Goal: Information Seeking & Learning: Check status

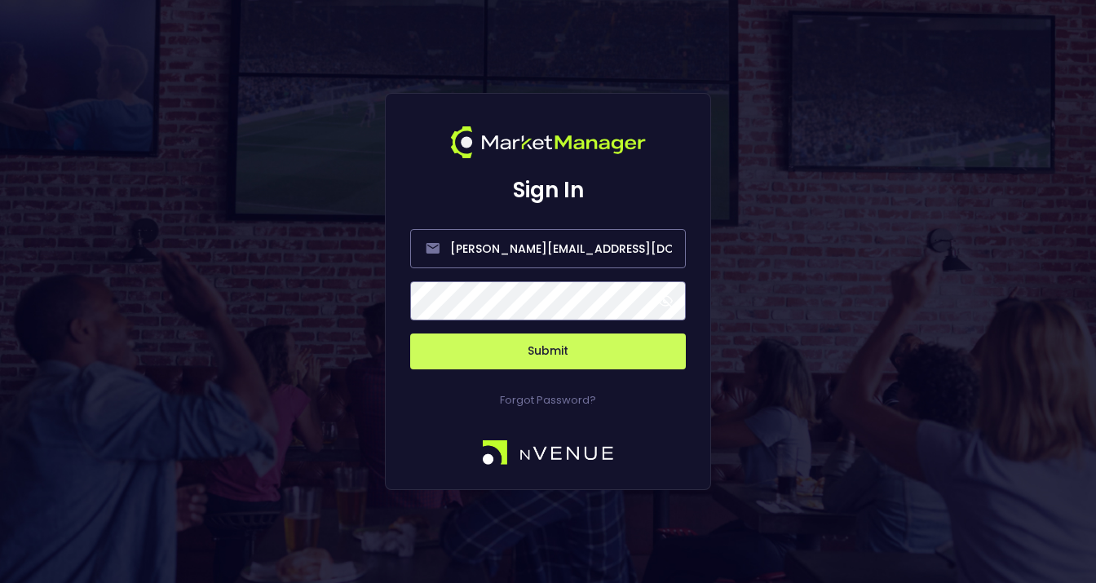
click at [672, 303] on span at bounding box center [665, 301] width 15 height 15
click at [550, 355] on button "Submit" at bounding box center [548, 351] width 276 height 36
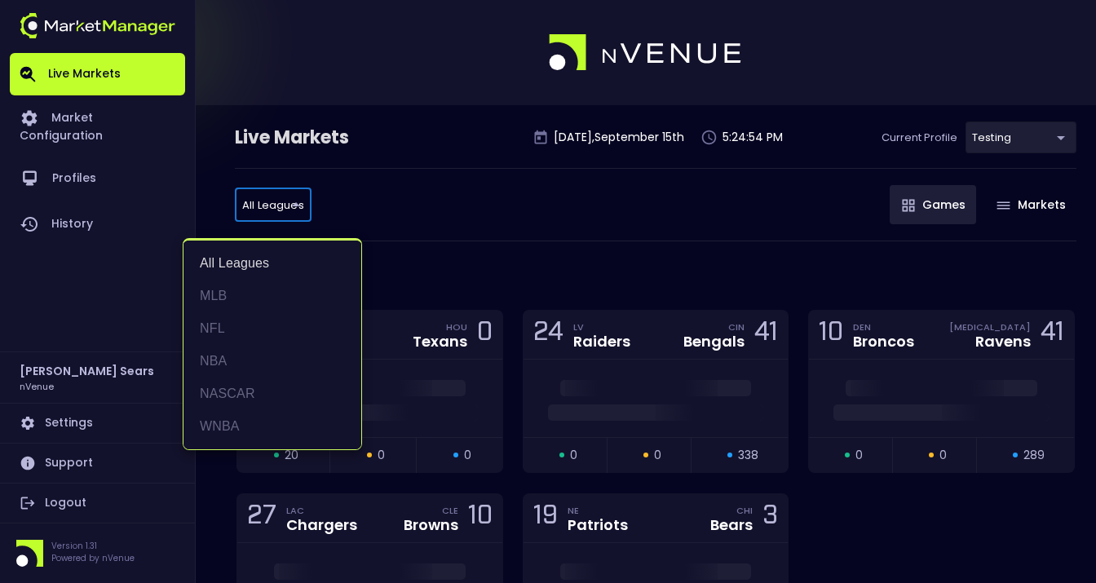
click at [218, 297] on li "MLB" at bounding box center [272, 296] width 178 height 33
type input "MLB"
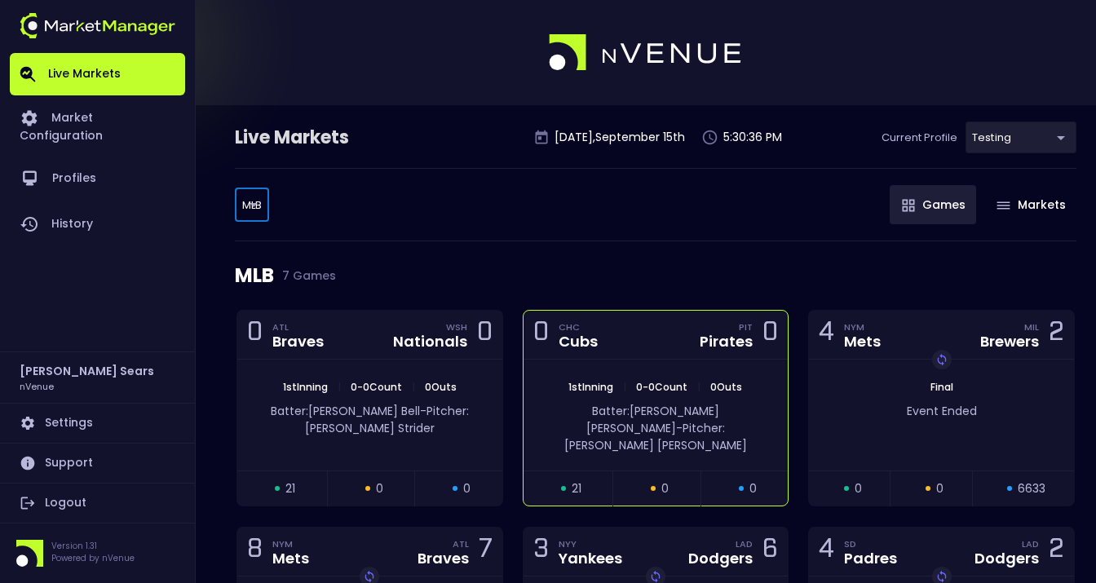
click at [667, 395] on div "Batter: Bryan Reynolds - Pitcher: Jameson Taillon" at bounding box center [655, 425] width 265 height 60
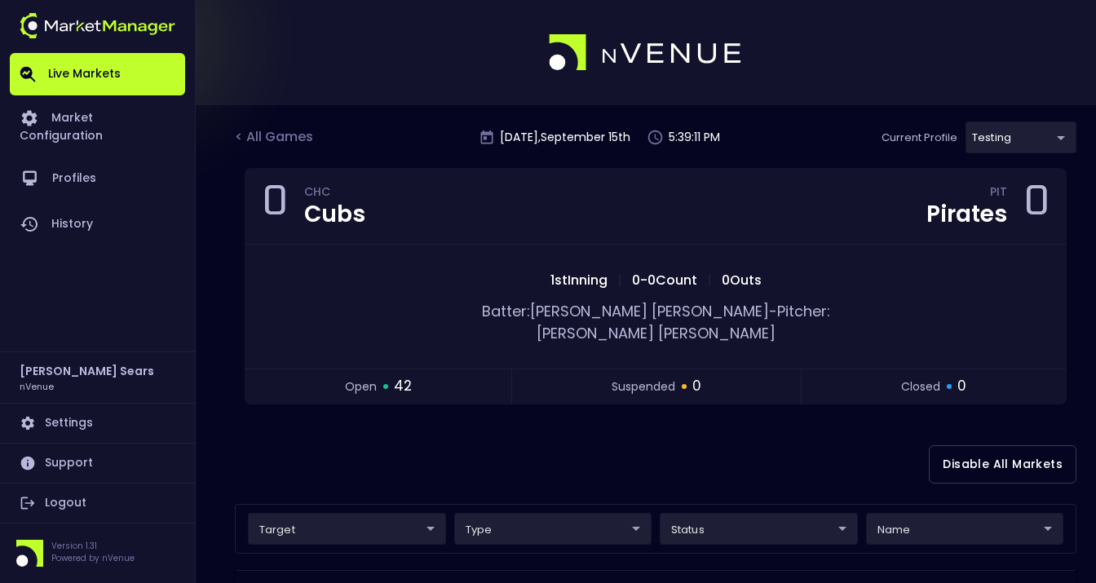
click at [287, 137] on div "< All Games" at bounding box center [276, 137] width 82 height 21
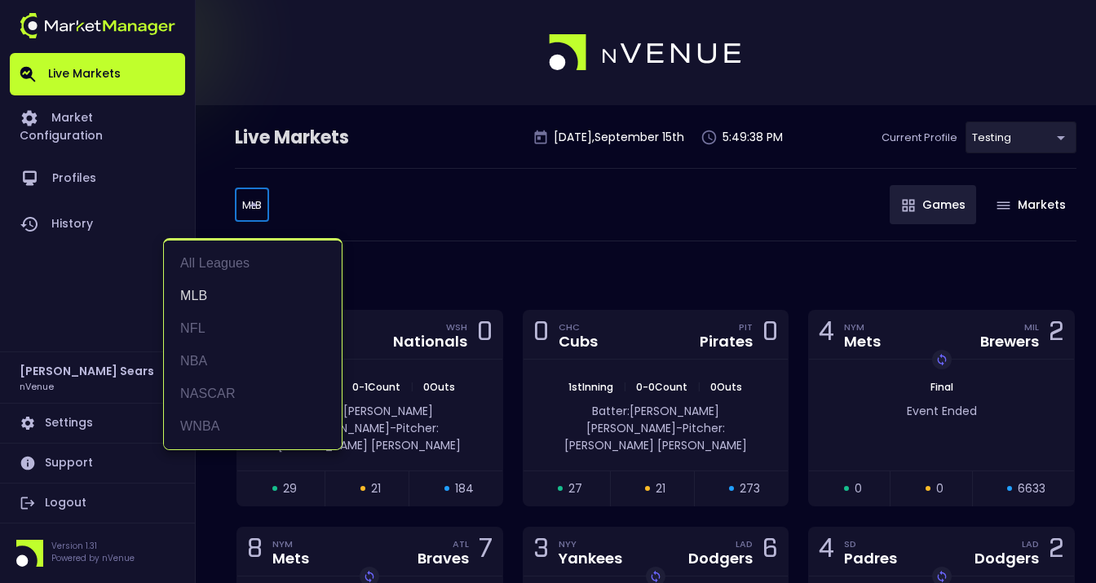
click at [256, 202] on body "Live Markets Market Configuration Profiles History Bruce Sears nVenue Settings …" at bounding box center [548, 485] width 1096 height 971
click at [196, 324] on li "NFL" at bounding box center [253, 328] width 178 height 33
type input "NFL"
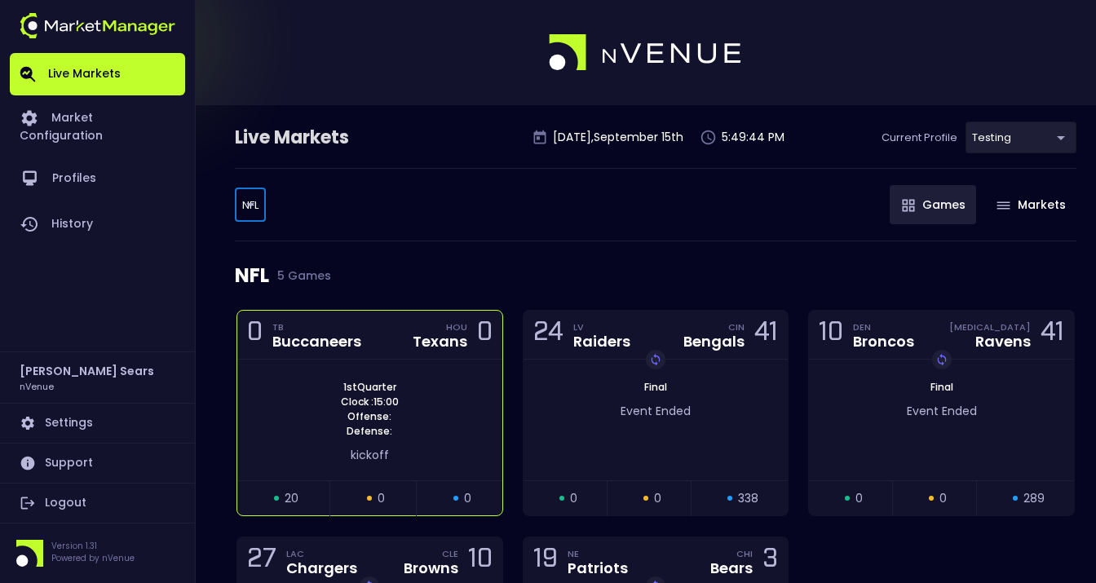
click at [308, 387] on div "1st Quarter Clock : 15:00 Offense: Defense:" at bounding box center [369, 409] width 265 height 59
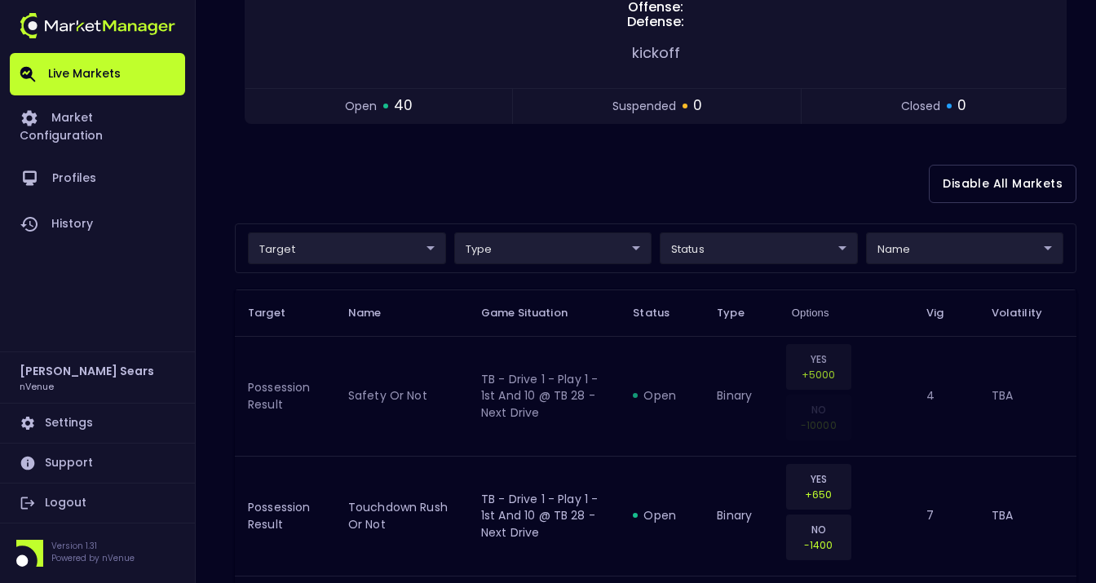
scroll to position [303, 0]
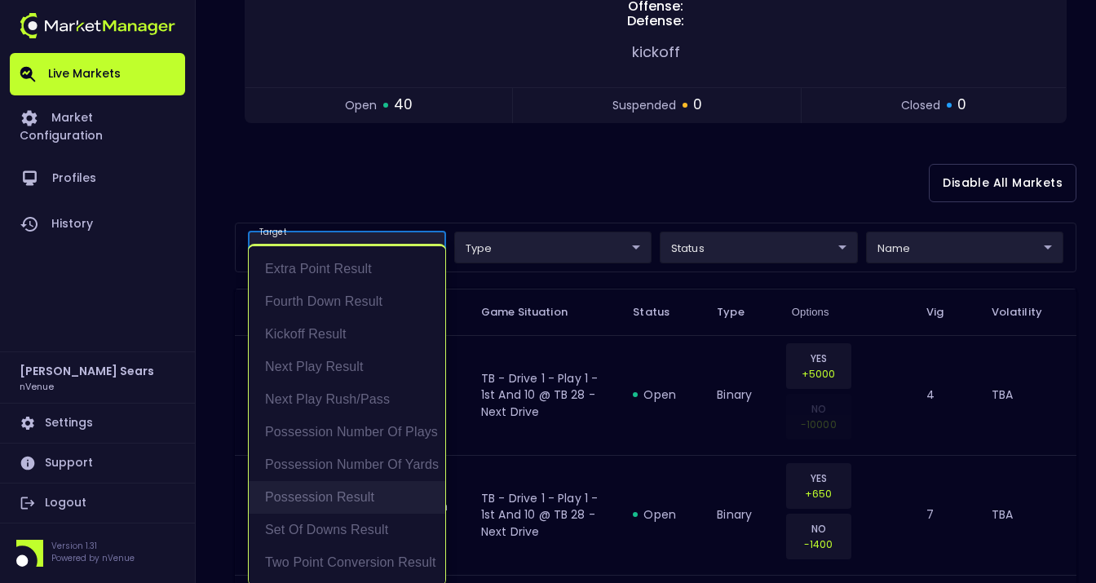
click at [365, 497] on li "Possession Result" at bounding box center [347, 497] width 196 height 33
type input "Possession Result"
click at [471, 183] on div at bounding box center [548, 291] width 1096 height 583
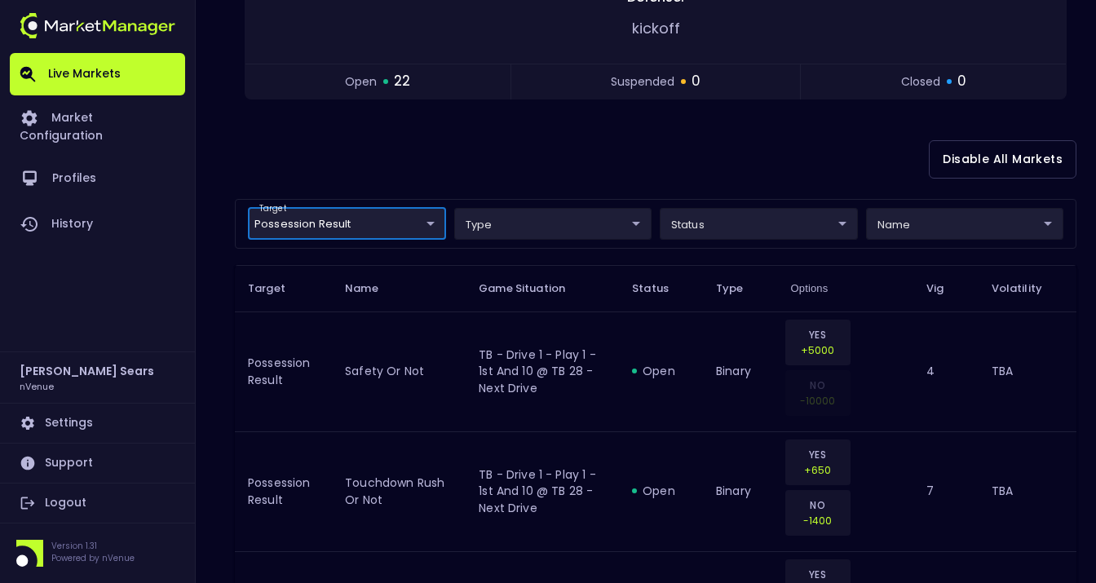
scroll to position [315, 0]
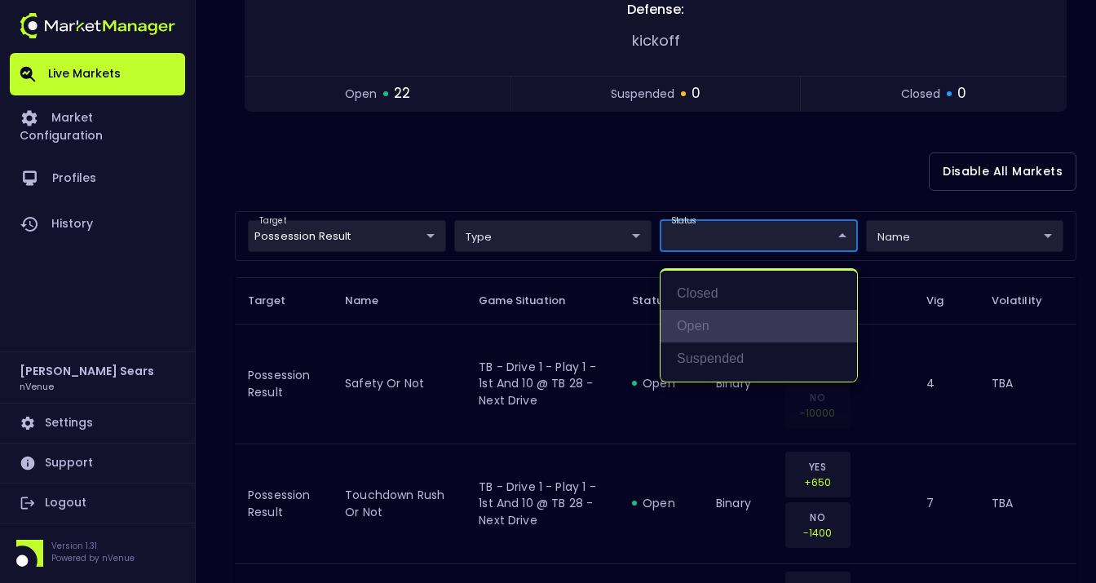
click at [700, 328] on li "open" at bounding box center [758, 326] width 196 height 33
type input "open"
click at [541, 184] on div at bounding box center [548, 291] width 1096 height 583
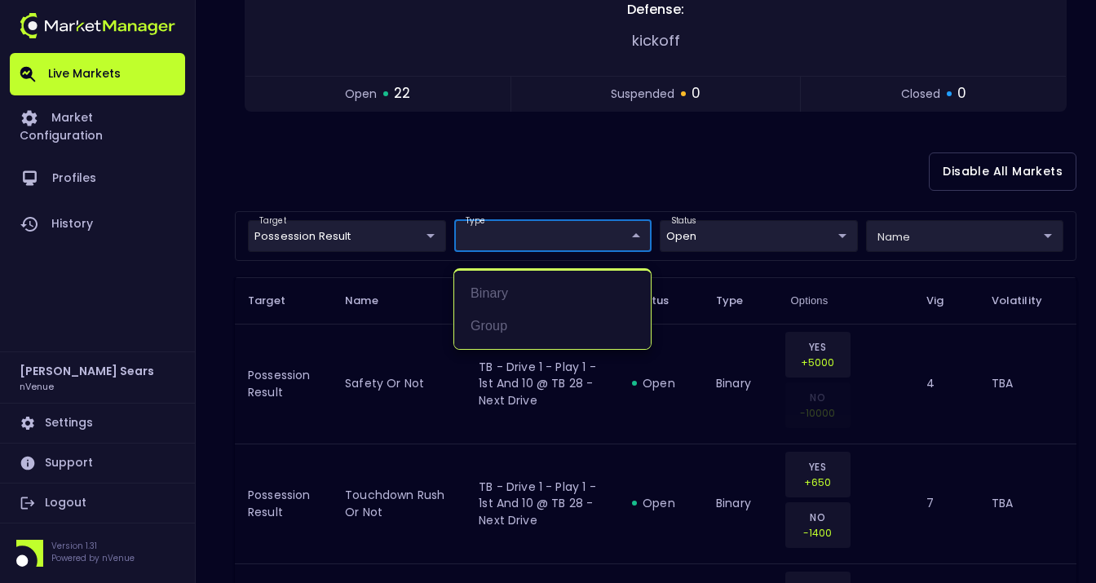
click at [545, 177] on div at bounding box center [548, 291] width 1096 height 583
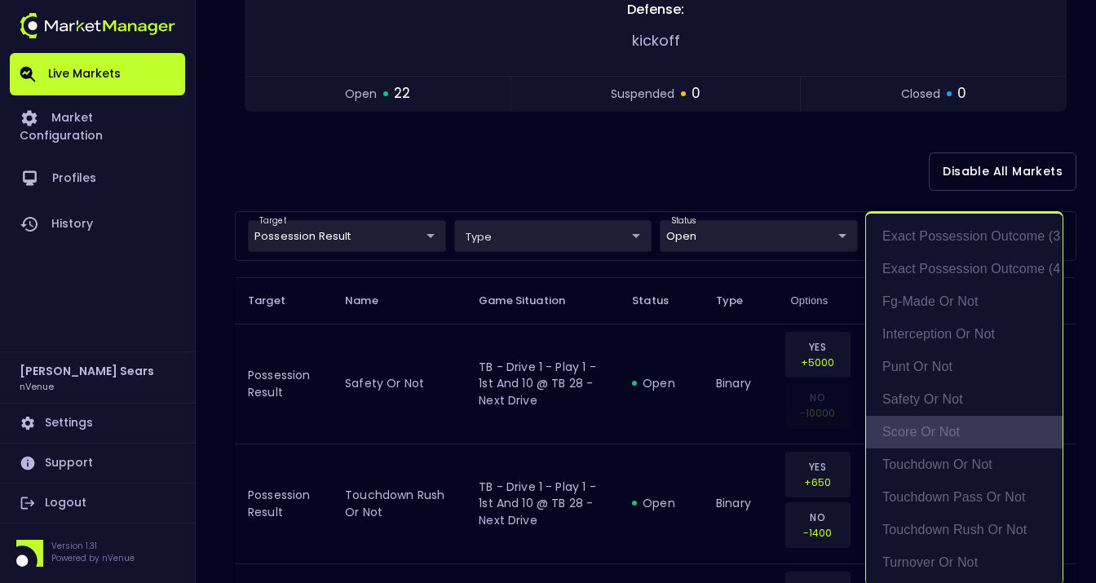
click at [903, 431] on li "score or not" at bounding box center [964, 432] width 196 height 33
type input "score or not"
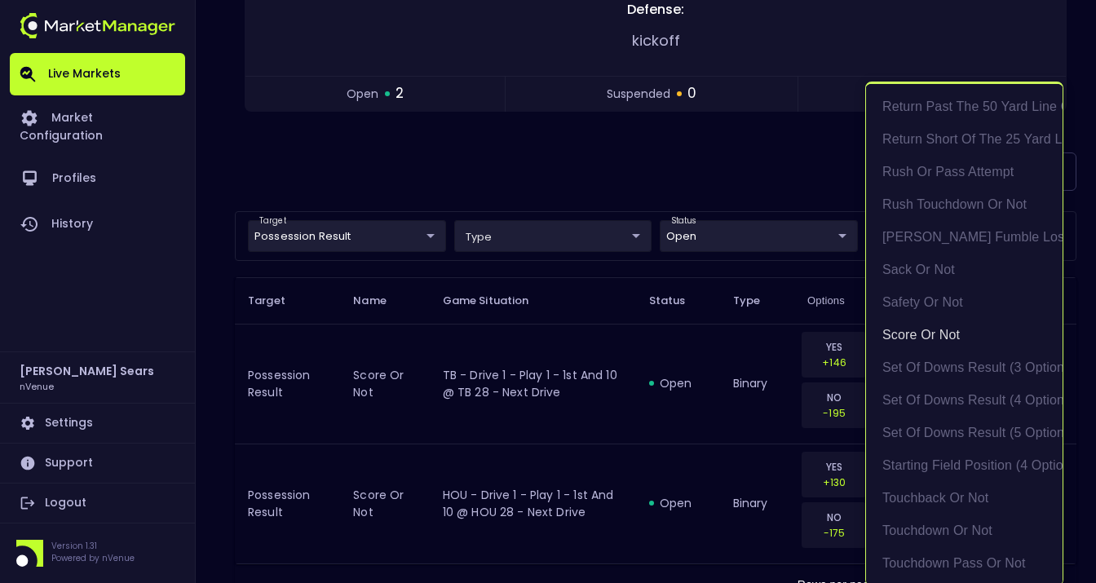
click at [523, 174] on div at bounding box center [548, 291] width 1096 height 583
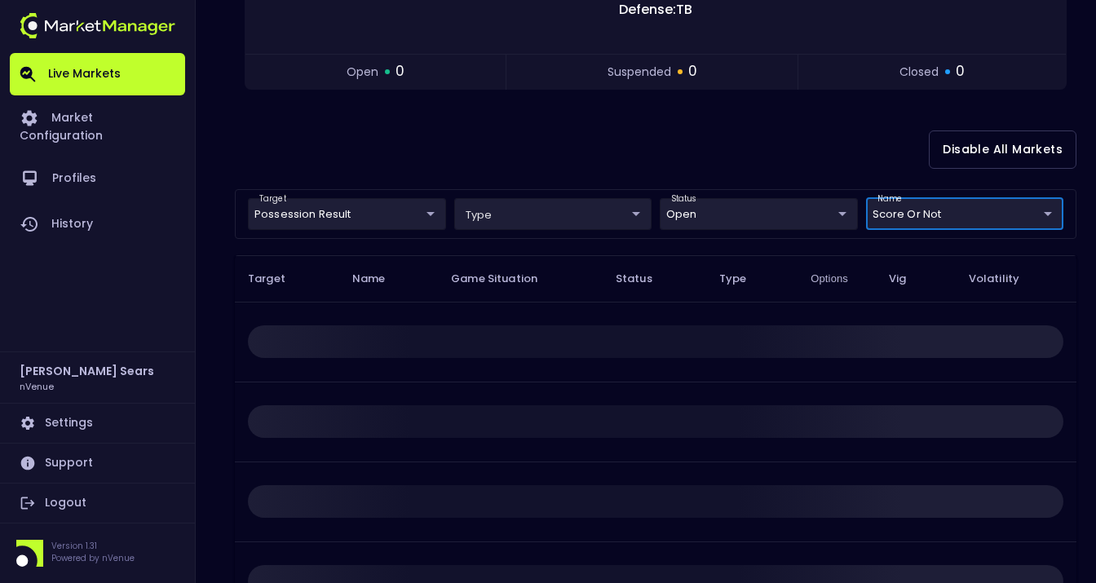
scroll to position [0, 0]
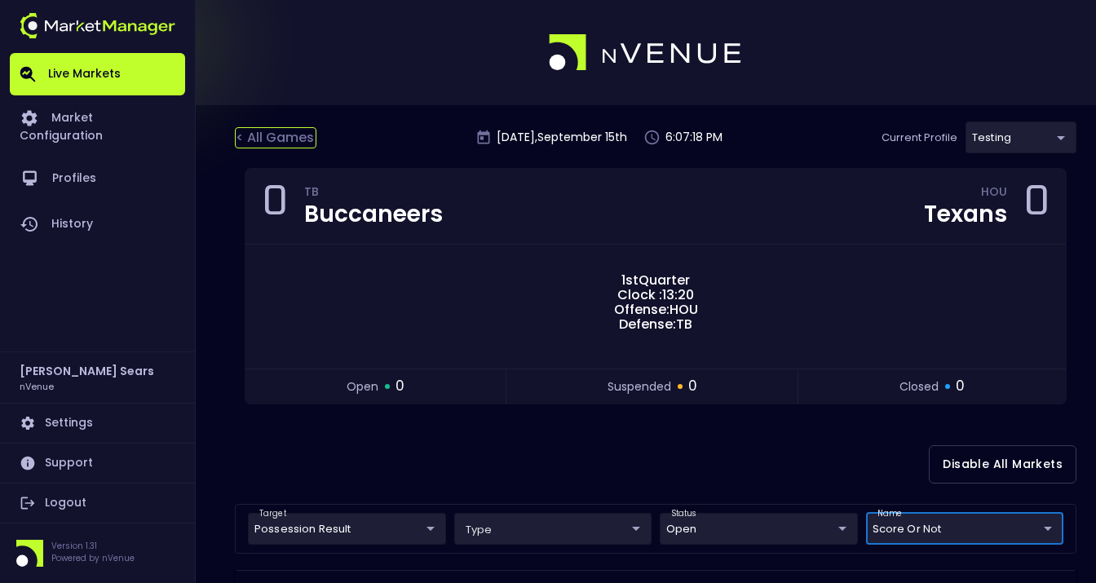
click at [288, 139] on div "< All Games" at bounding box center [276, 137] width 82 height 21
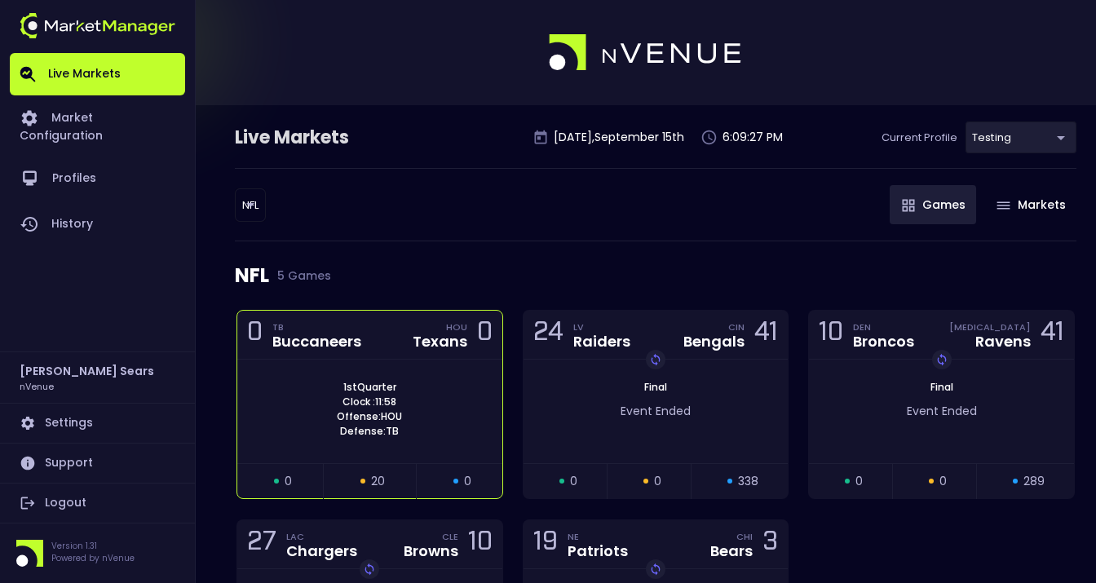
click at [355, 362] on div "1st Quarter Clock : 11:58 Offense: HOU Defense: TB" at bounding box center [369, 412] width 265 height 104
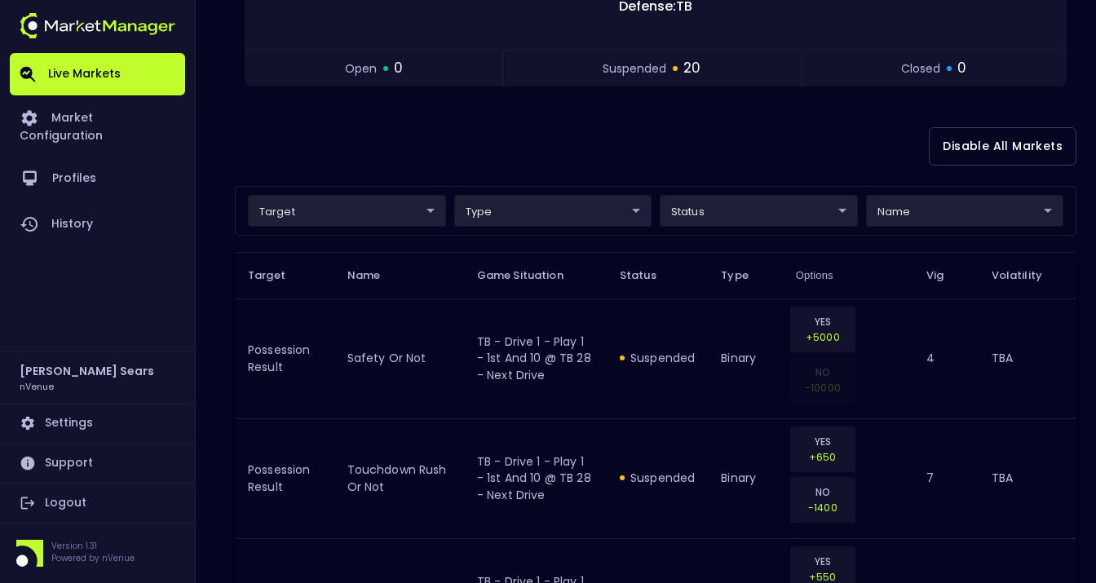
scroll to position [324, 0]
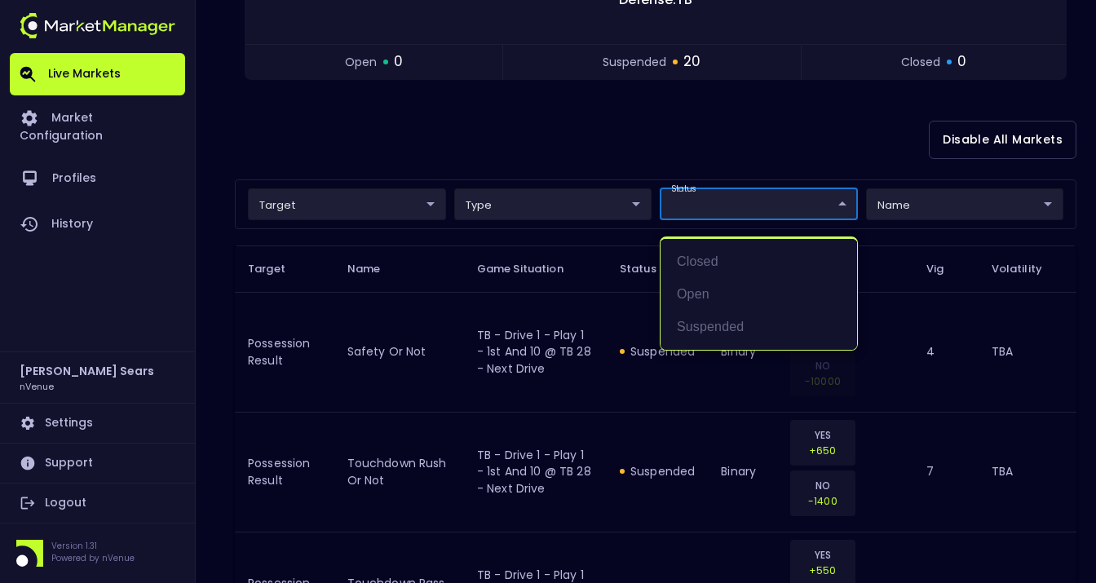
click at [707, 290] on li "open" at bounding box center [758, 294] width 196 height 33
type input "open"
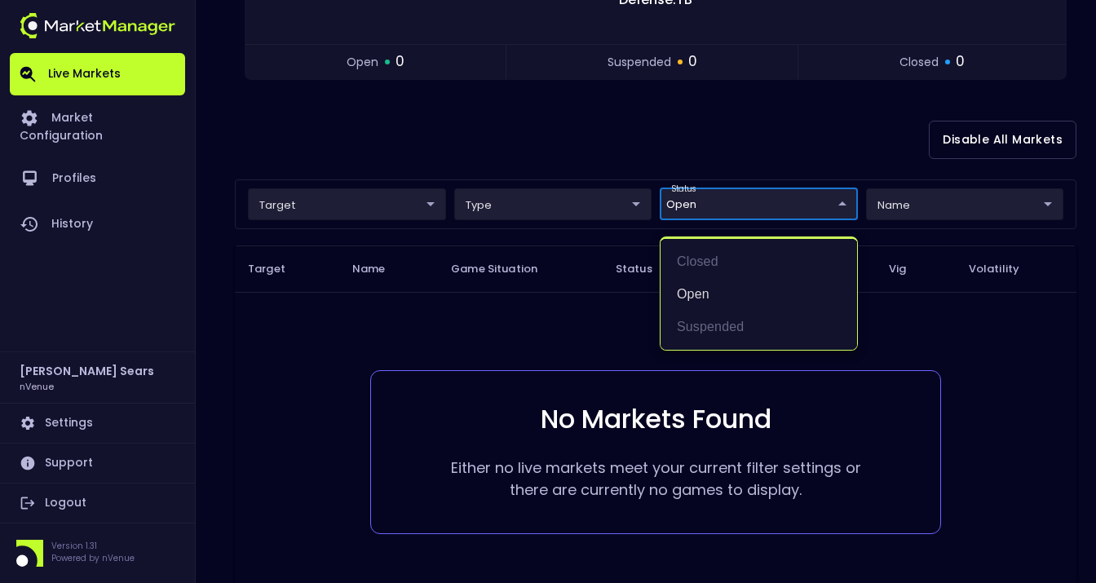
click at [488, 113] on div at bounding box center [548, 291] width 1096 height 583
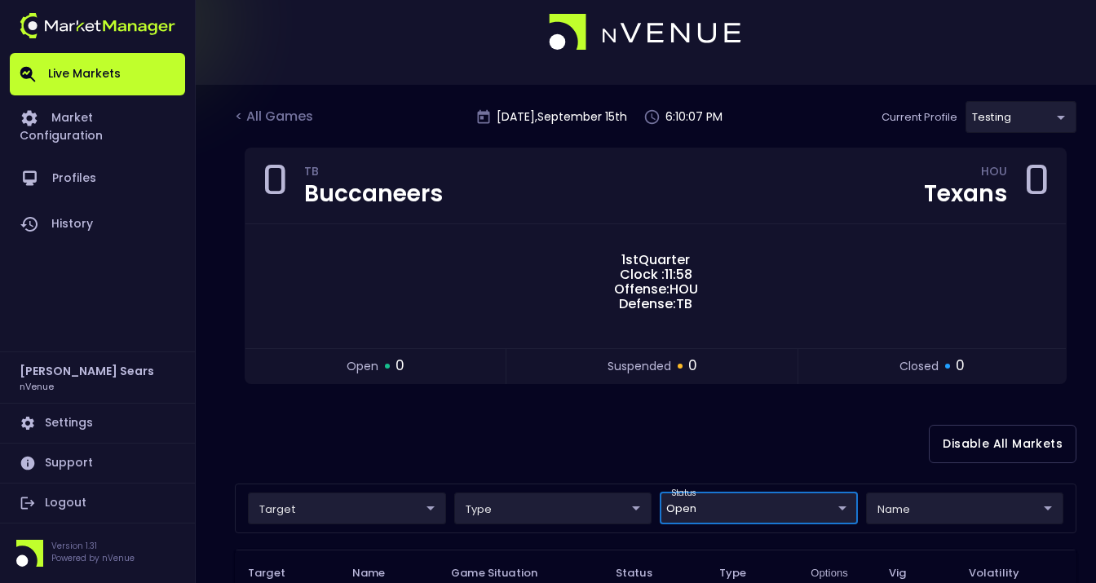
scroll to position [0, 0]
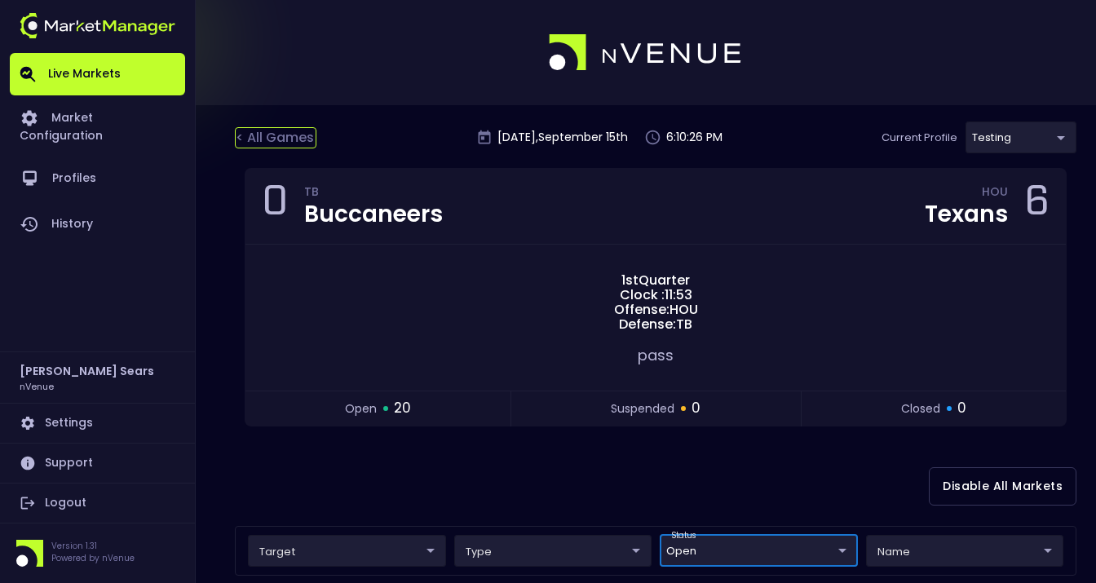
click at [298, 140] on div "< All Games" at bounding box center [276, 137] width 82 height 21
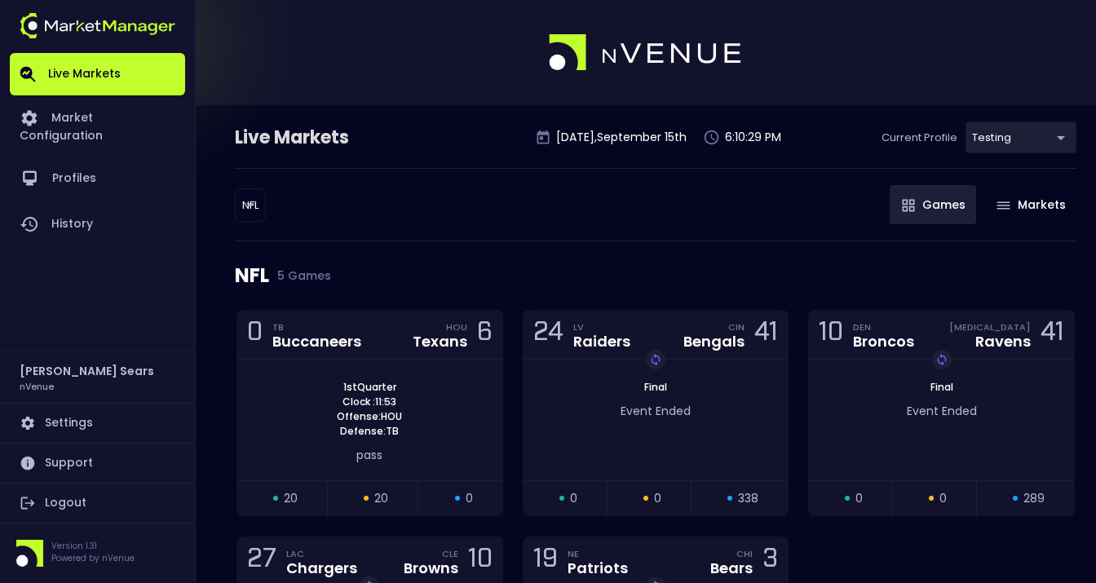
click at [250, 205] on body "Live Markets Market Configuration Profiles History Bruce Sears nVenue Settings …" at bounding box center [548, 390] width 1096 height 781
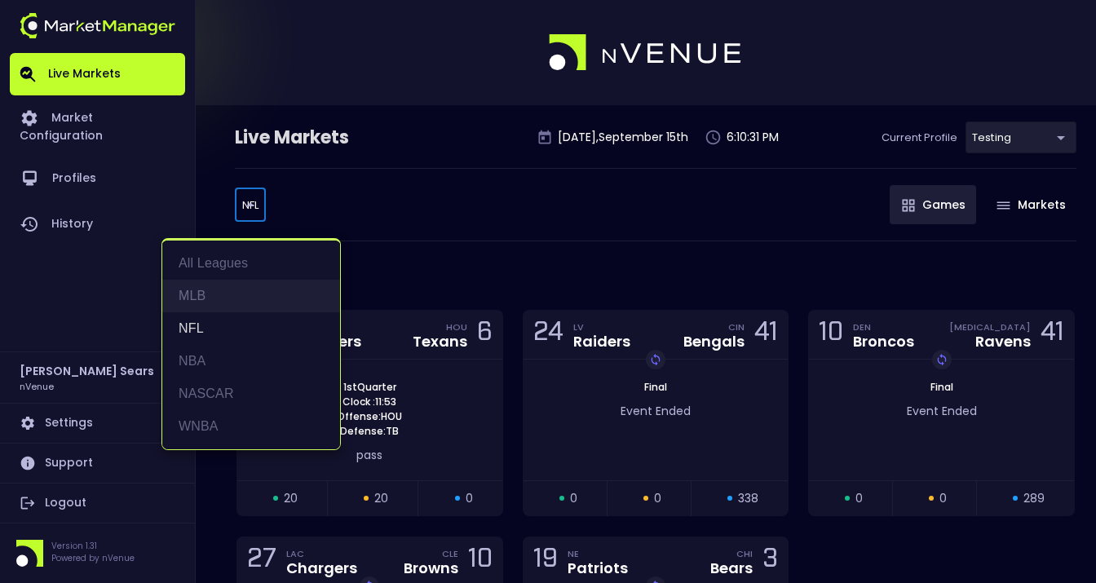
click at [212, 294] on li "MLB" at bounding box center [251, 296] width 178 height 33
type input "MLB"
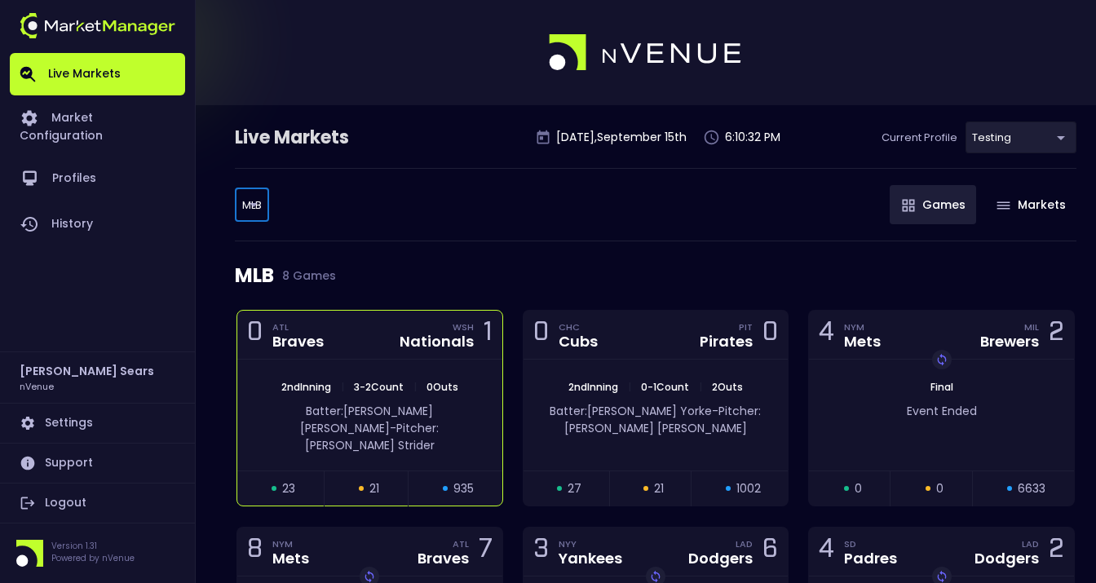
click at [373, 404] on span "Batter: Luis García Jr." at bounding box center [366, 419] width 133 height 33
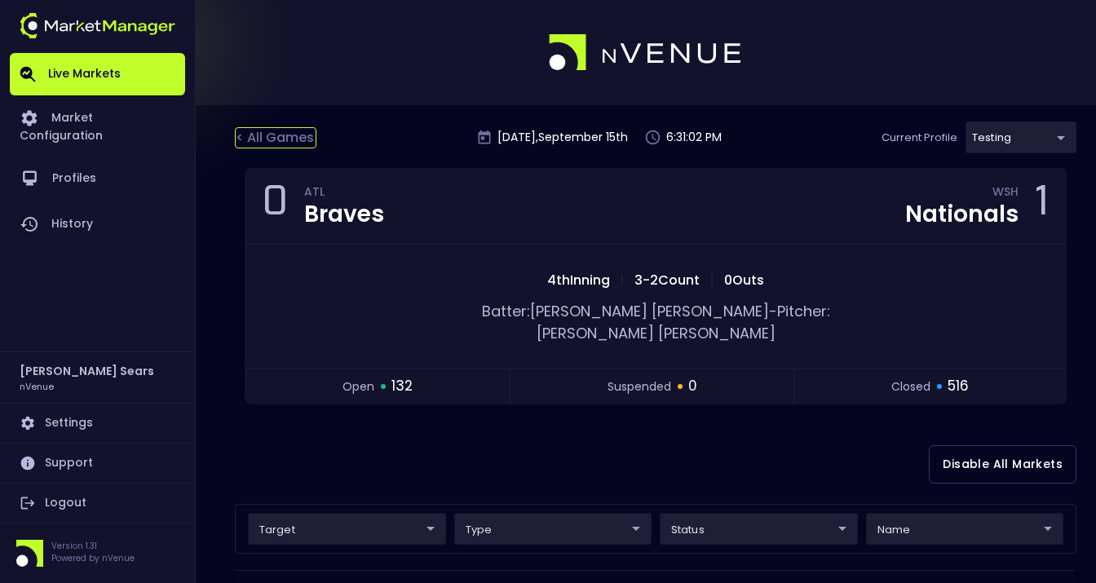
click at [267, 135] on div "< All Games" at bounding box center [276, 137] width 82 height 21
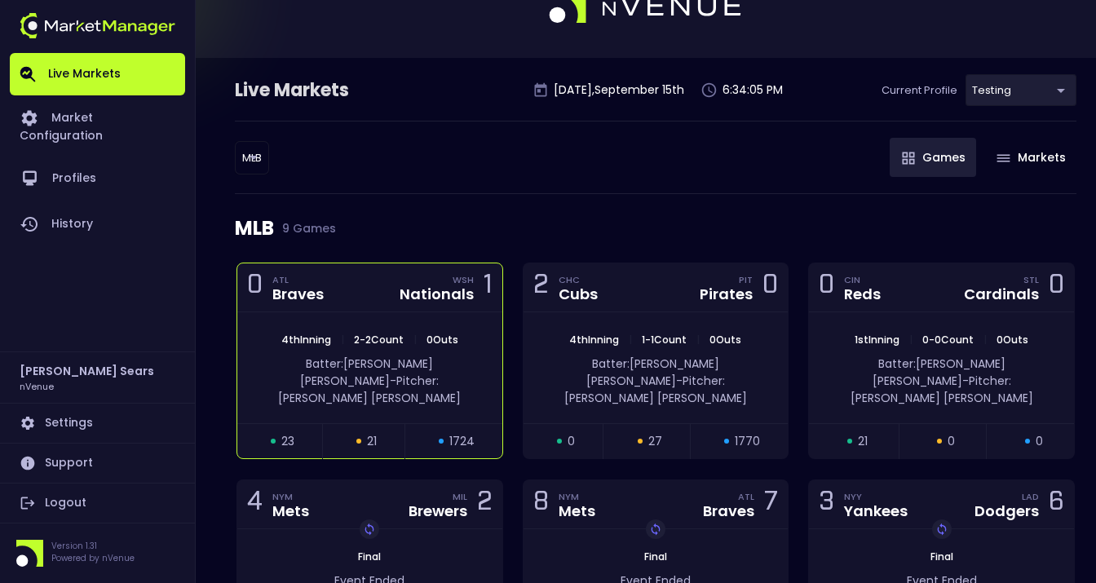
scroll to position [50, 0]
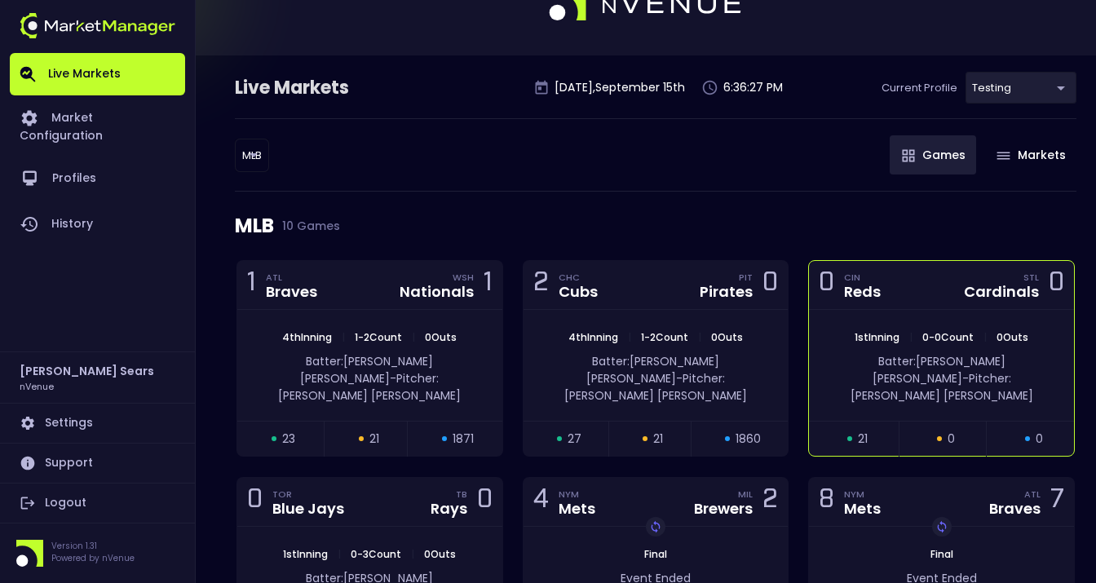
click at [892, 333] on span "1st Inning" at bounding box center [877, 337] width 55 height 14
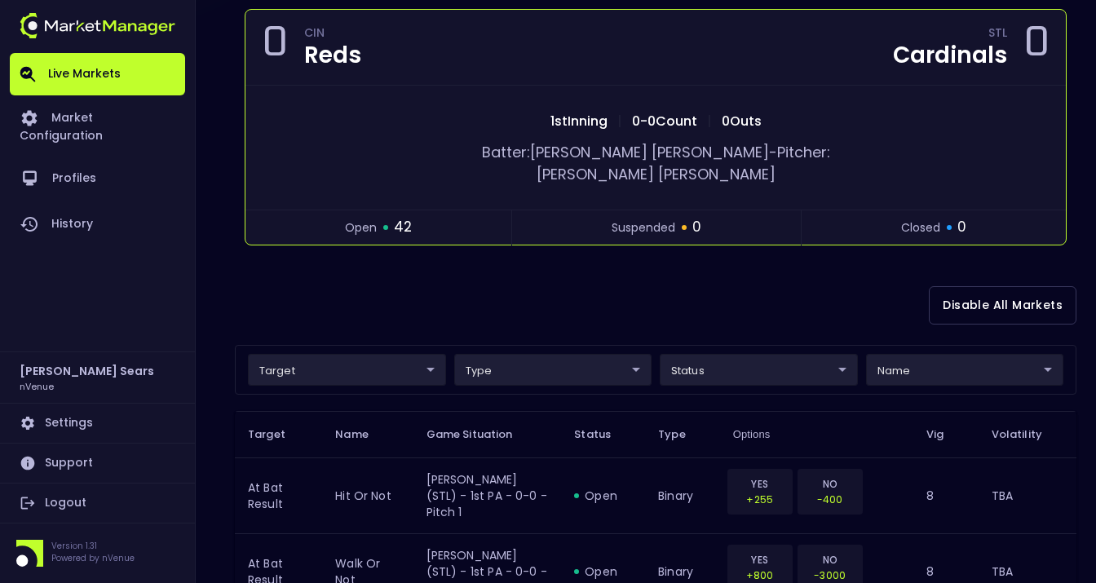
scroll to position [0, 0]
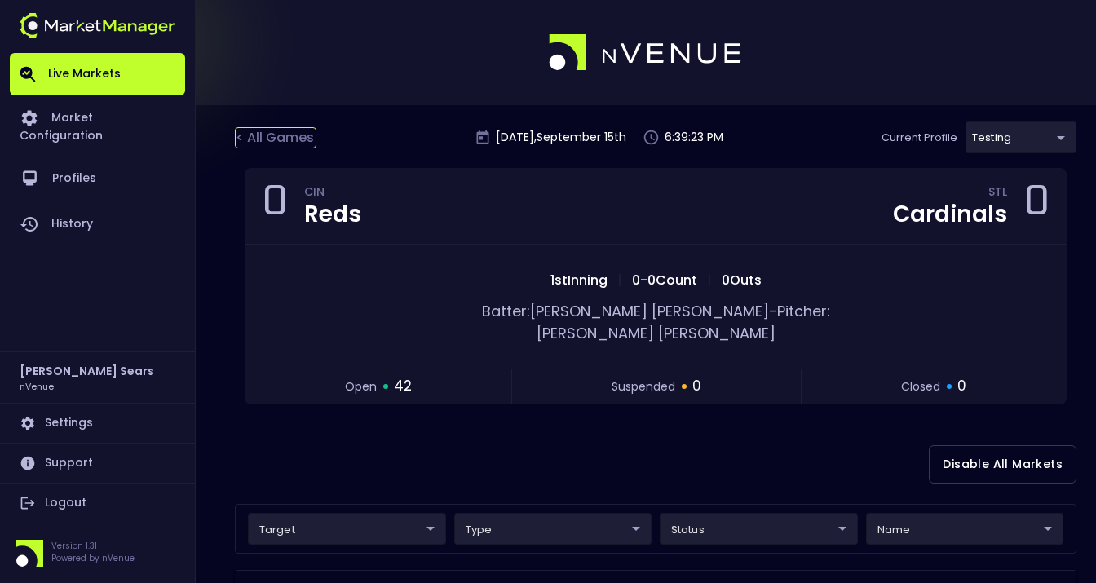
click at [263, 135] on div "< All Games" at bounding box center [276, 137] width 82 height 21
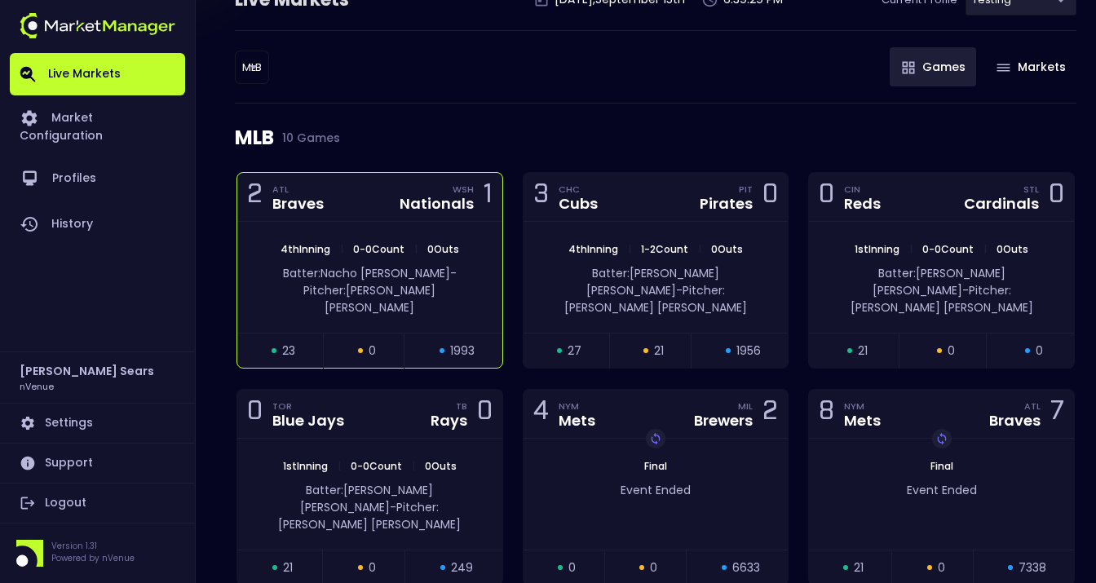
scroll to position [140, 0]
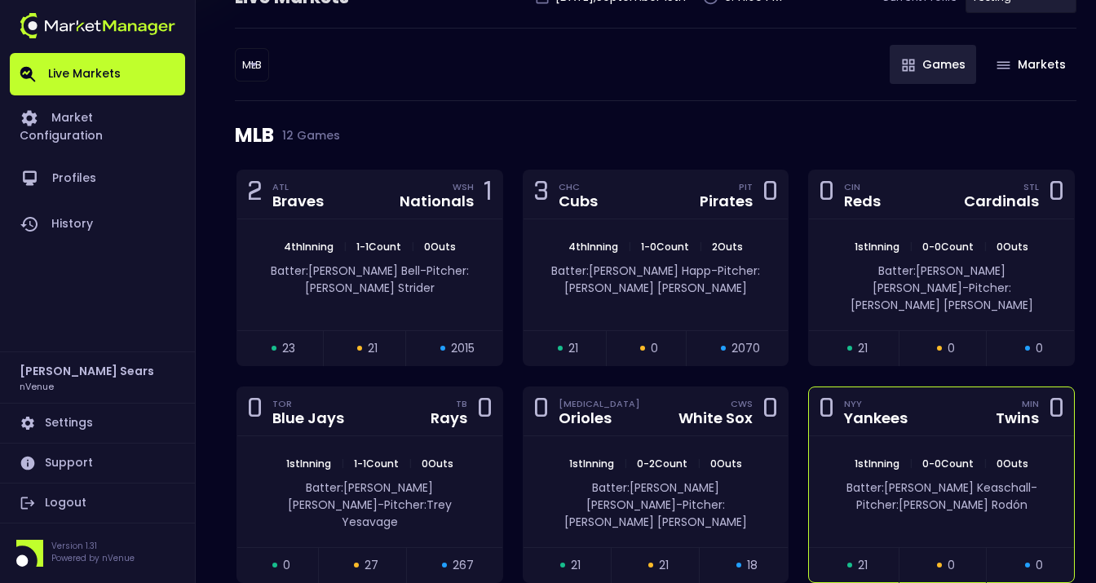
click at [975, 457] on span "0 - 0 Count" at bounding box center [947, 464] width 61 height 14
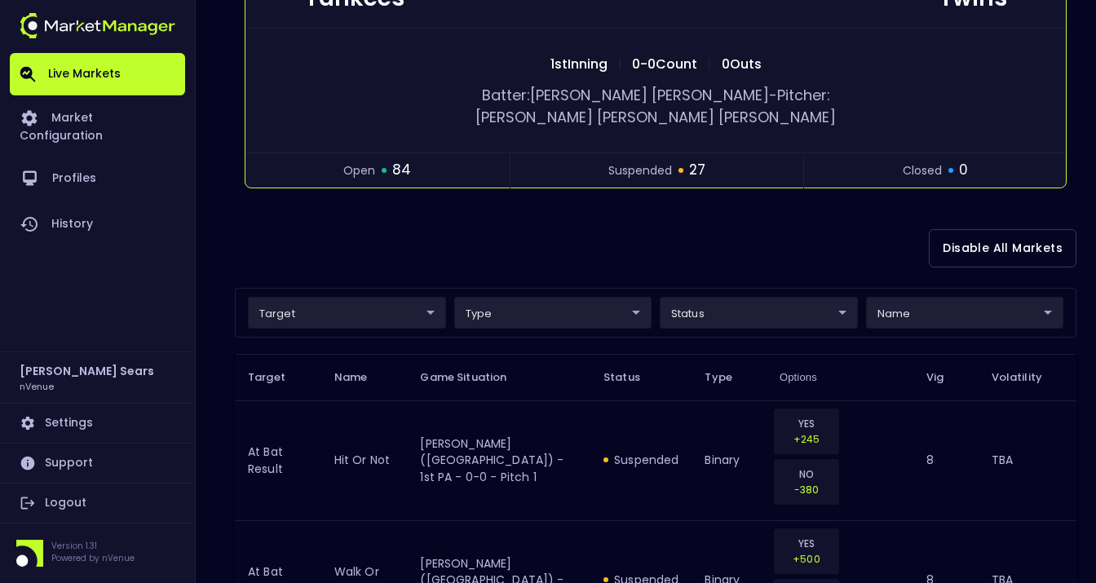
scroll to position [0, 0]
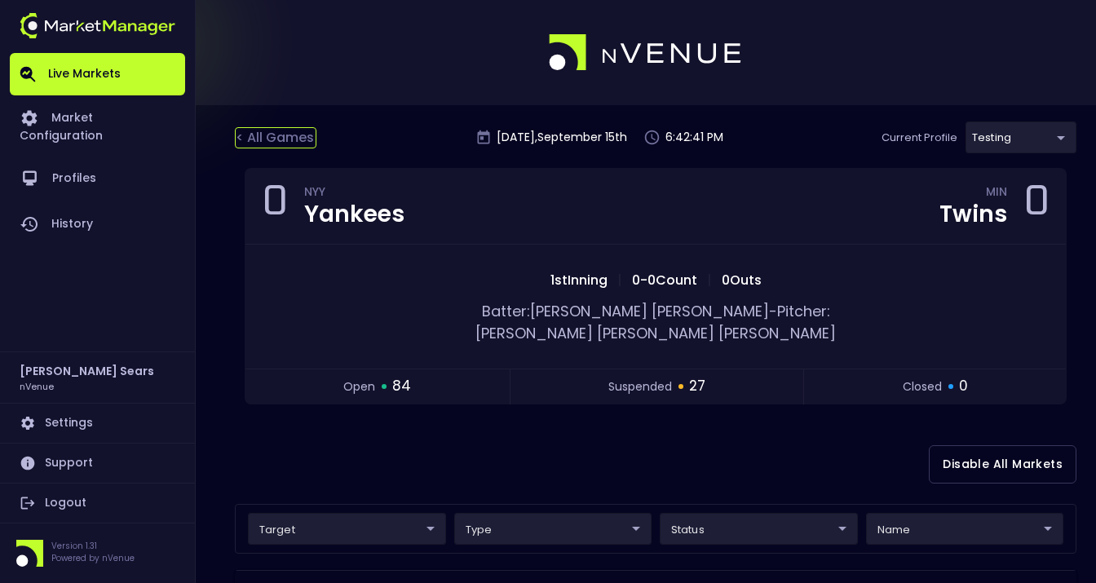
click at [277, 139] on div "< All Games" at bounding box center [276, 137] width 82 height 21
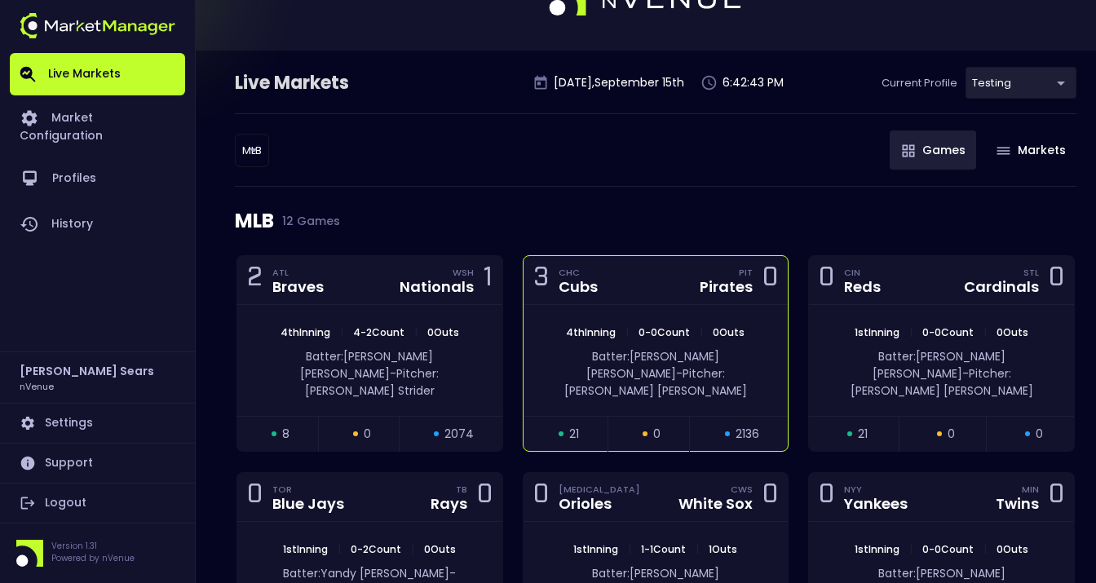
scroll to position [55, 0]
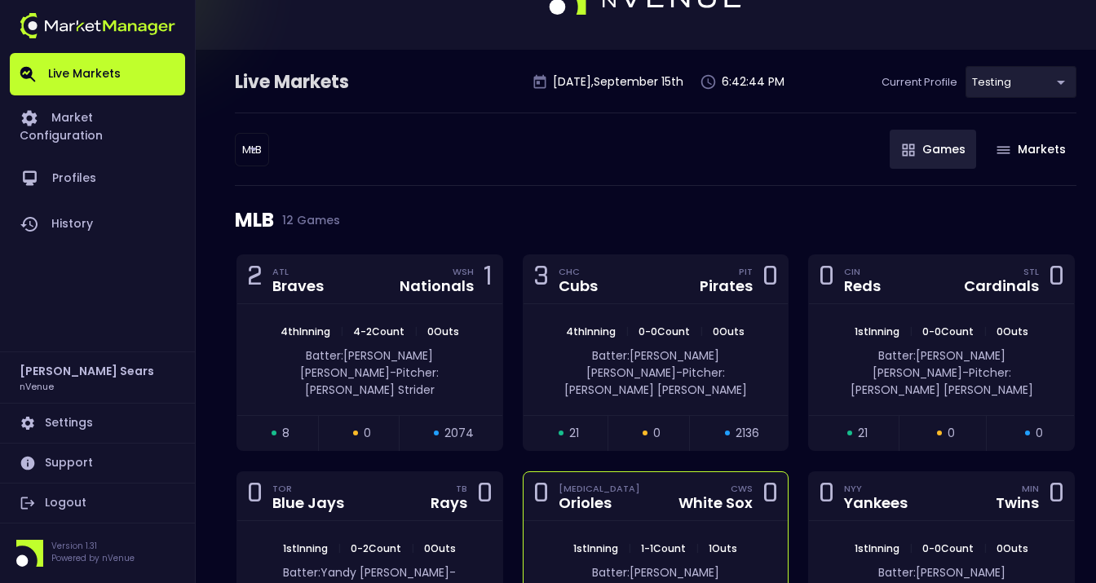
click at [726, 521] on div "1st Inning | 1 - 1 Count | 1 Outs Batter: Jeremiah Jackson - Pitcher: Tyler Gil…" at bounding box center [655, 585] width 265 height 128
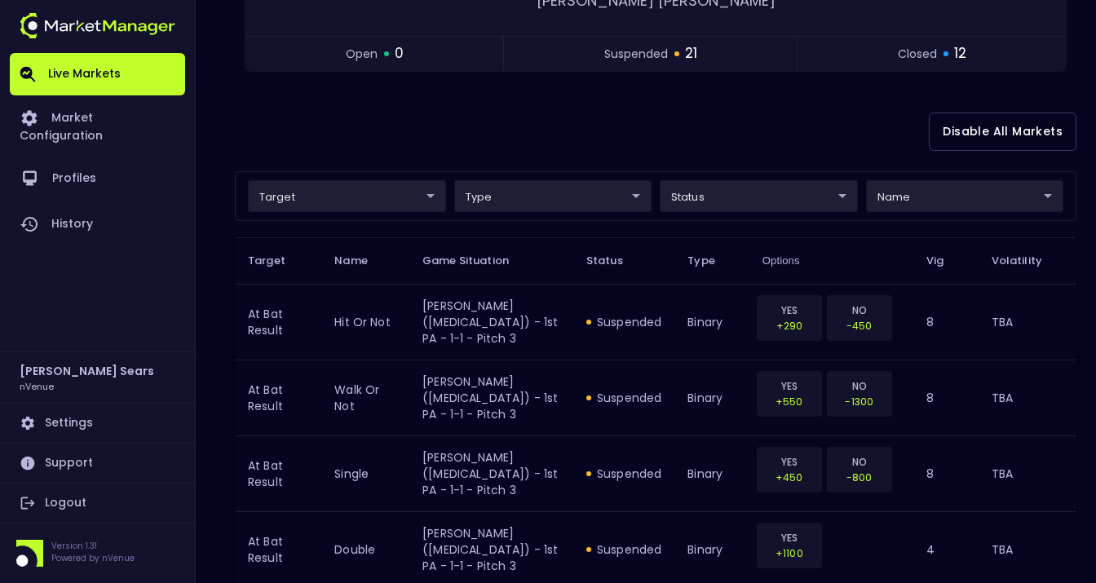
scroll to position [342, 0]
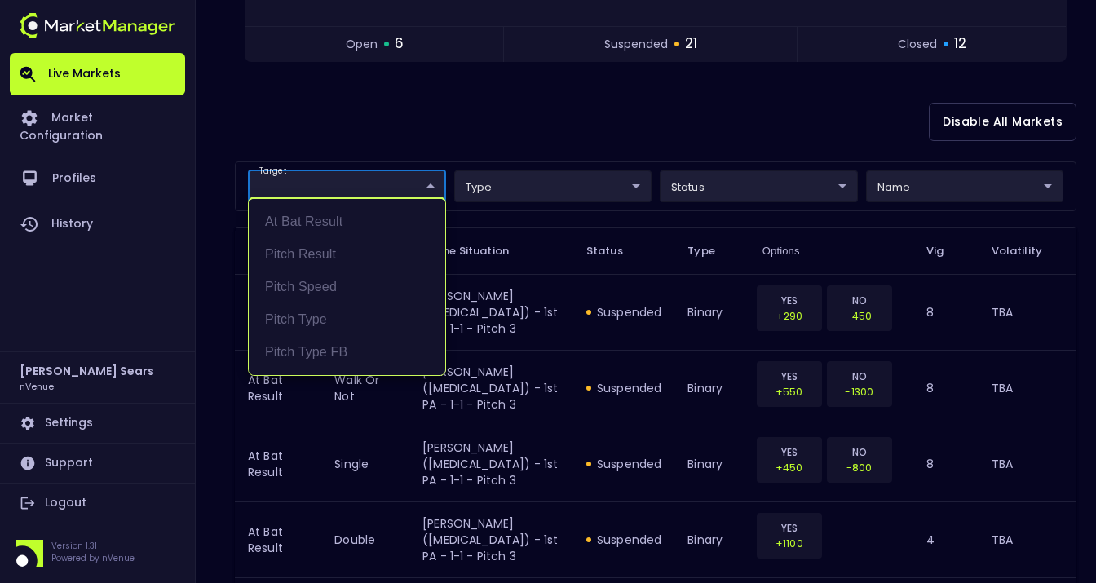
drag, startPoint x: 388, startPoint y: 166, endPoint x: 398, endPoint y: 166, distance: 9.8
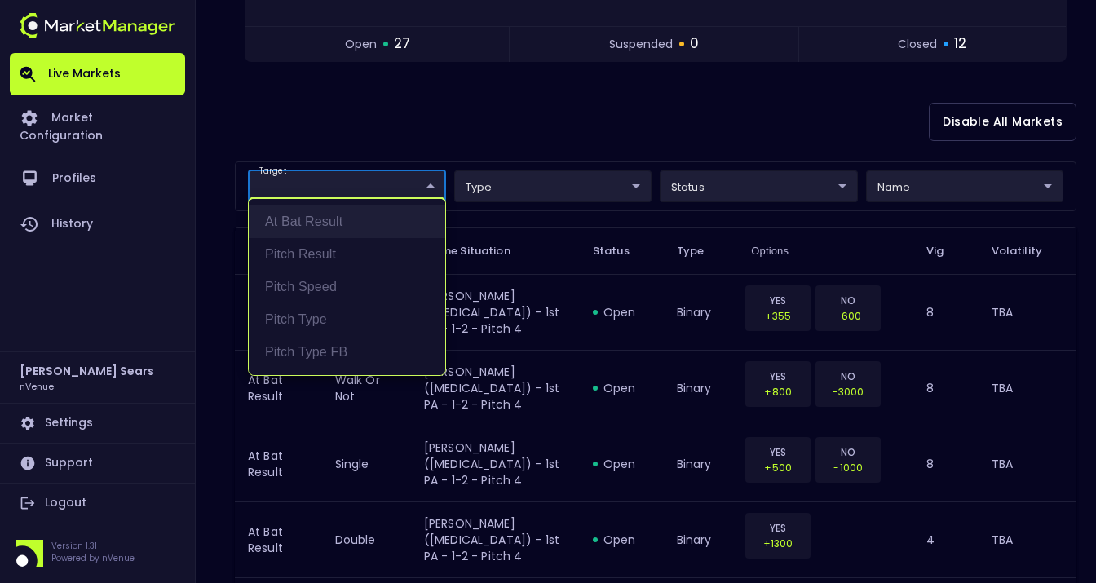
click at [334, 221] on li "At Bat Result" at bounding box center [347, 221] width 196 height 33
type input "At Bat Result"
click at [773, 166] on div at bounding box center [548, 291] width 1096 height 583
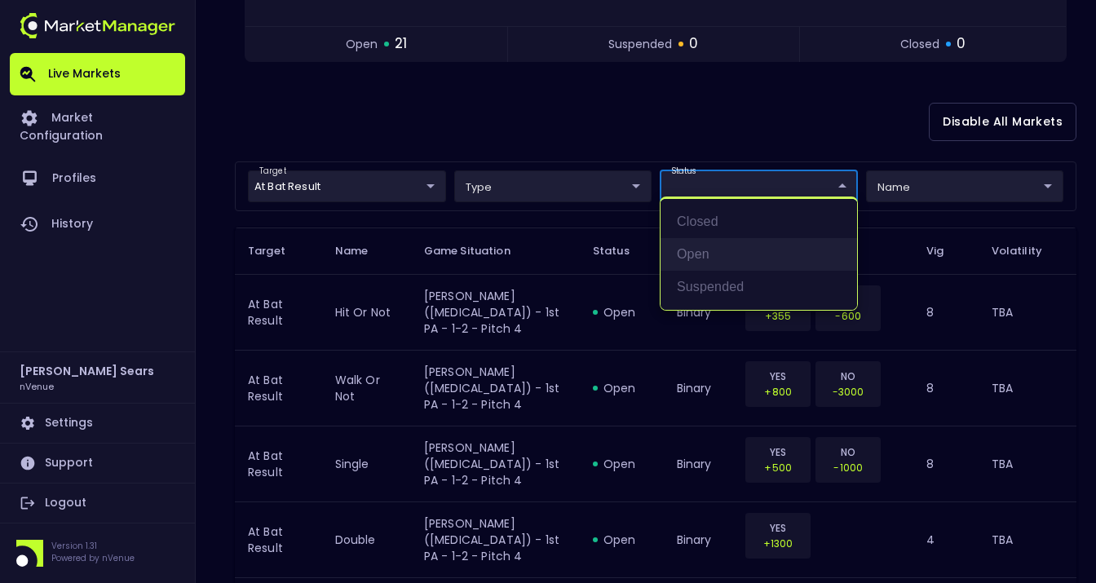
click at [707, 259] on li "open" at bounding box center [758, 254] width 196 height 33
type input "open"
click at [603, 125] on div at bounding box center [548, 291] width 1096 height 583
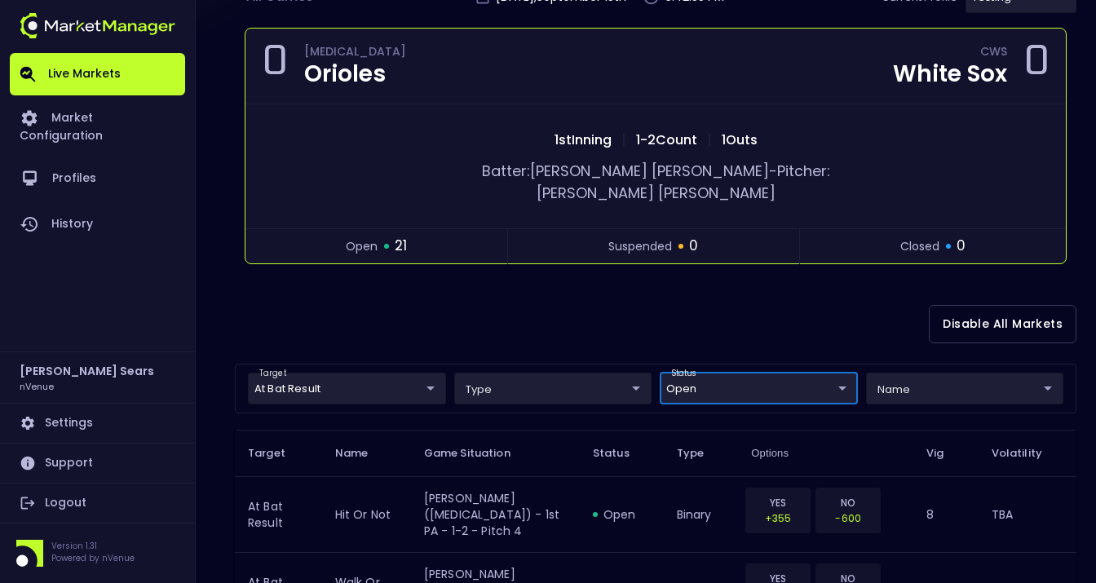
scroll to position [0, 0]
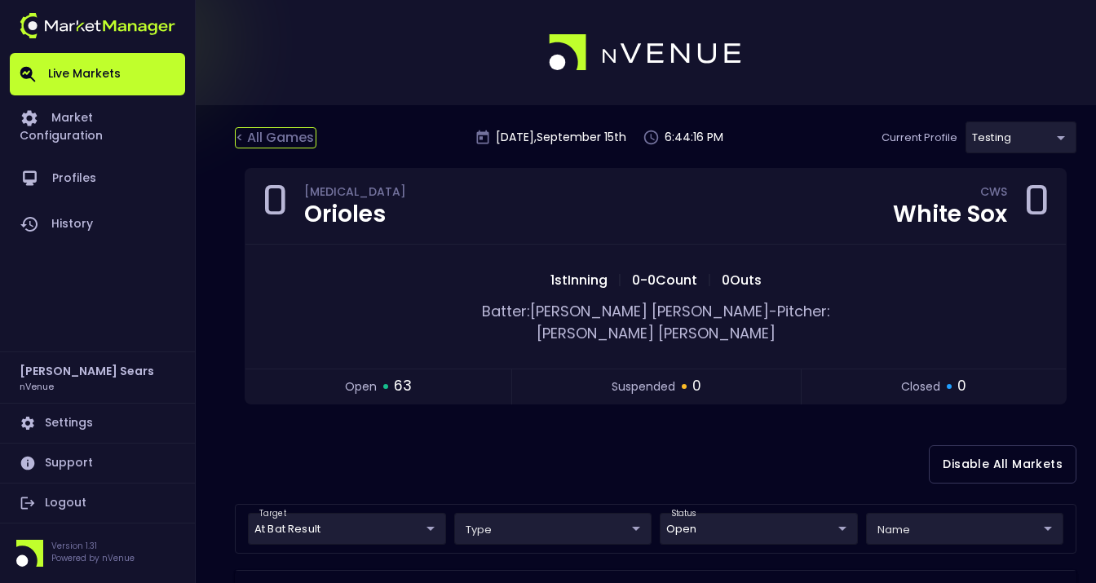
click at [294, 134] on div "< All Games" at bounding box center [276, 137] width 82 height 21
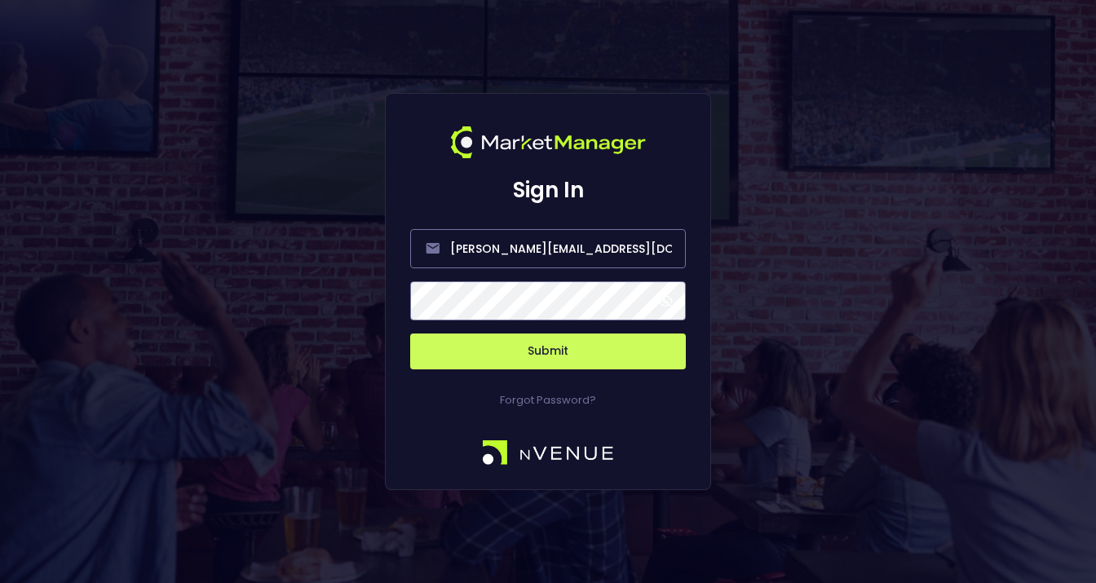
click at [664, 298] on span at bounding box center [665, 301] width 15 height 15
click at [552, 354] on button "Submit" at bounding box center [548, 351] width 276 height 36
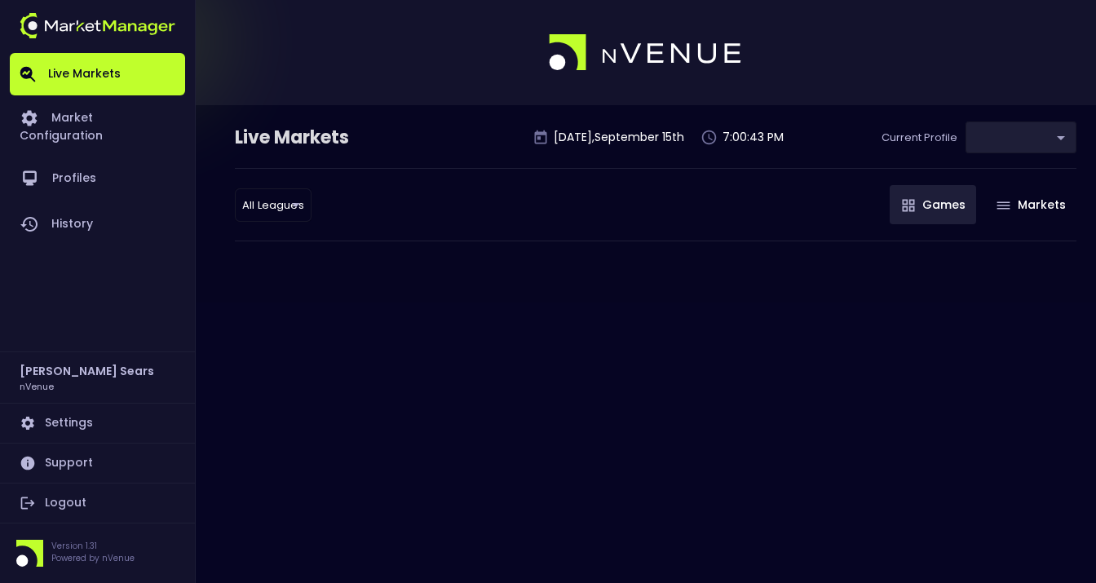
type input "d66ee90f-df8e-430e-a05c-aaf70ad95ad9"
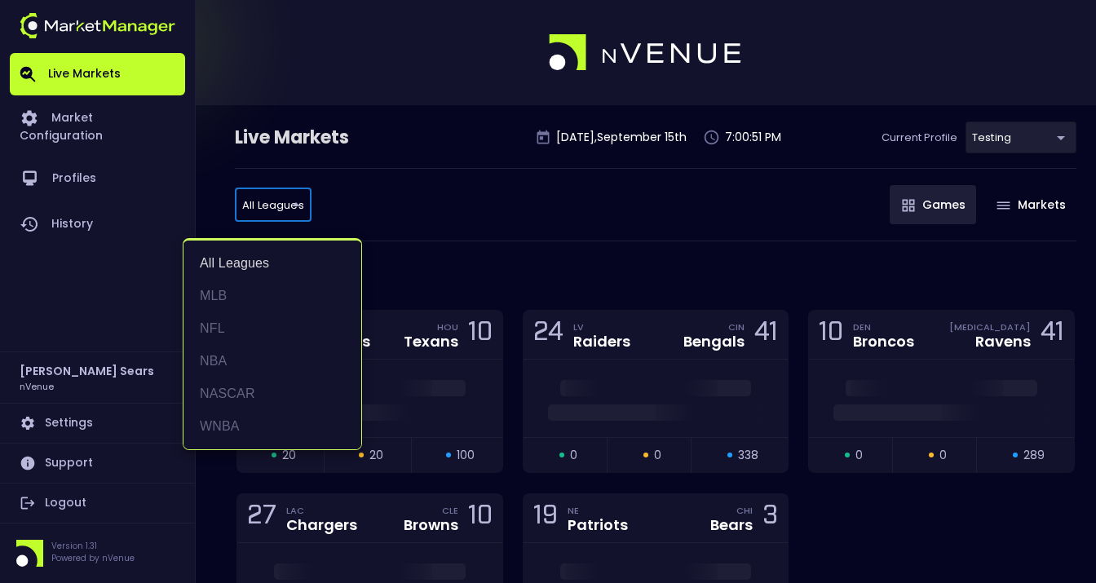
click at [225, 294] on li "MLB" at bounding box center [272, 296] width 178 height 33
type input "MLB"
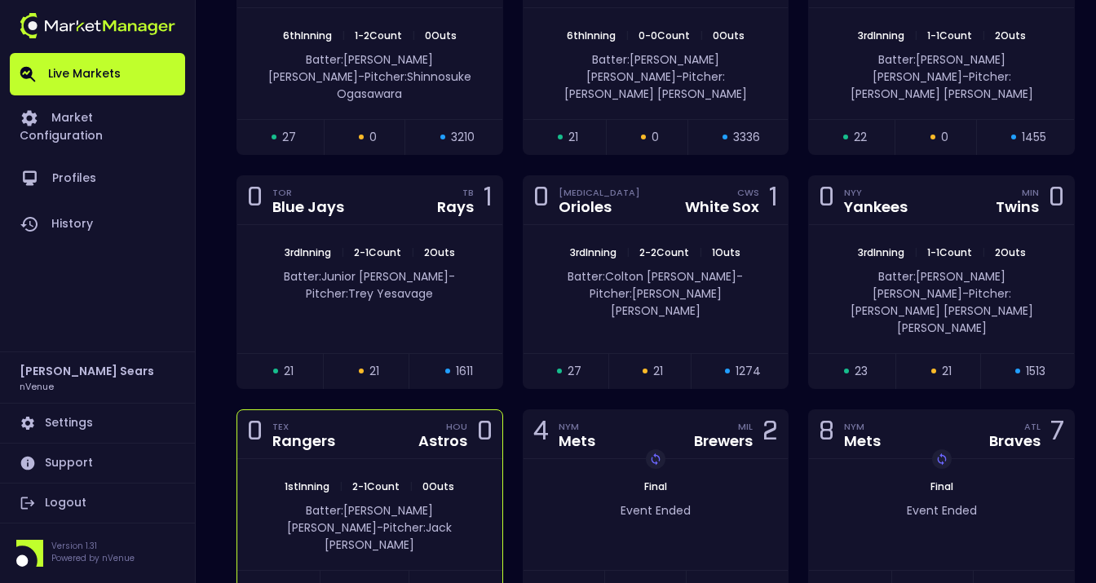
click at [378, 410] on div "0 TEX Rangers HOU Astros 0" at bounding box center [369, 434] width 265 height 49
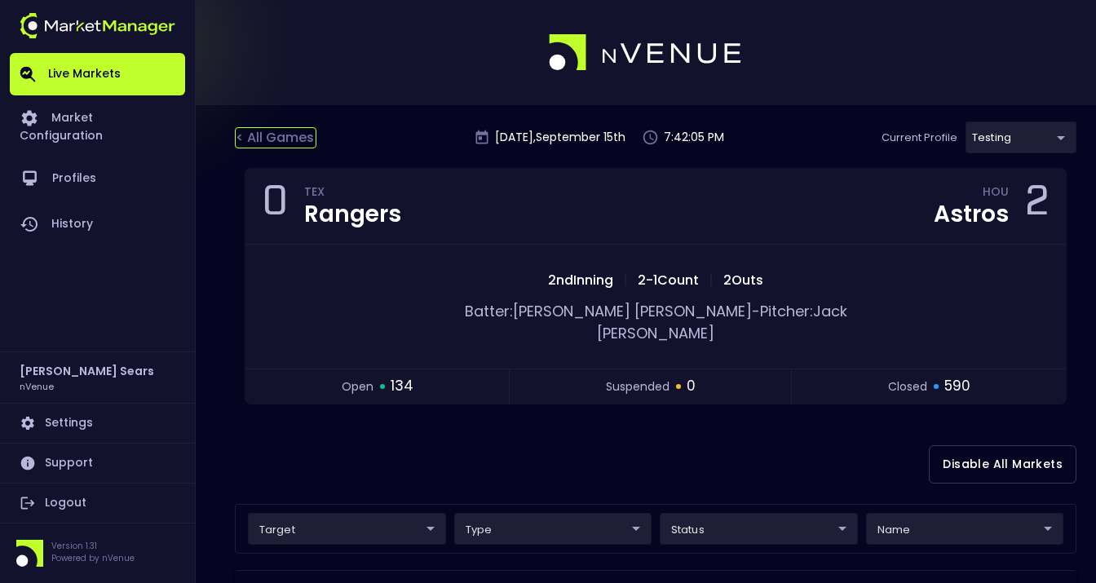
click at [276, 139] on div "< All Games" at bounding box center [276, 137] width 82 height 21
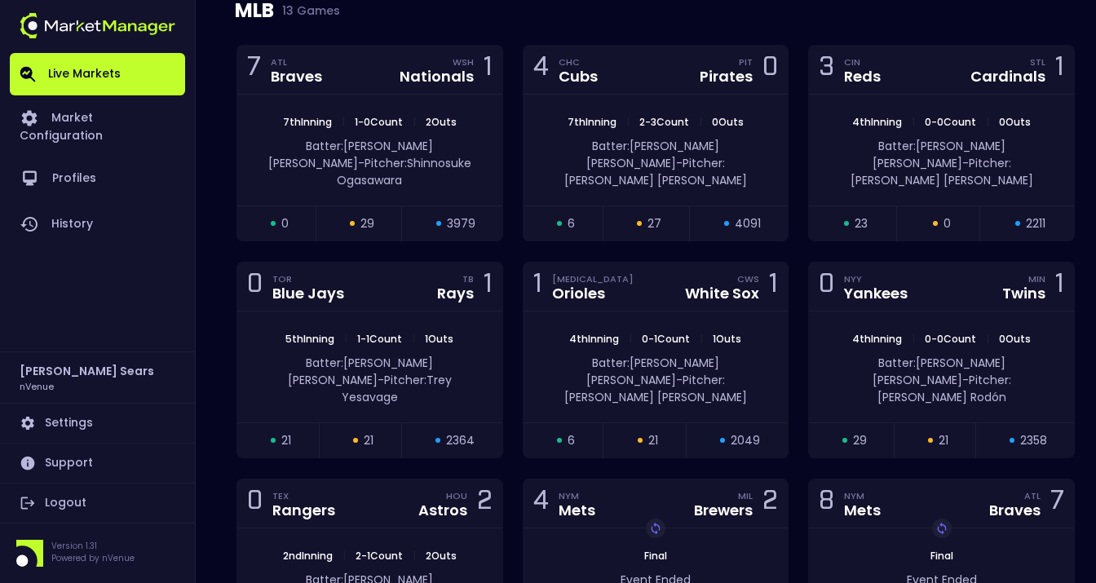
scroll to position [267, 0]
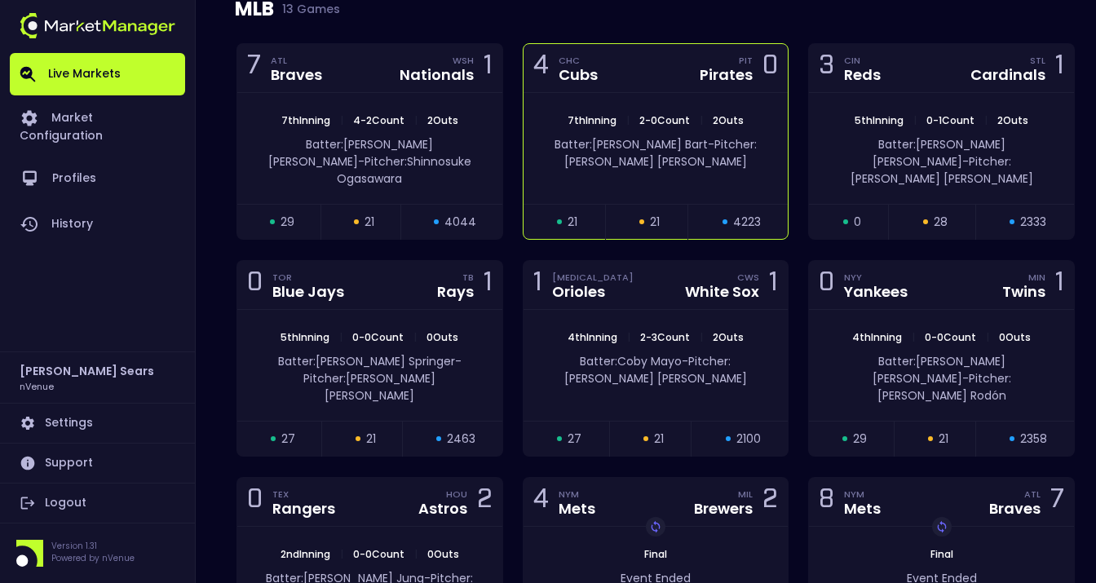
click at [704, 95] on div "7th Inning | 2 - 0 Count | 2 Outs Batter: Joey Bart - Pitcher: Michael Soroka" at bounding box center [655, 148] width 265 height 111
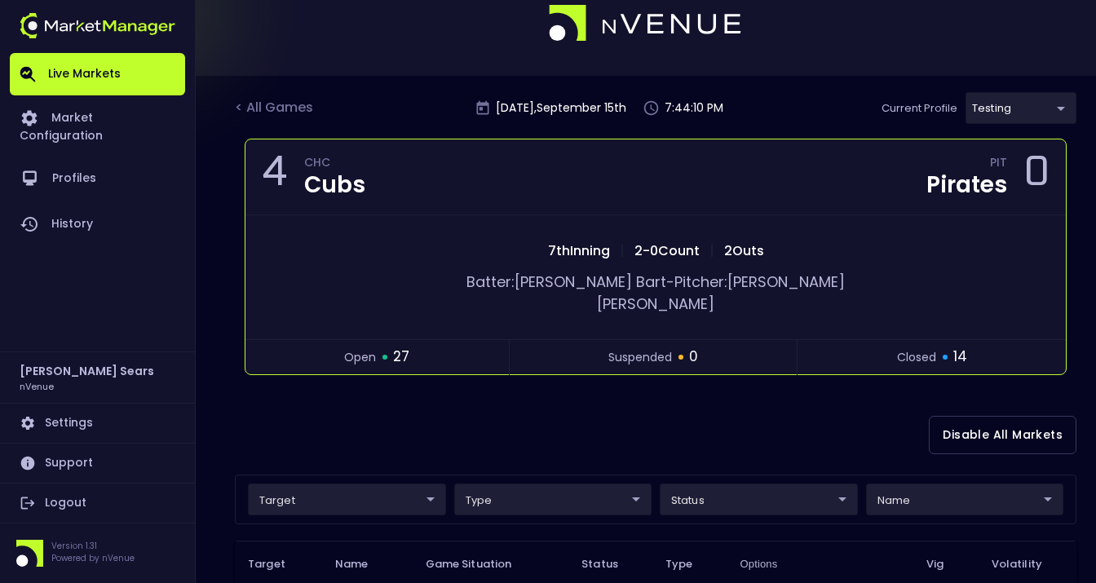
scroll to position [0, 0]
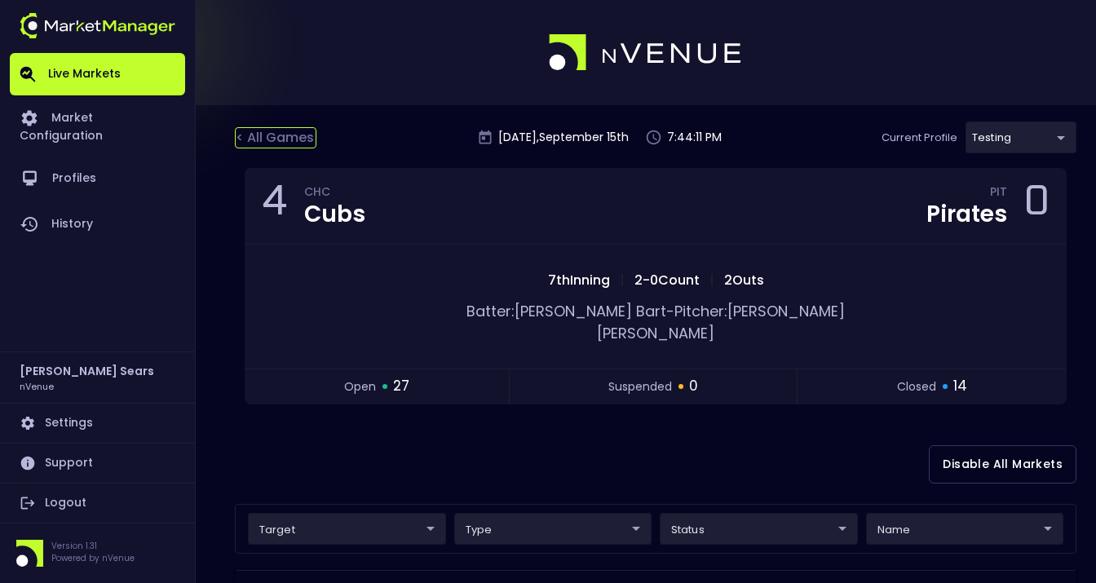
click at [258, 138] on div "< All Games" at bounding box center [276, 137] width 82 height 21
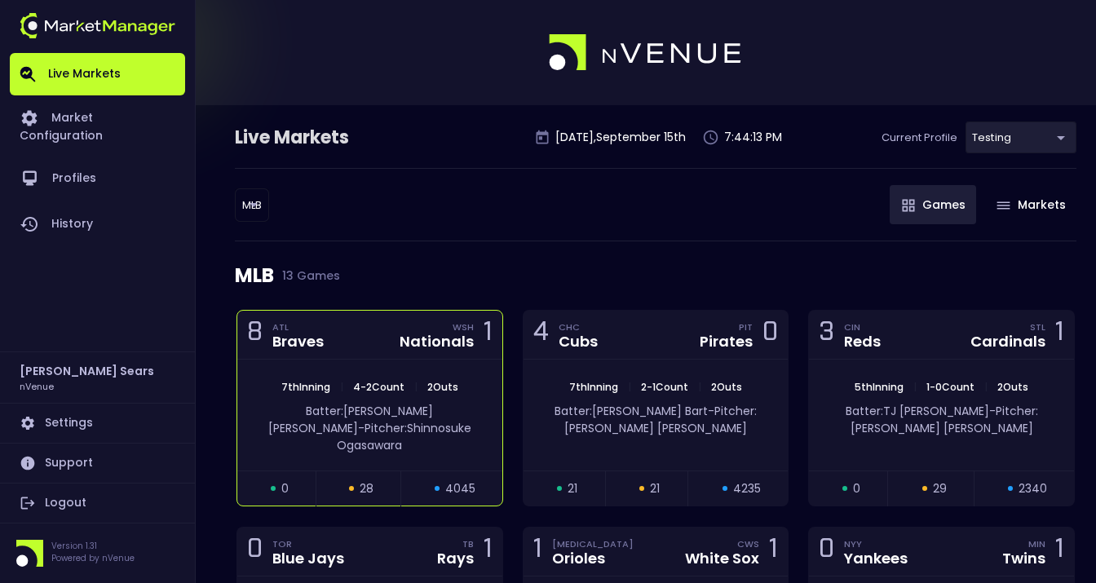
click at [479, 356] on div "8 ATL Braves WSH Nationals 1" at bounding box center [369, 335] width 265 height 49
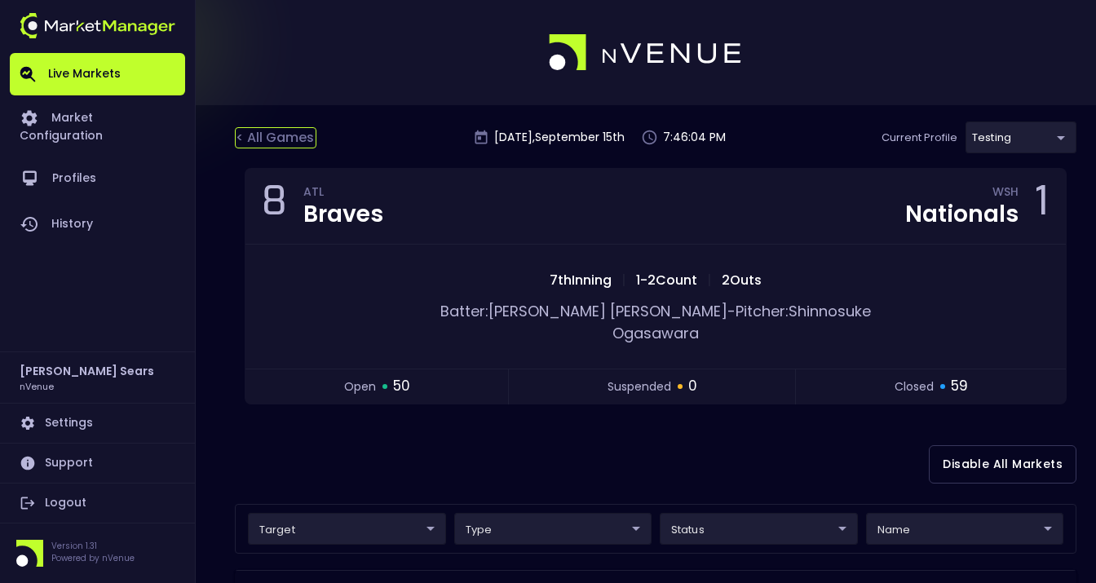
click at [309, 143] on div "< All Games" at bounding box center [276, 137] width 82 height 21
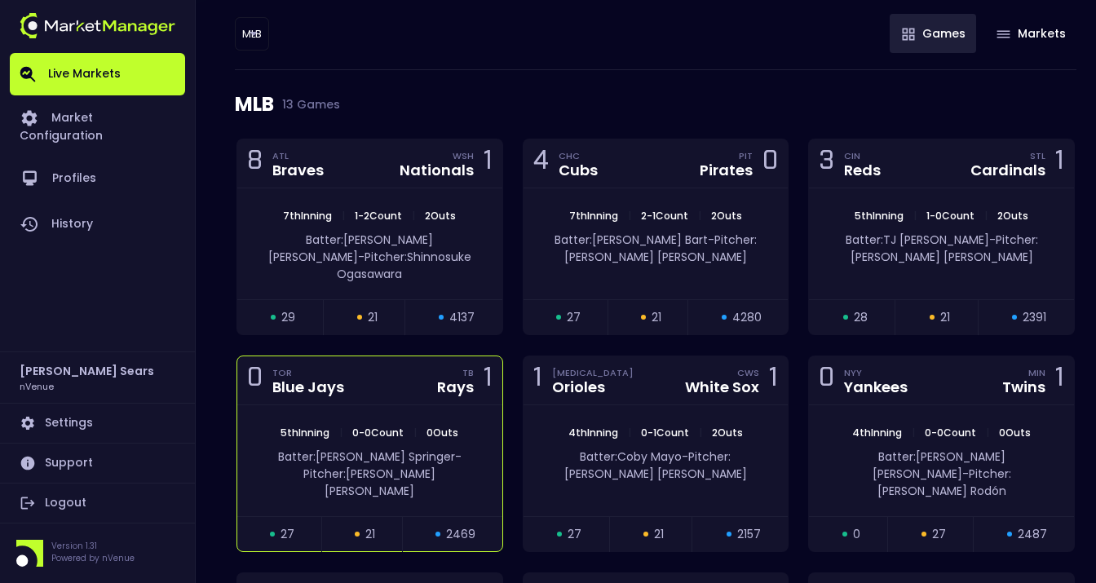
click at [369, 448] on span "Batter: George Springer" at bounding box center [366, 456] width 177 height 16
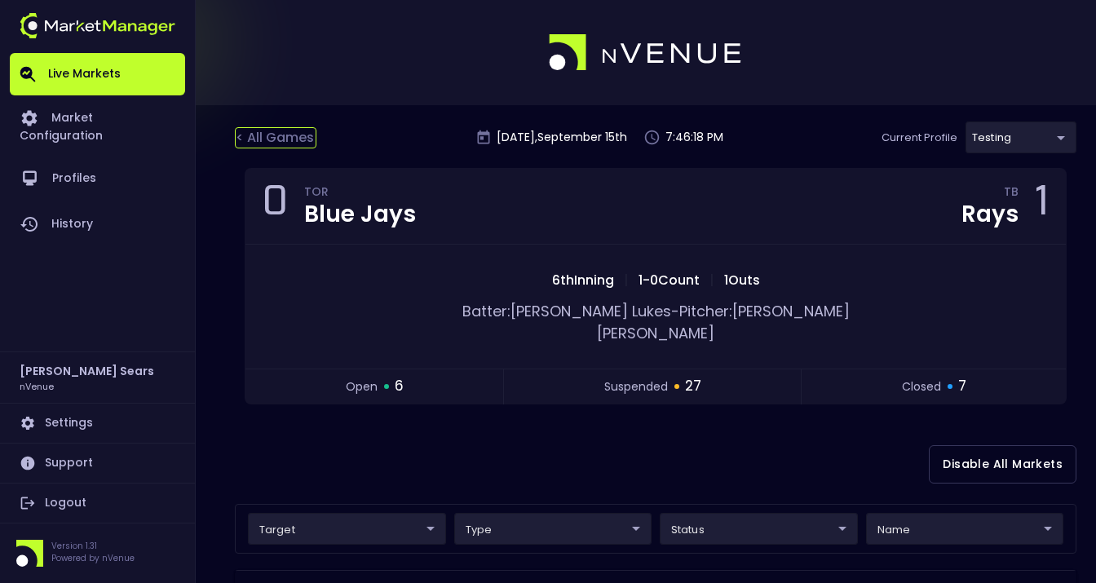
click at [300, 142] on div "< All Games" at bounding box center [276, 137] width 82 height 21
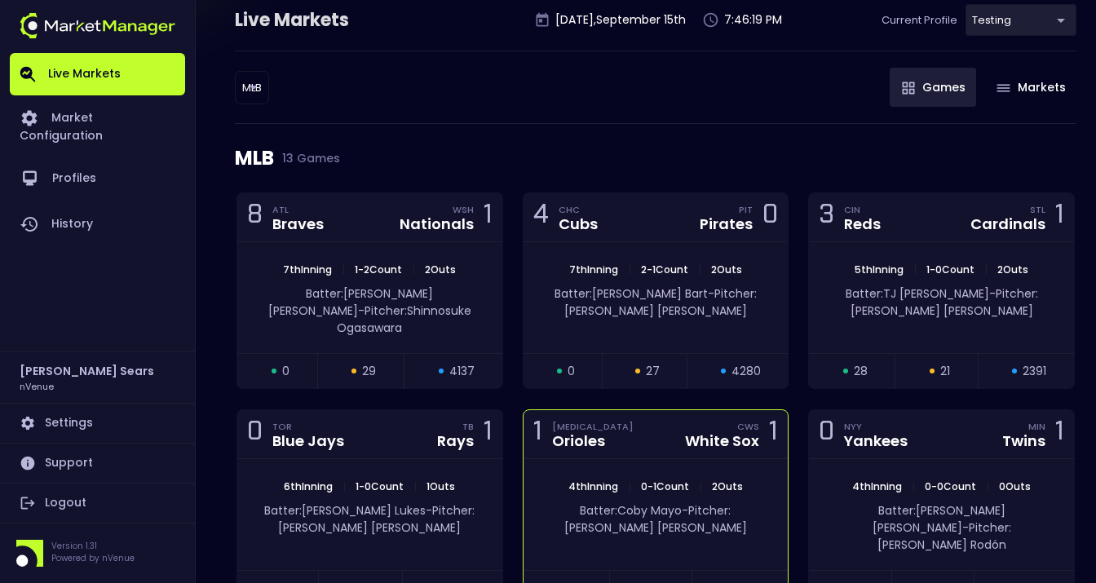
scroll to position [118, 0]
click at [653, 493] on div "Batter: Coby Mayo - Pitcher: Sean Burke" at bounding box center [655, 514] width 265 height 42
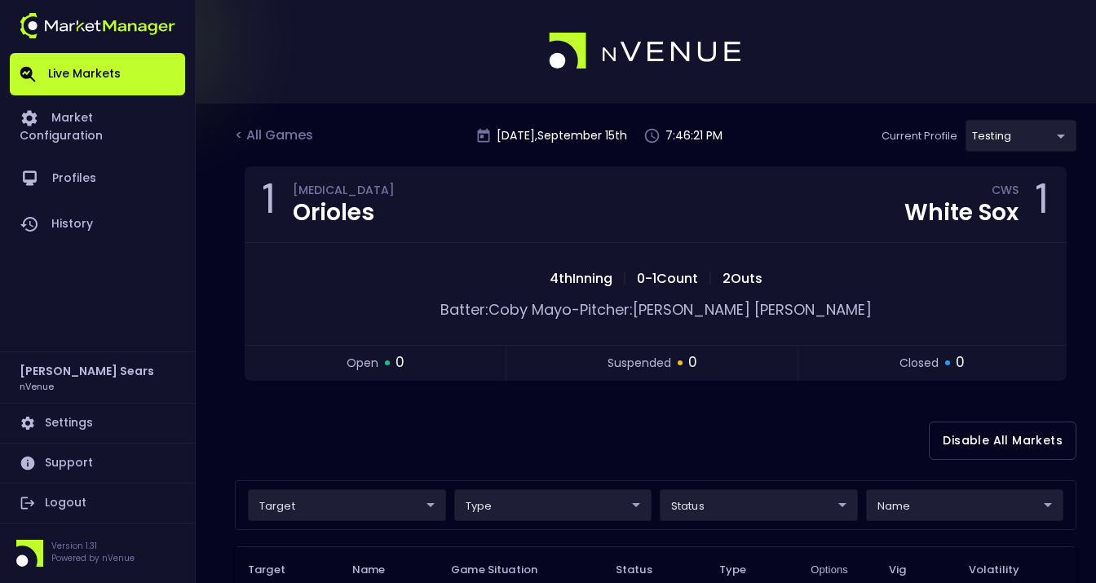
scroll to position [0, 0]
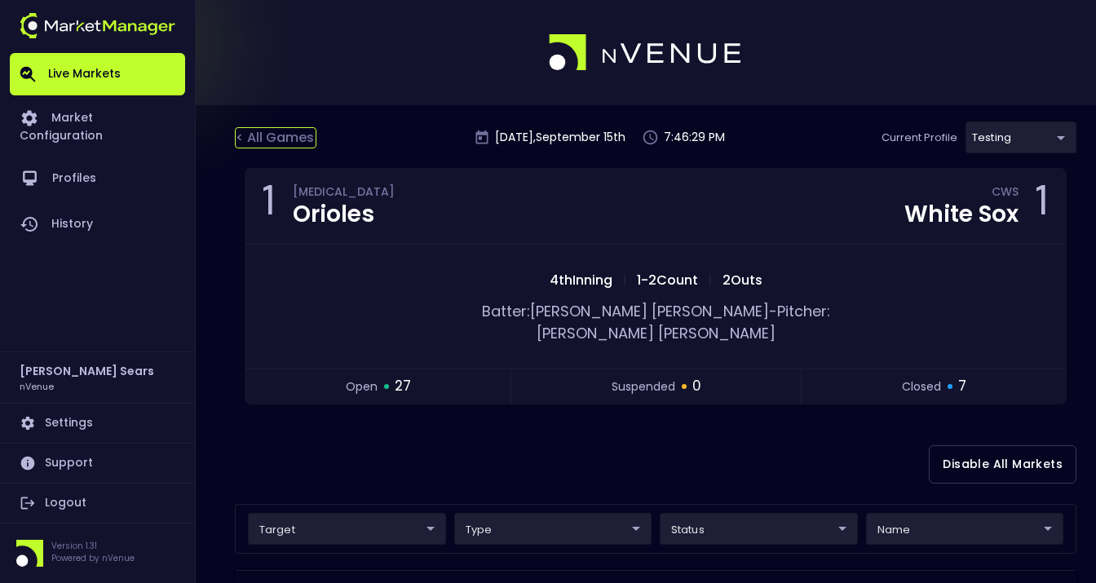
click at [286, 139] on div "< All Games" at bounding box center [276, 137] width 82 height 21
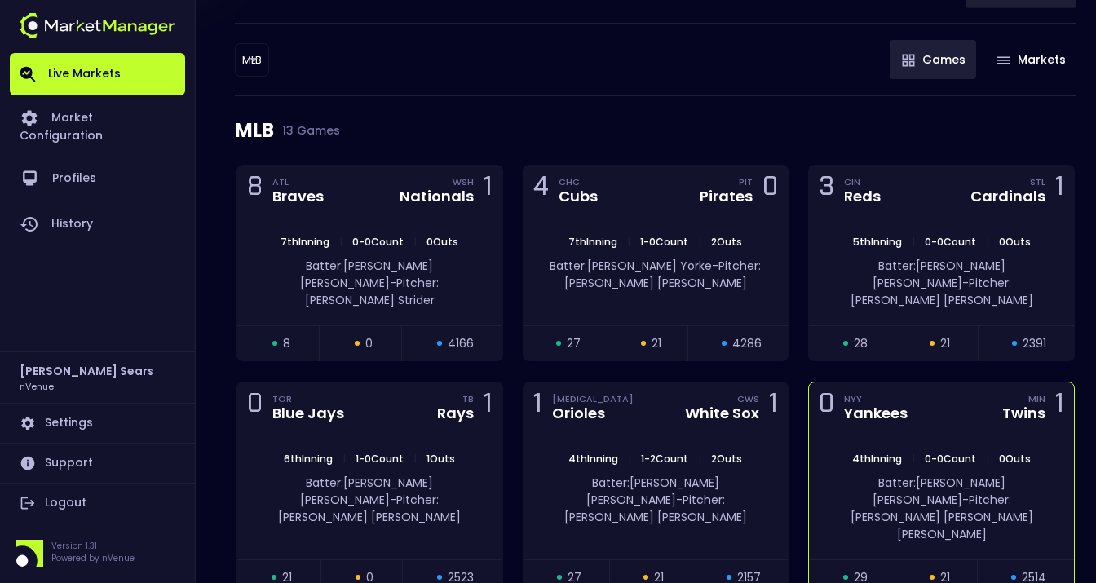
click at [902, 432] on div "4th Inning | 0 - 0 Count | 0 Outs Batter: Ryan McMahon - Pitcher: Simeon Woods …" at bounding box center [941, 495] width 265 height 128
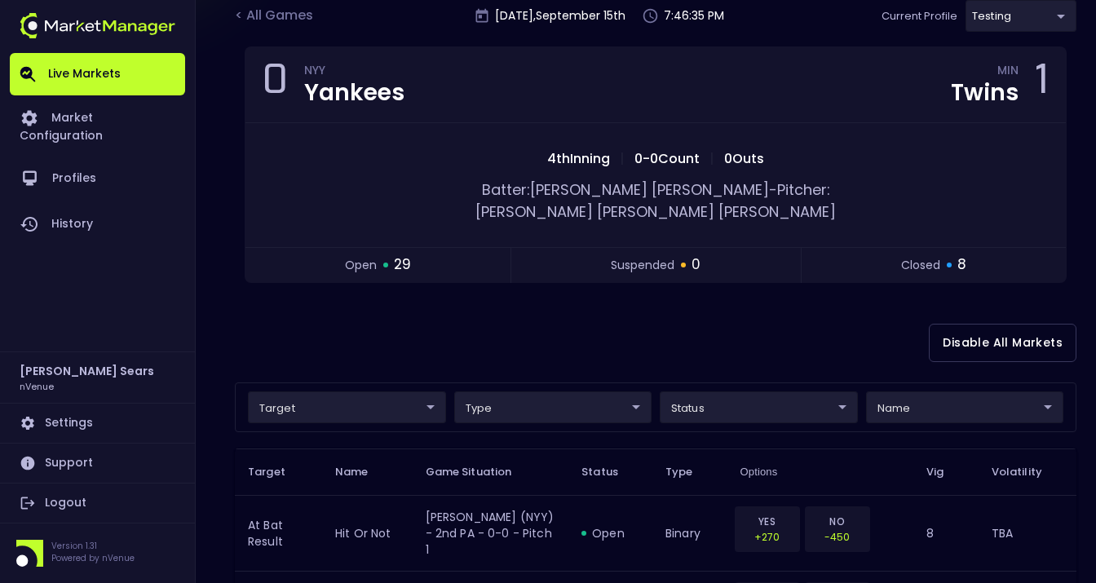
scroll to position [122, 0]
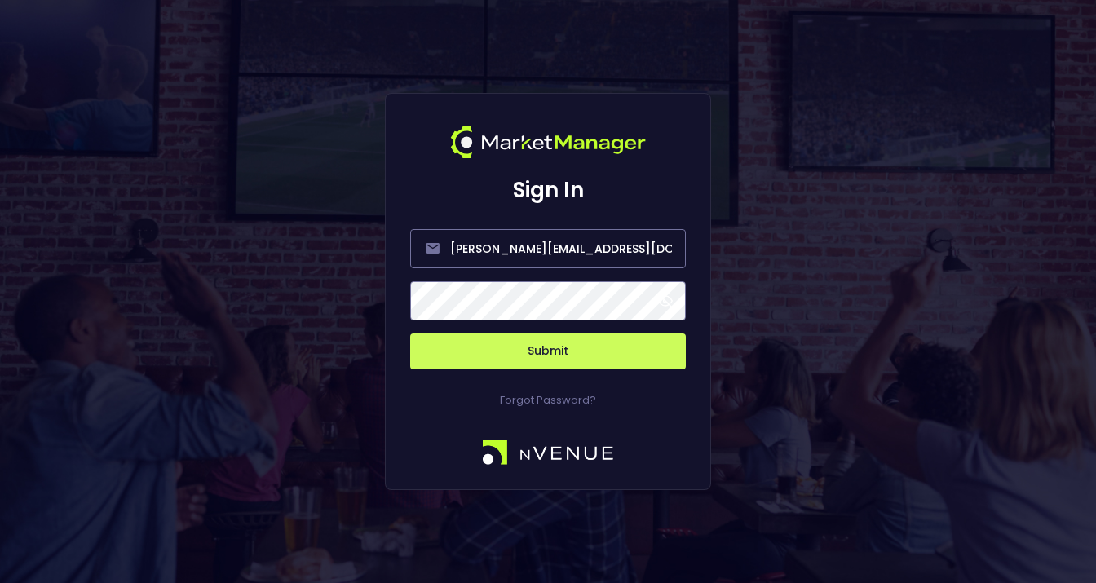
click at [668, 300] on span at bounding box center [665, 301] width 15 height 15
click at [558, 354] on button "Submit" at bounding box center [548, 351] width 276 height 36
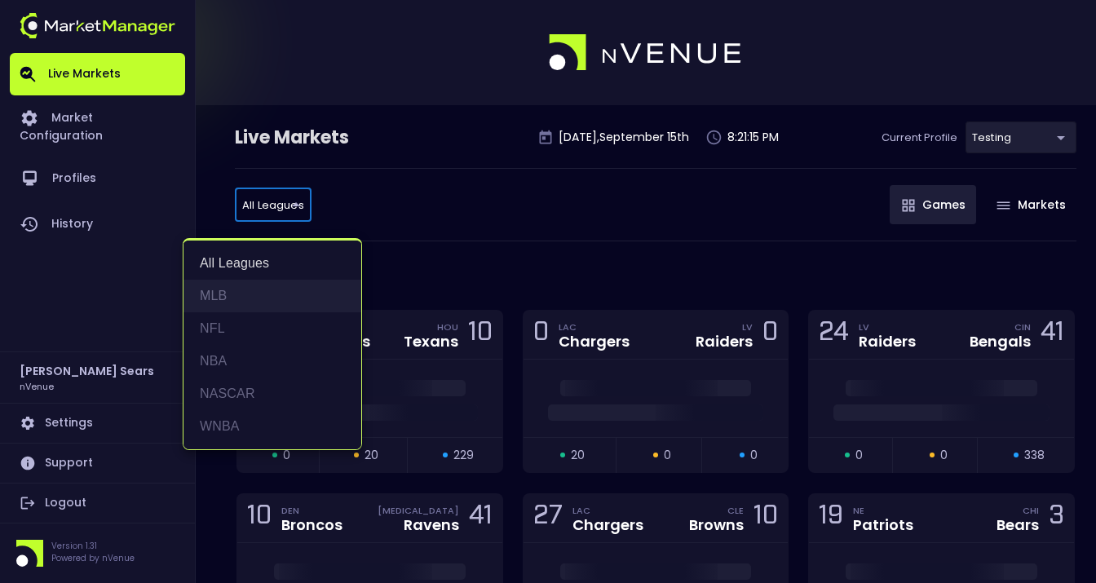
click at [222, 298] on li "MLB" at bounding box center [272, 296] width 178 height 33
type input "MLB"
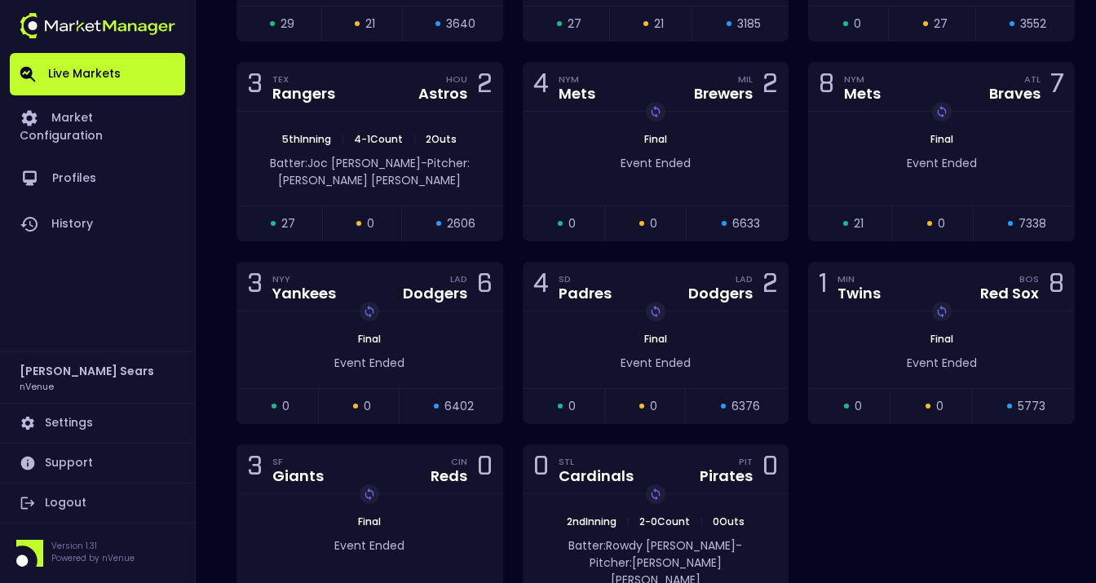
scroll to position [685, 0]
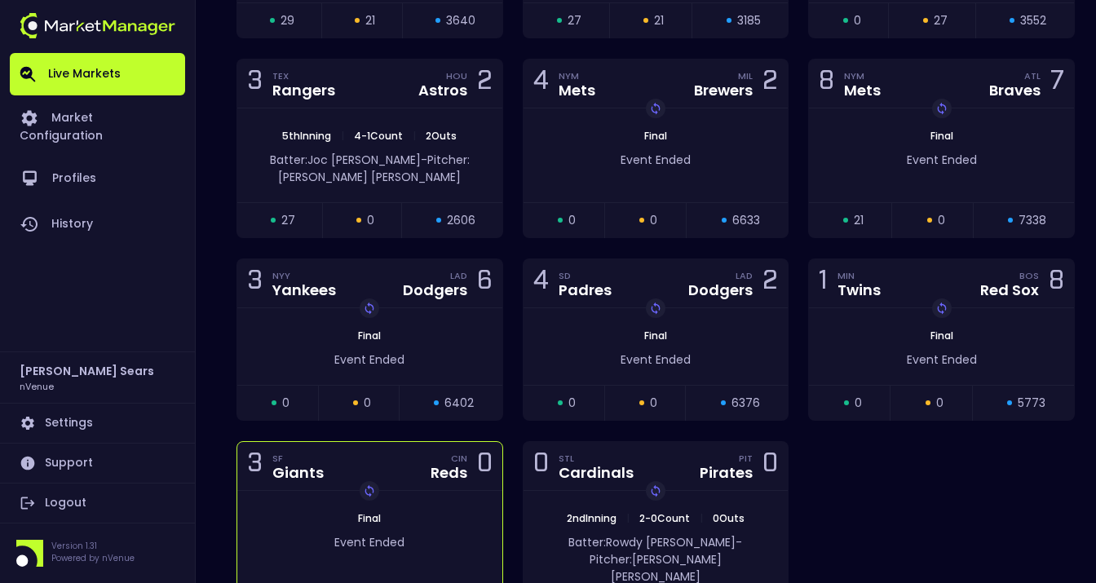
click at [488, 491] on div "Replay Game Final Event Ended" at bounding box center [369, 546] width 265 height 111
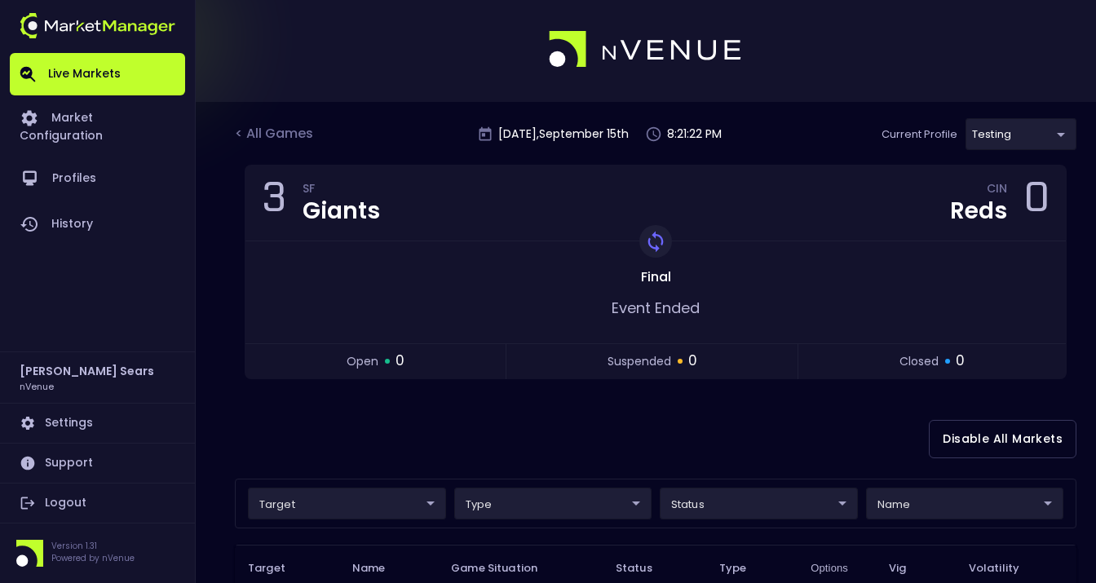
scroll to position [0, 0]
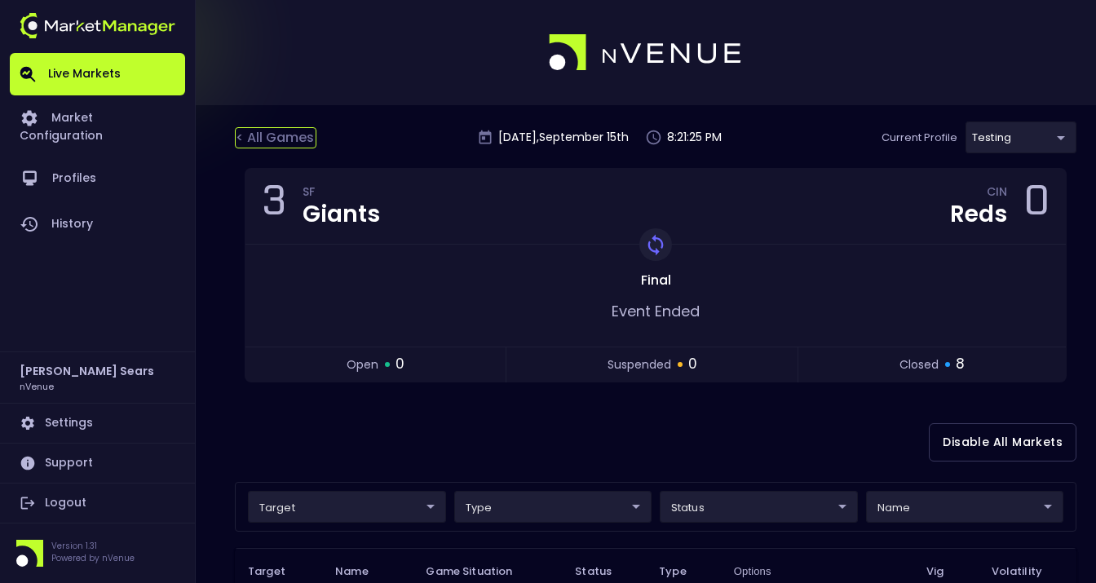
click at [280, 141] on div "< All Games" at bounding box center [276, 137] width 82 height 21
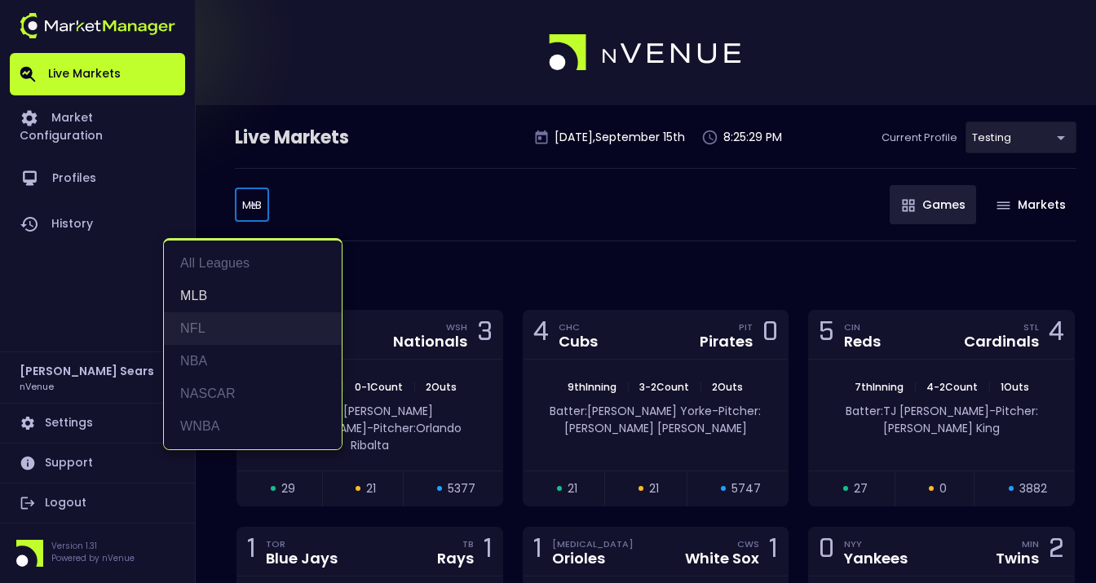
click at [196, 334] on li "NFL" at bounding box center [253, 328] width 178 height 33
type input "NFL"
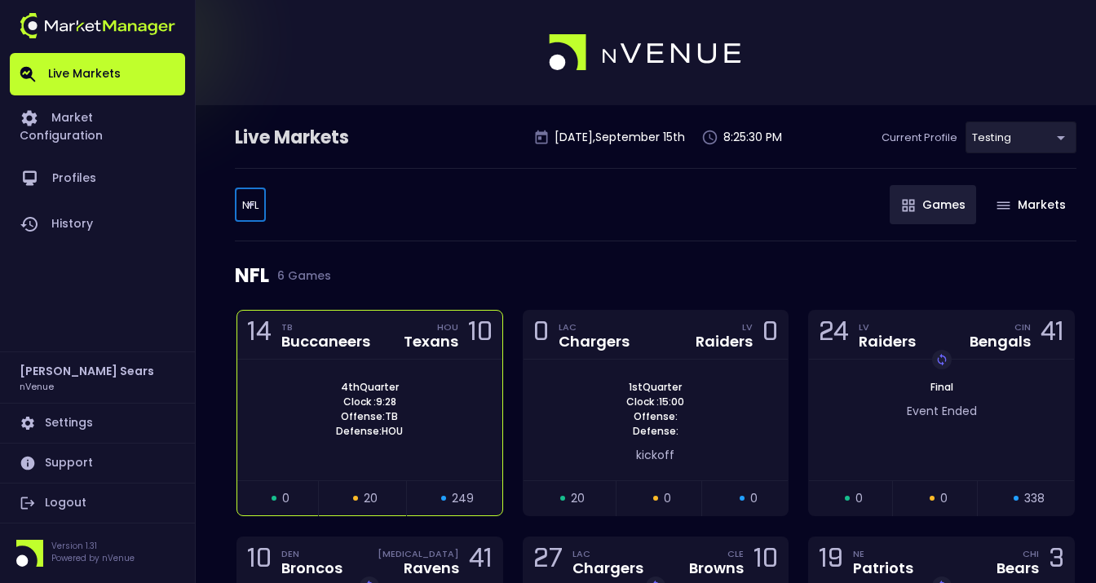
click at [368, 338] on div "Buccaneers" at bounding box center [325, 341] width 89 height 15
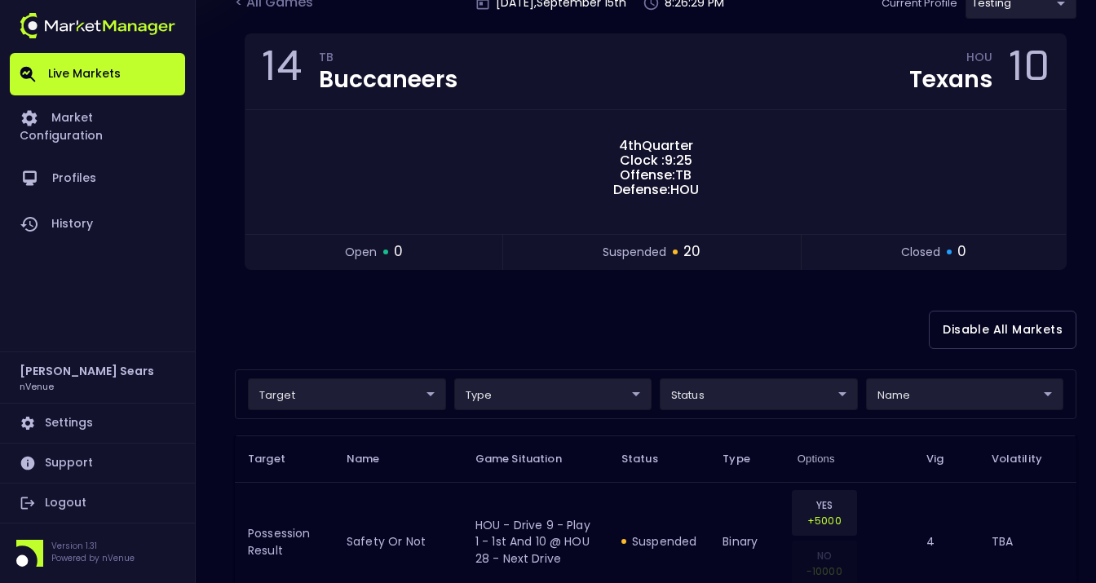
scroll to position [142, 0]
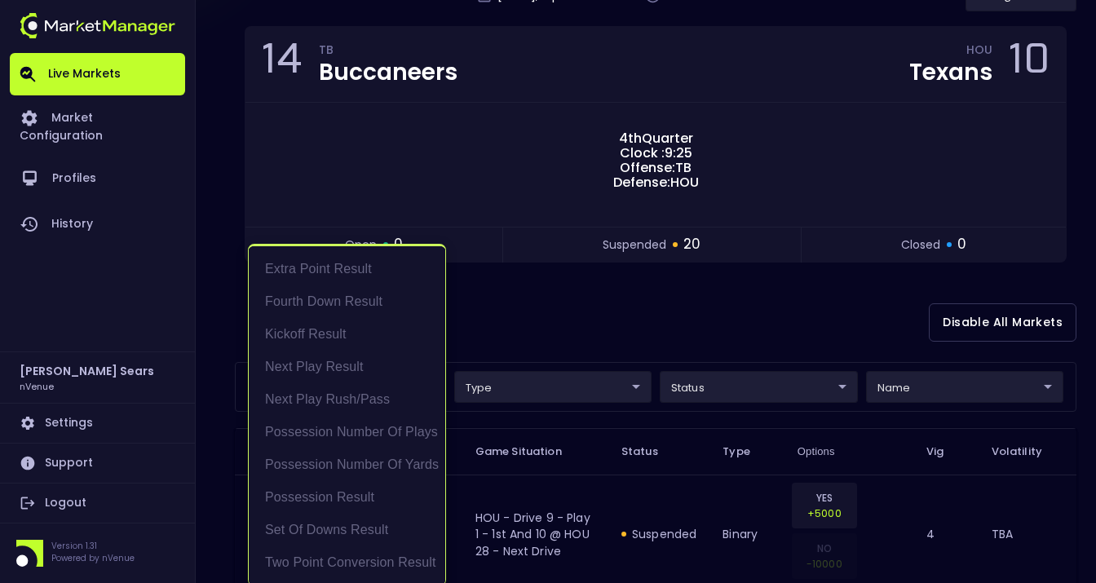
click at [360, 496] on li "Possession Result" at bounding box center [347, 497] width 196 height 33
type input "Possession Result"
click at [805, 386] on div at bounding box center [548, 291] width 1096 height 583
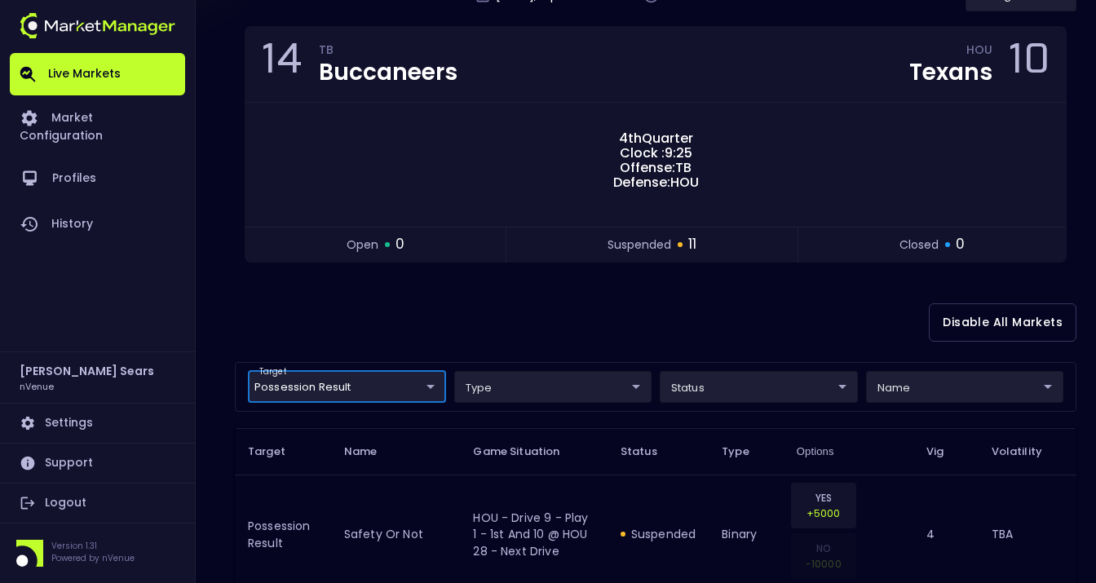
scroll to position [0, 0]
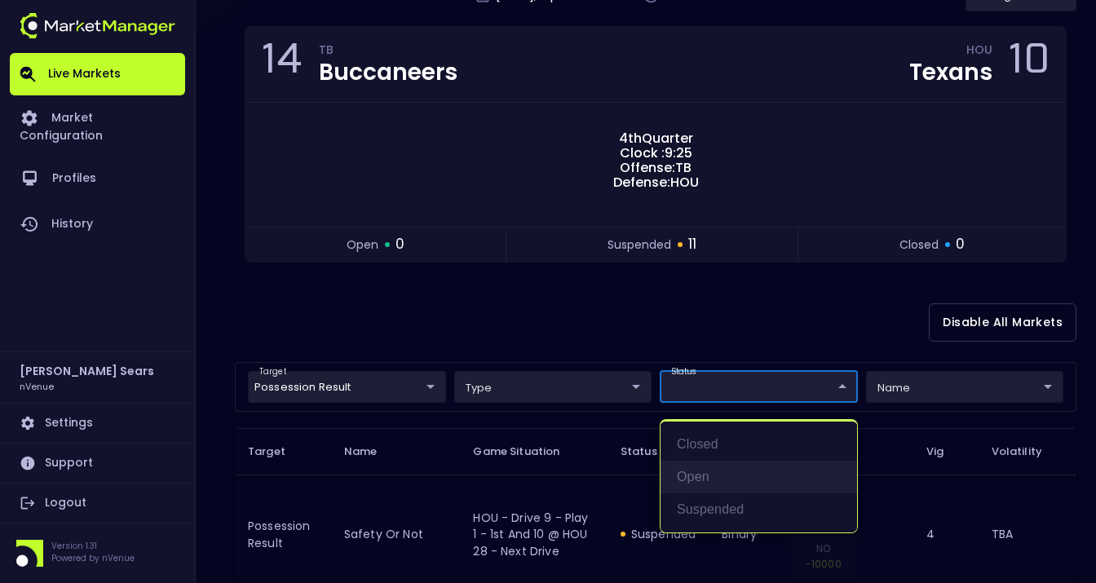
click at [726, 483] on li "open" at bounding box center [758, 477] width 196 height 33
type input "open"
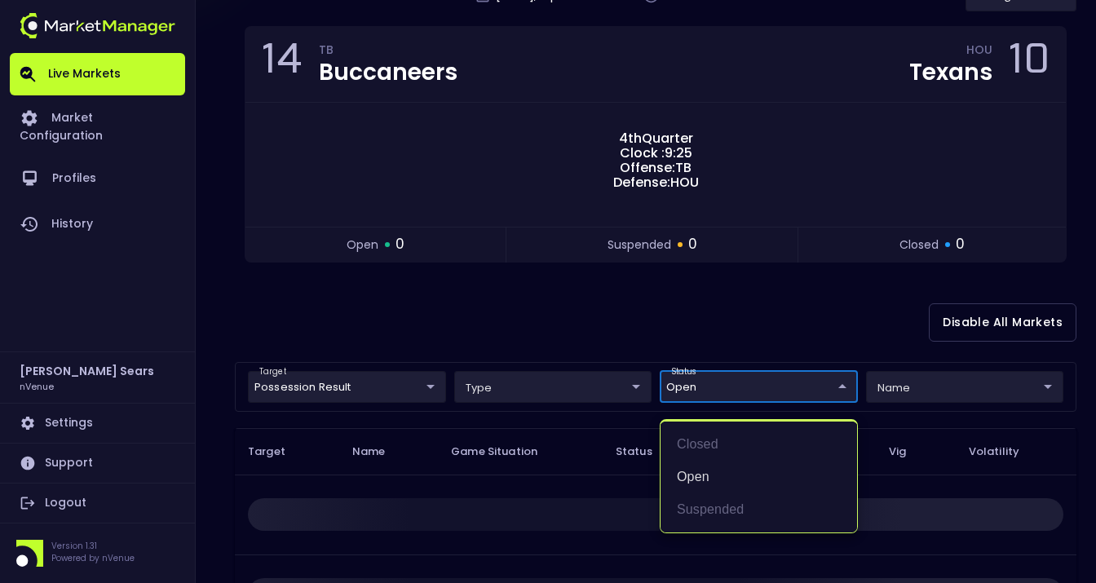
click at [620, 307] on div at bounding box center [548, 291] width 1096 height 583
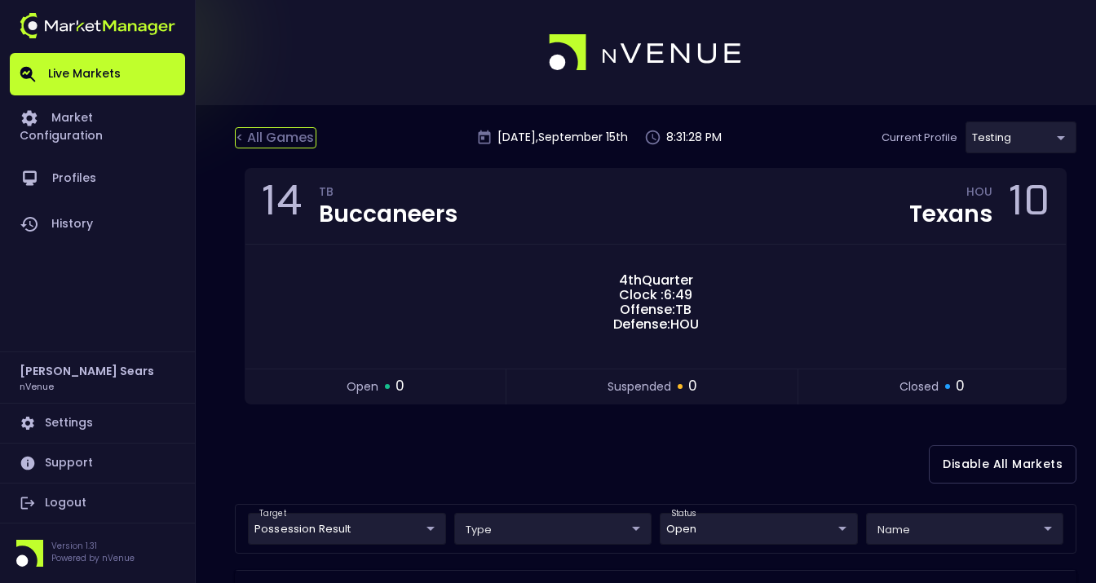
click at [267, 139] on div "< All Games" at bounding box center [276, 137] width 82 height 21
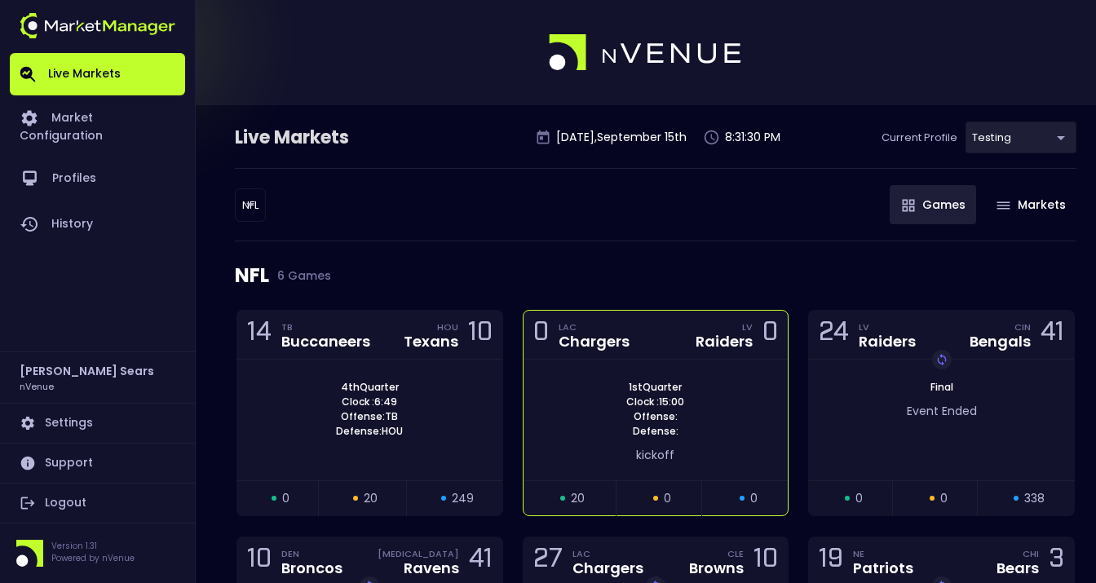
click at [614, 396] on div "1st Quarter Clock : 15:00 Offense: Defense:" at bounding box center [655, 409] width 265 height 59
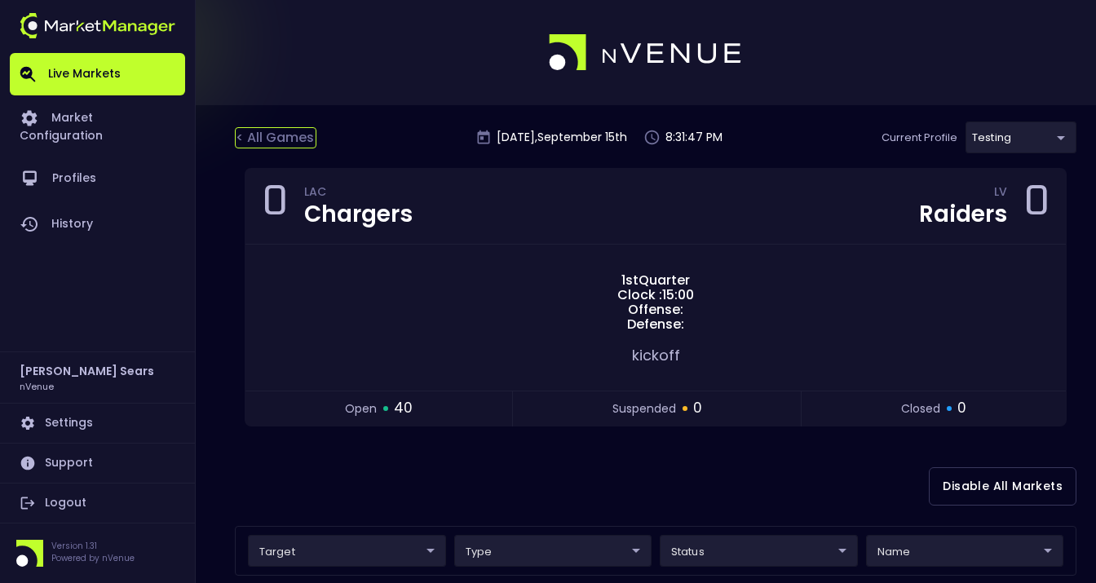
click at [296, 135] on div "< All Games" at bounding box center [276, 137] width 82 height 21
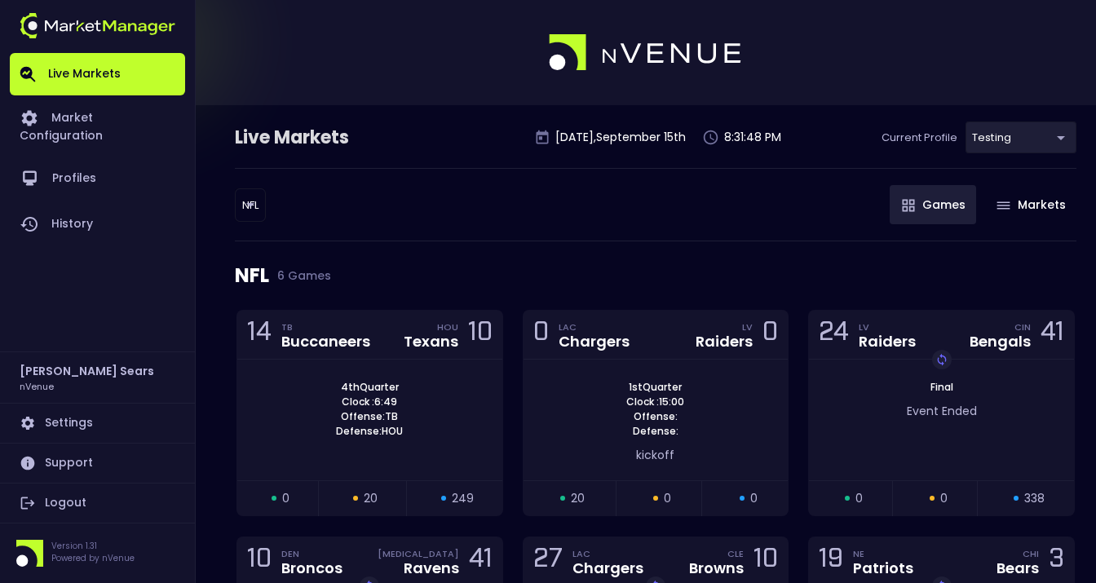
click at [254, 202] on body "Live Markets Market Configuration Profiles History Bruce Sears nVenue Settings …" at bounding box center [548, 390] width 1096 height 781
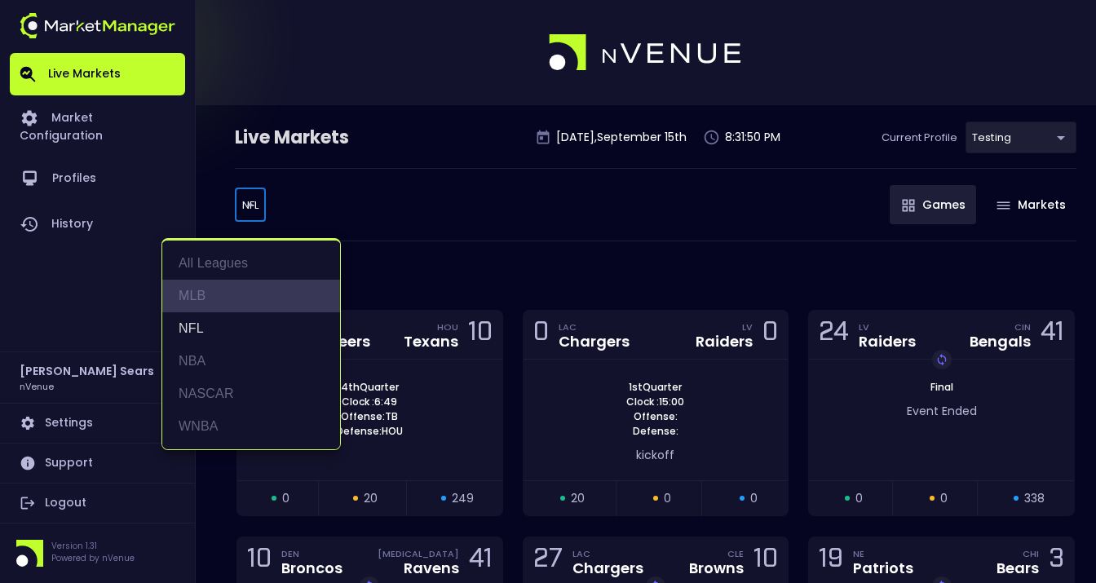
click at [209, 297] on li "MLB" at bounding box center [251, 296] width 178 height 33
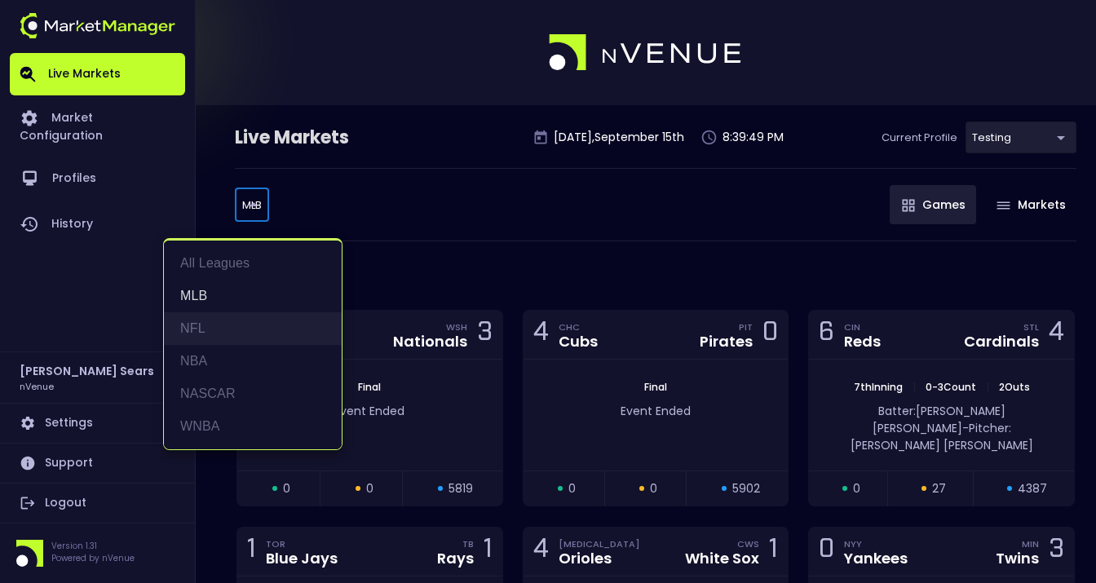
click at [210, 330] on li "NFL" at bounding box center [253, 328] width 178 height 33
type input "NFL"
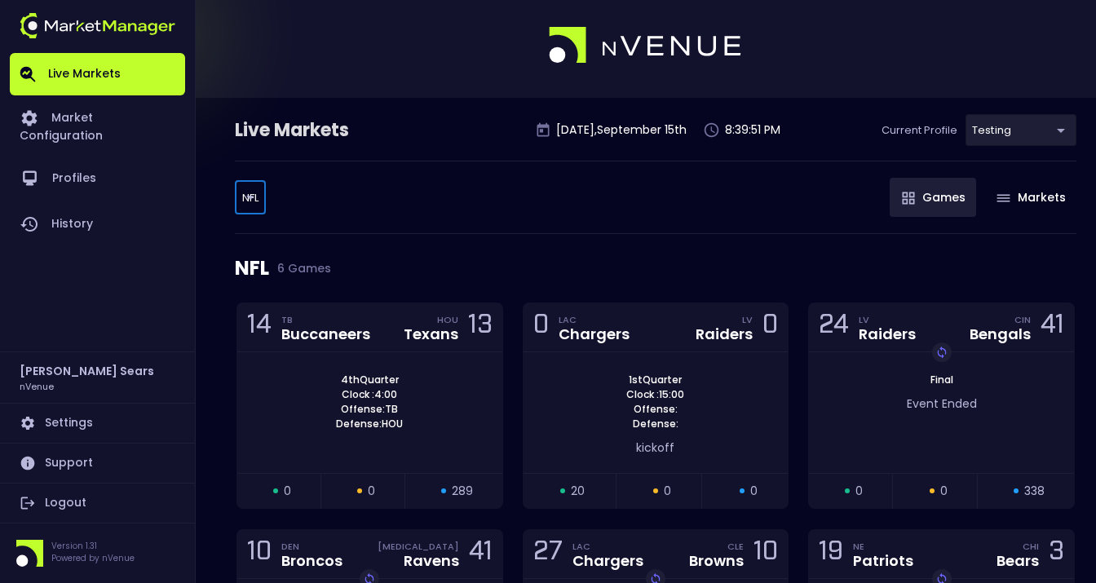
scroll to position [8, 0]
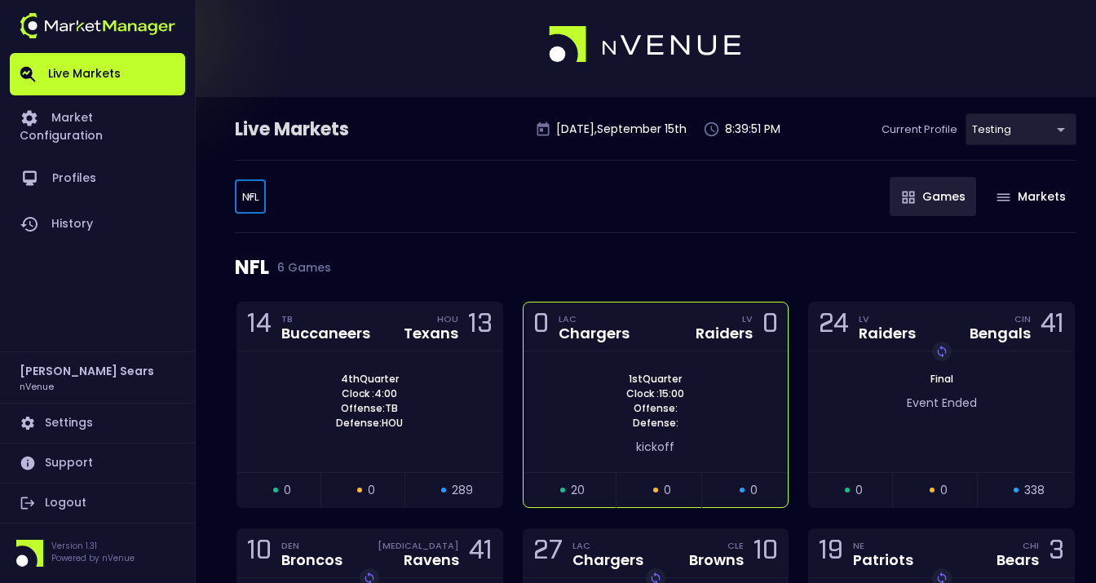
click at [636, 356] on div "1st Quarter Clock : 15:00 Offense: Defense: kickoff" at bounding box center [655, 411] width 265 height 121
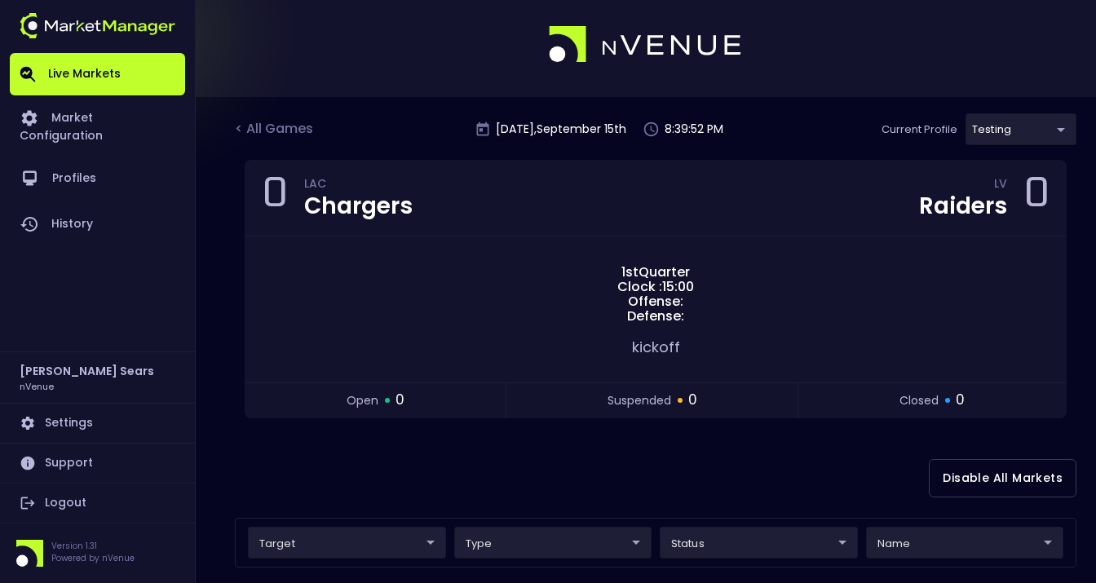
scroll to position [0, 0]
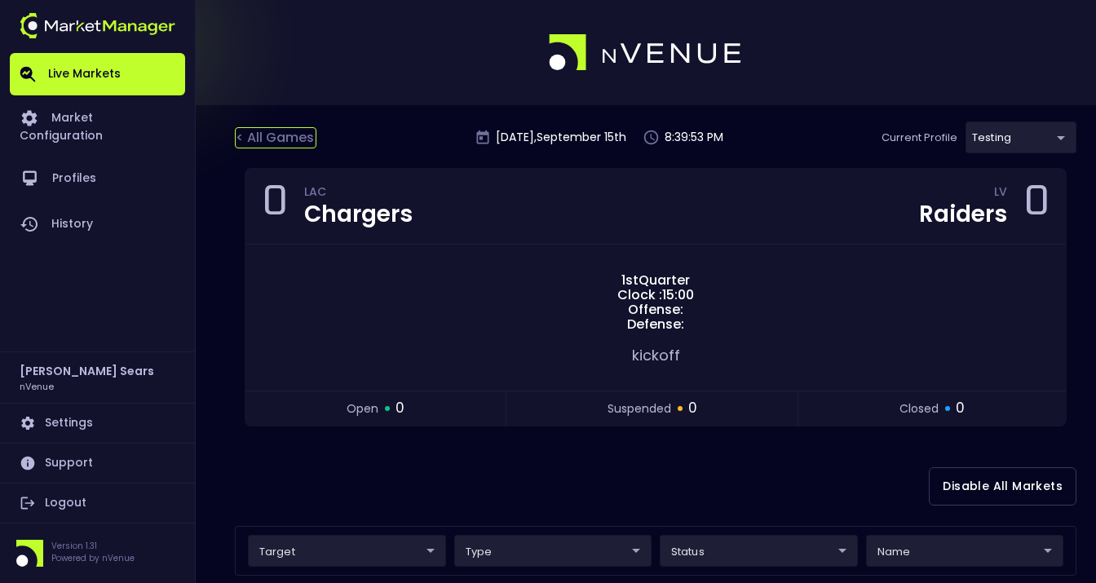
click at [274, 133] on div "< All Games" at bounding box center [276, 137] width 82 height 21
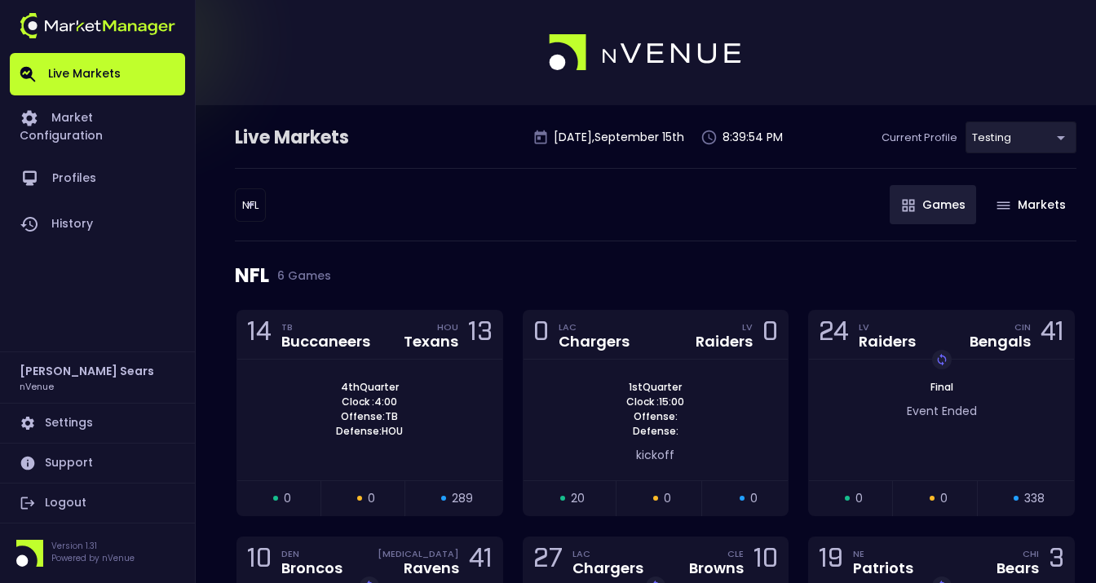
drag, startPoint x: 296, startPoint y: 276, endPoint x: 257, endPoint y: 227, distance: 63.3
click at [294, 274] on span "6 Games" at bounding box center [300, 275] width 62 height 13
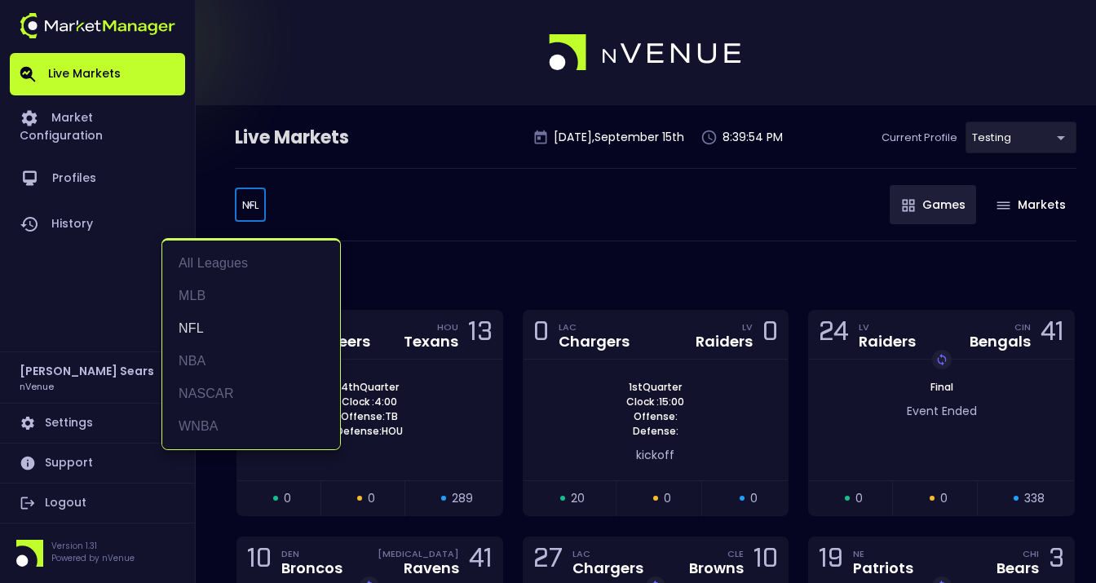
click at [254, 205] on body "Live Markets Market Configuration Profiles History Bruce Sears nVenue Settings …" at bounding box center [548, 390] width 1096 height 781
click at [203, 299] on li "MLB" at bounding box center [251, 296] width 178 height 33
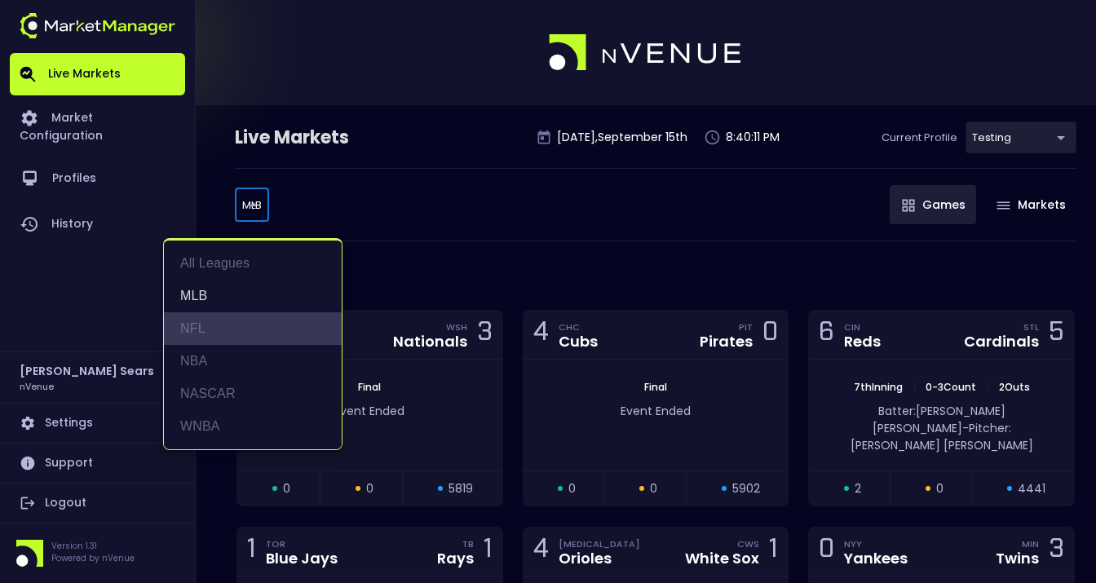
click at [195, 338] on li "NFL" at bounding box center [253, 328] width 178 height 33
type input "NFL"
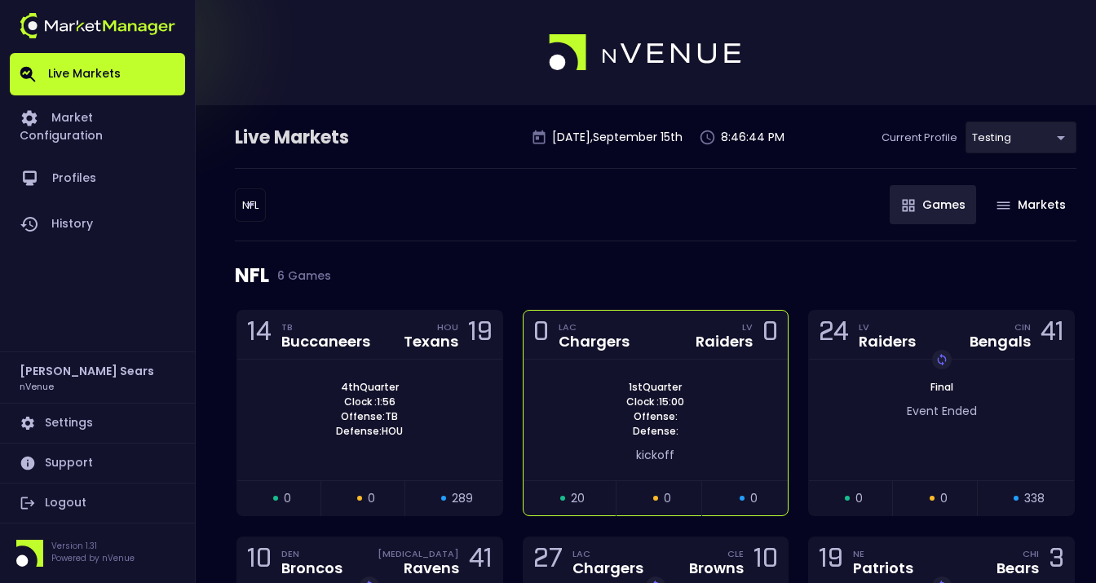
click at [644, 433] on span "Defense:" at bounding box center [655, 431] width 55 height 15
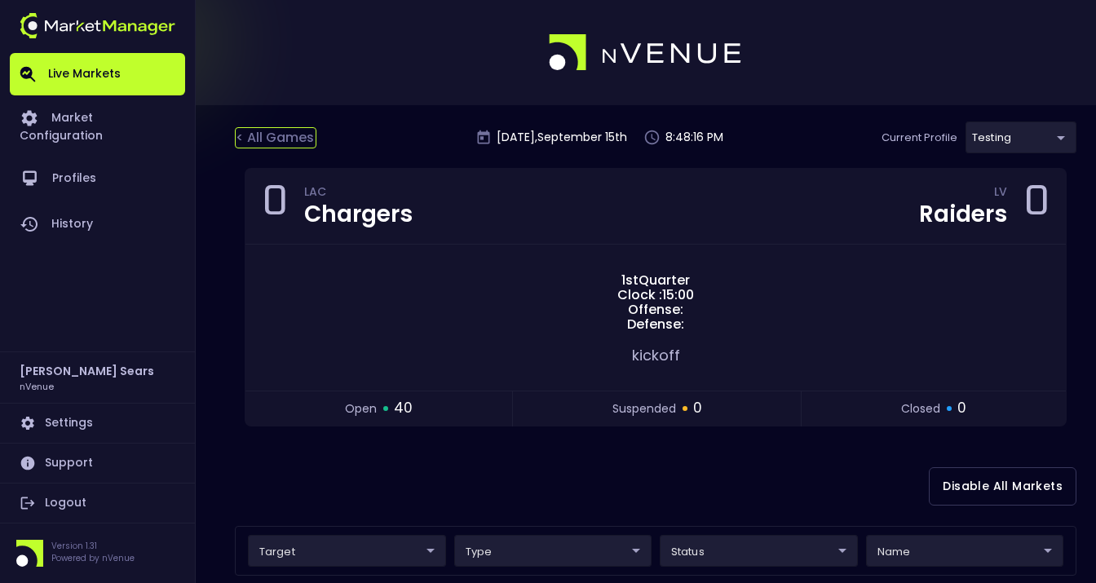
click at [282, 134] on div "< All Games" at bounding box center [276, 137] width 82 height 21
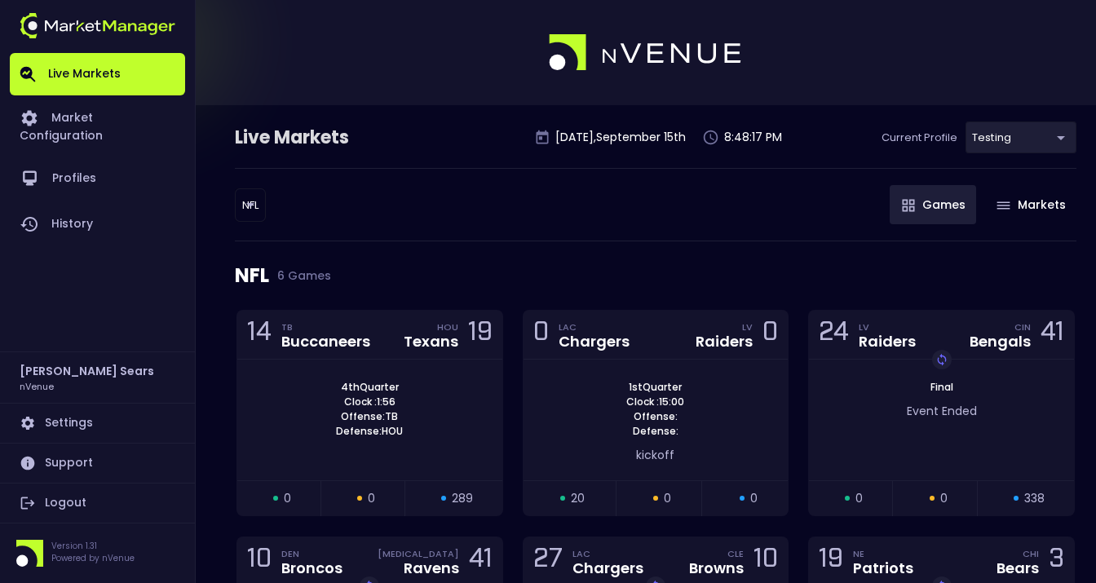
click at [258, 208] on body "Live Markets Market Configuration Profiles History Bruce Sears nVenue Settings …" at bounding box center [548, 390] width 1096 height 781
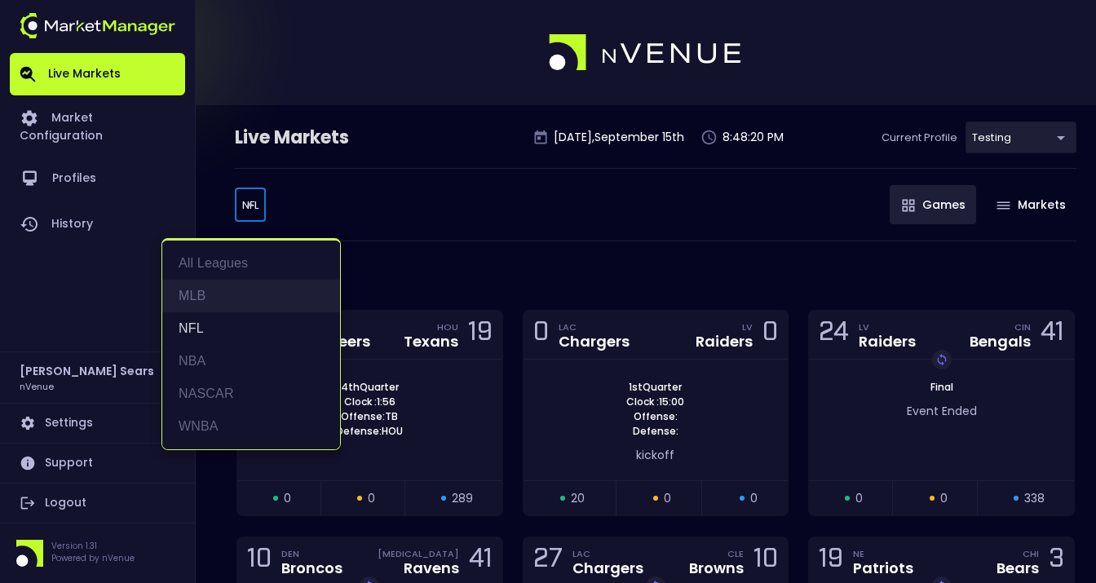
click at [203, 299] on li "MLB" at bounding box center [251, 296] width 178 height 33
type input "MLB"
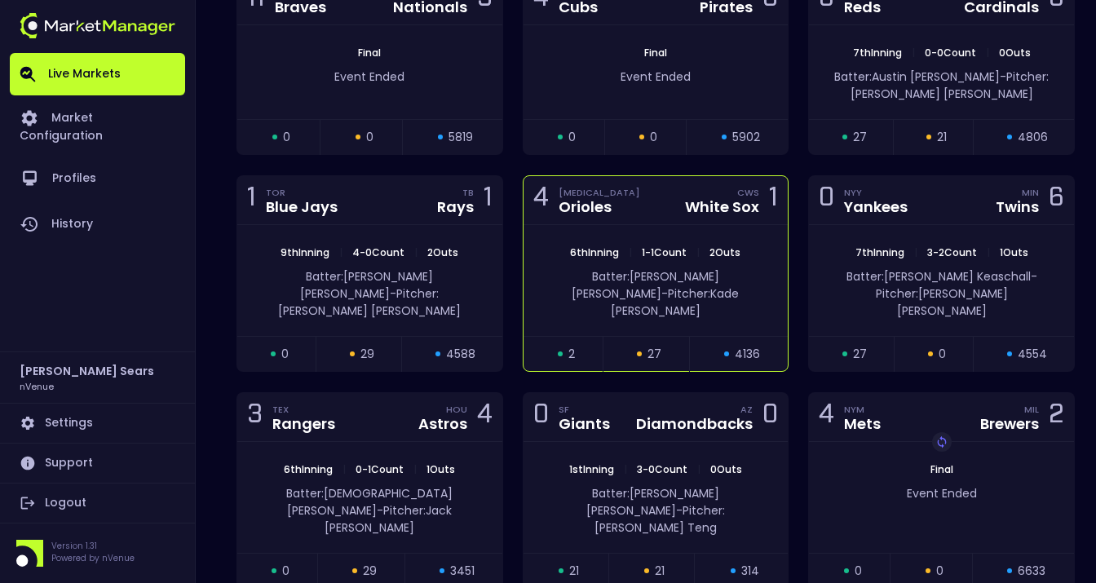
scroll to position [340, 0]
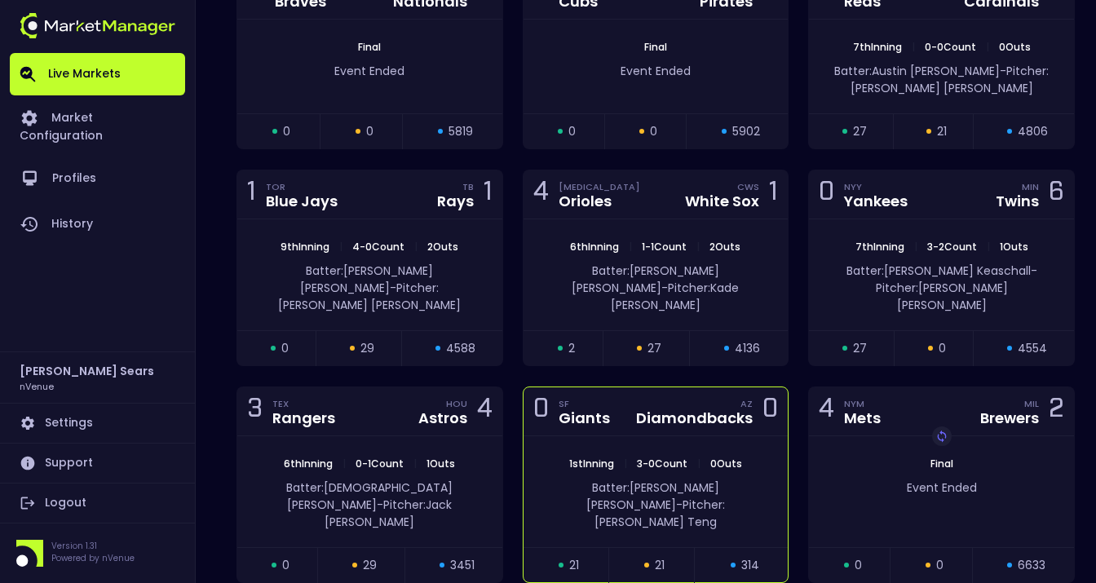
click at [580, 436] on div "1st Inning | 3 - 0 Count | 0 Outs Batter: Geraldo Perdomo - Pitcher: Kai-Wei Te…" at bounding box center [655, 491] width 265 height 111
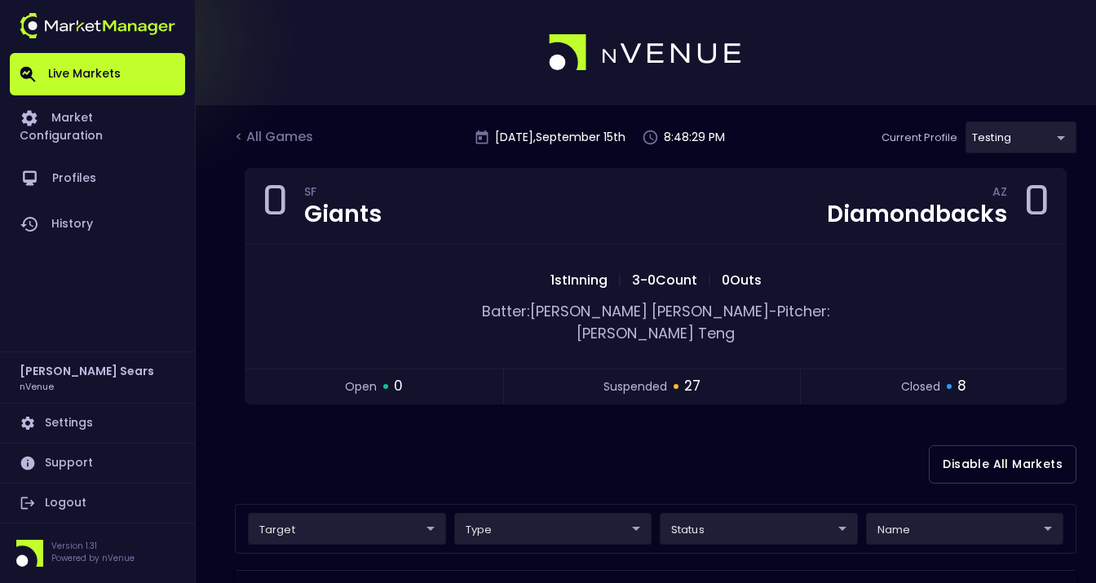
scroll to position [24, 0]
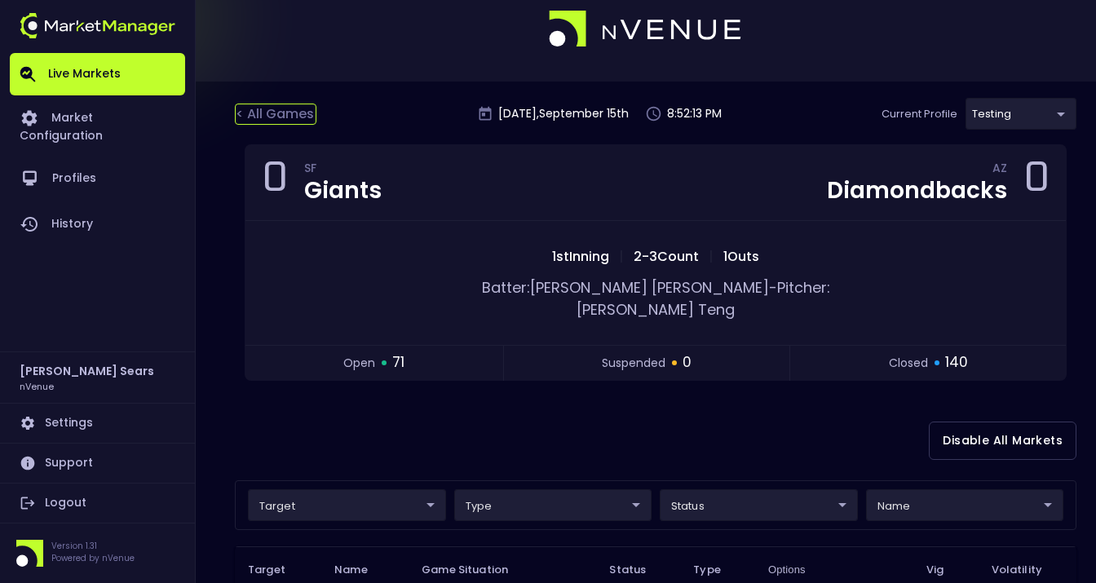
click at [297, 114] on div "< All Games" at bounding box center [276, 114] width 82 height 21
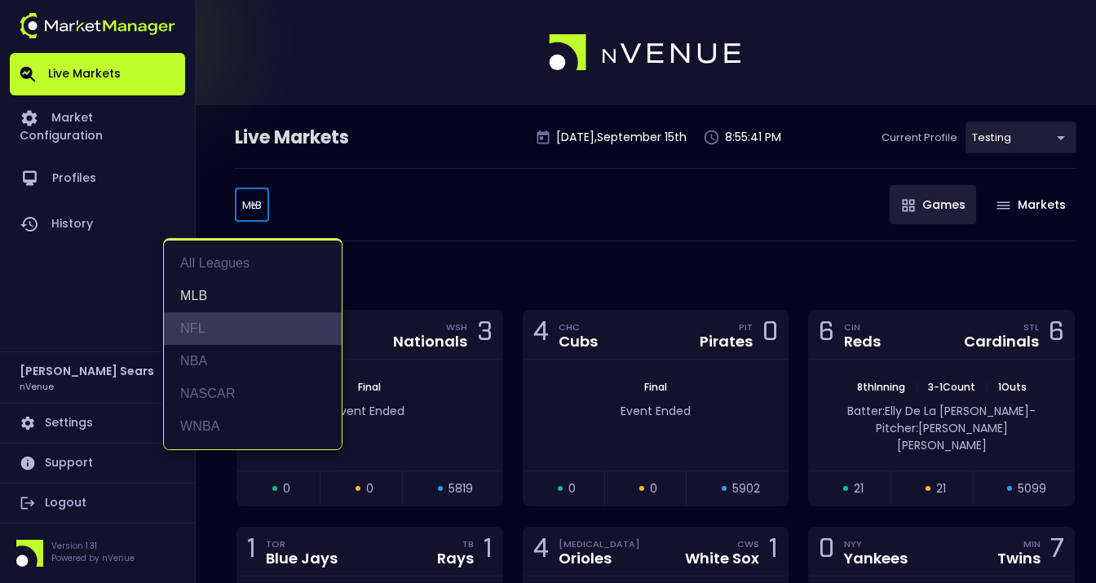
click at [202, 326] on li "NFL" at bounding box center [253, 328] width 178 height 33
type input "NFL"
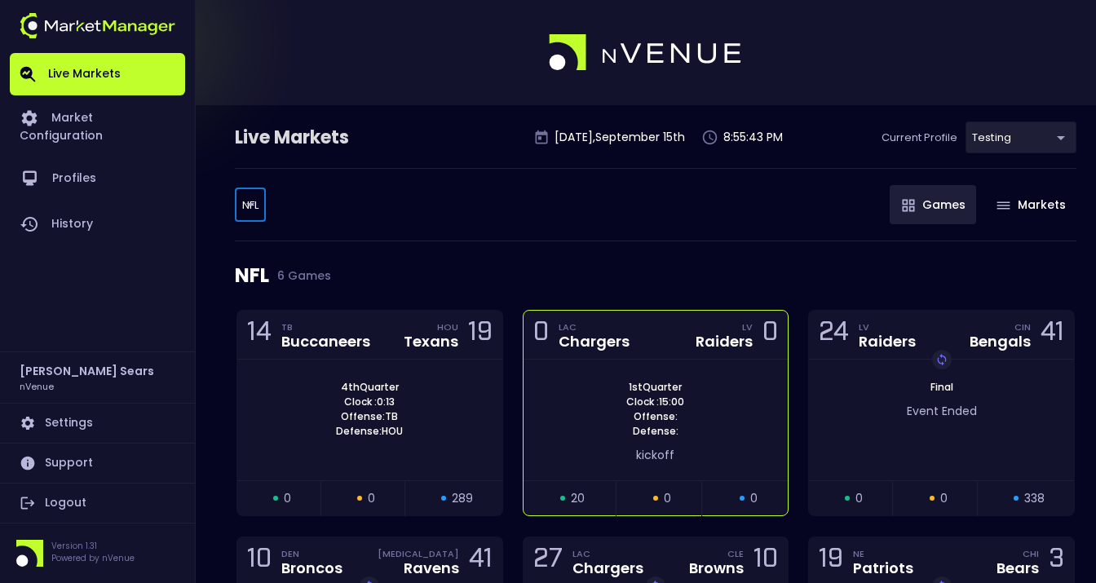
click at [621, 370] on div "1st Quarter Clock : 15:00 Offense: Defense: kickoff" at bounding box center [655, 420] width 265 height 121
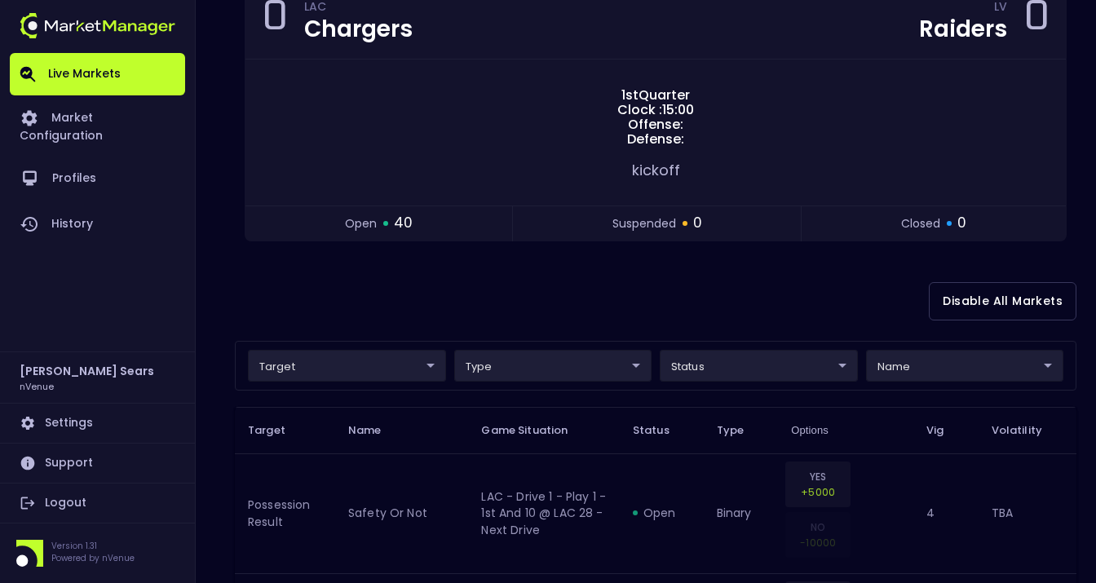
scroll to position [271, 0]
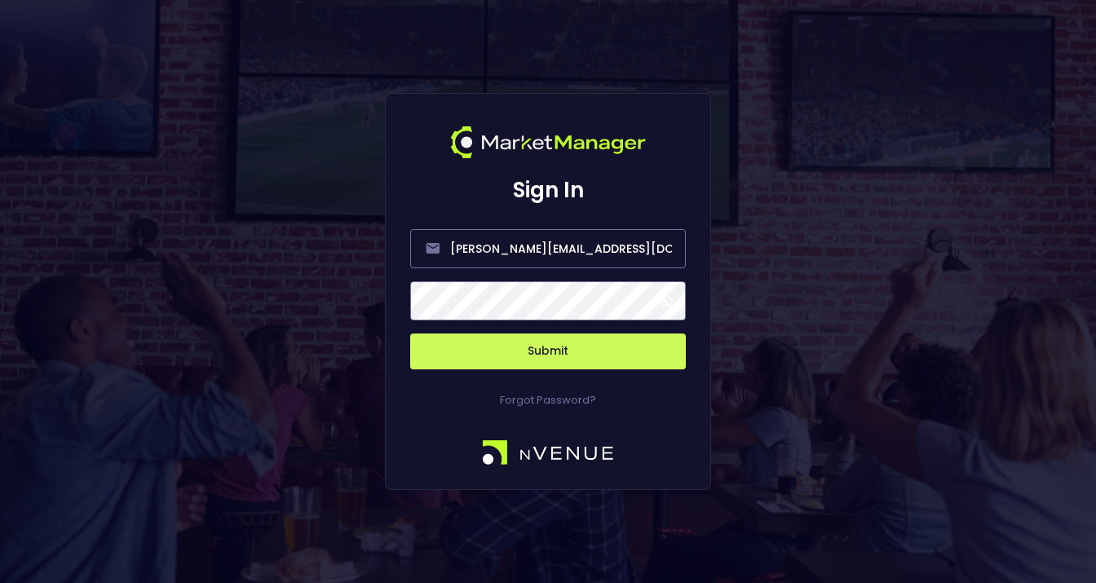
click at [664, 302] on span at bounding box center [665, 301] width 15 height 15
drag, startPoint x: 507, startPoint y: 246, endPoint x: 358, endPoint y: 245, distance: 149.2
click at [358, 245] on div "Sign In [PERSON_NAME][EMAIL_ADDRESS][DOMAIN_NAME] Submit Forgot Password?" at bounding box center [548, 291] width 1096 height 583
type input "[EMAIL_ADDRESS][DOMAIN_NAME]"
click at [573, 359] on button "Submit" at bounding box center [548, 351] width 276 height 36
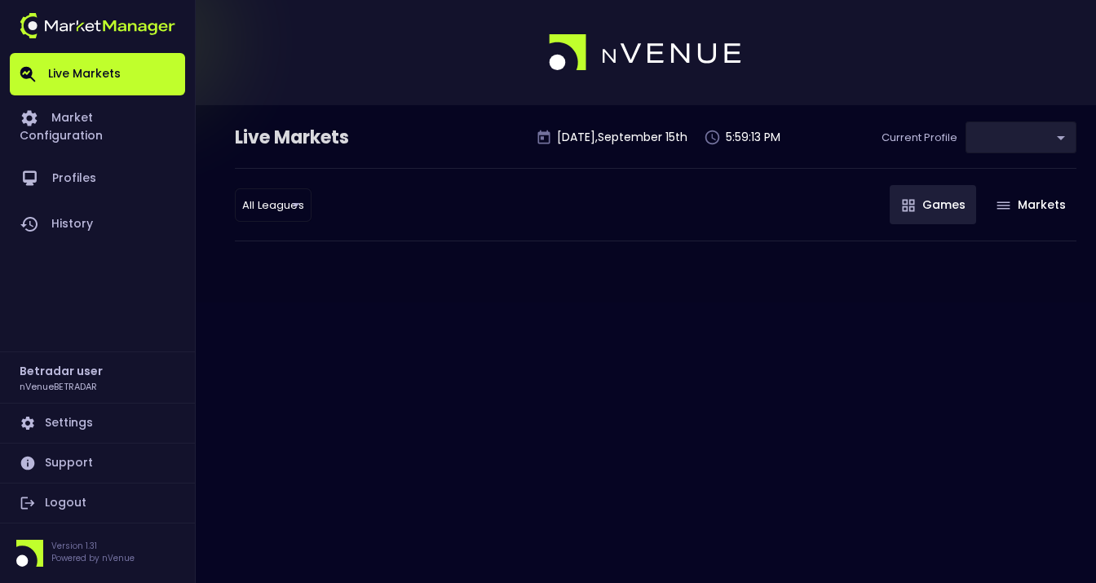
type input "2aa9daef-f03c-4b05-aaf3-b77c512ca207"
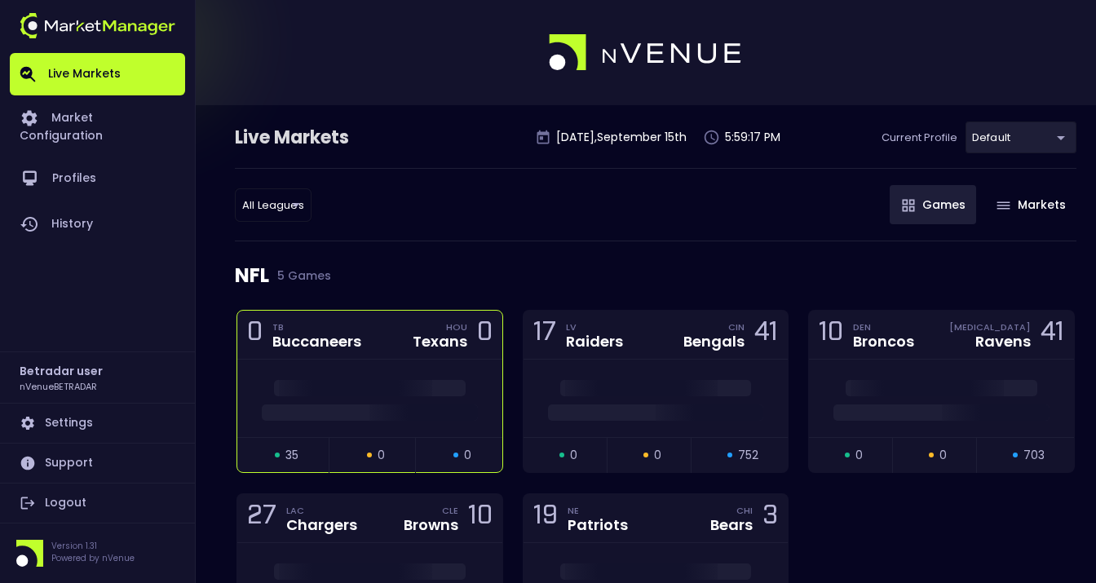
click at [359, 377] on div at bounding box center [369, 398] width 265 height 77
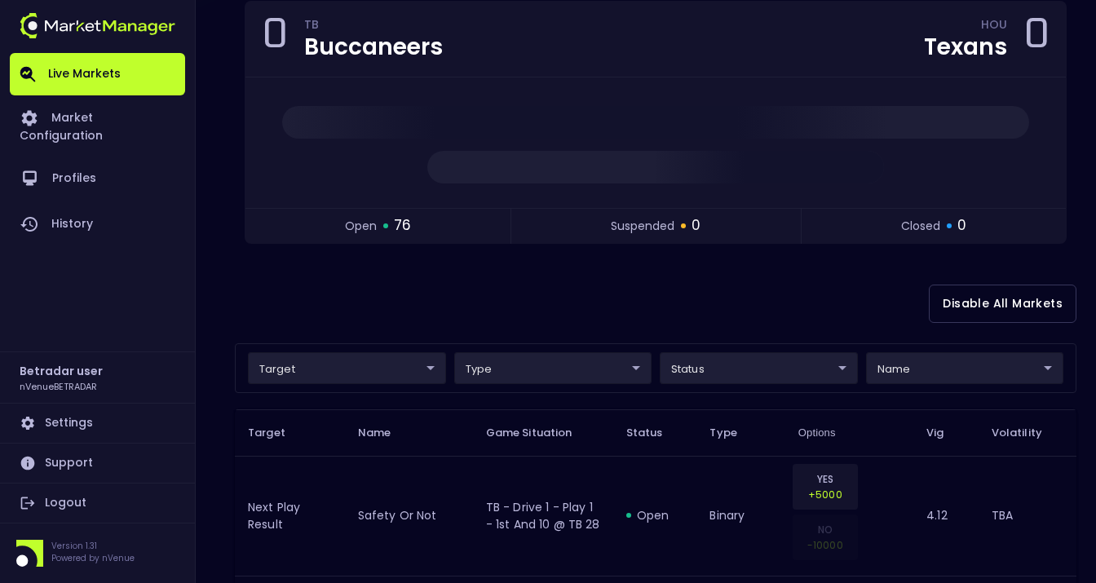
scroll to position [172, 0]
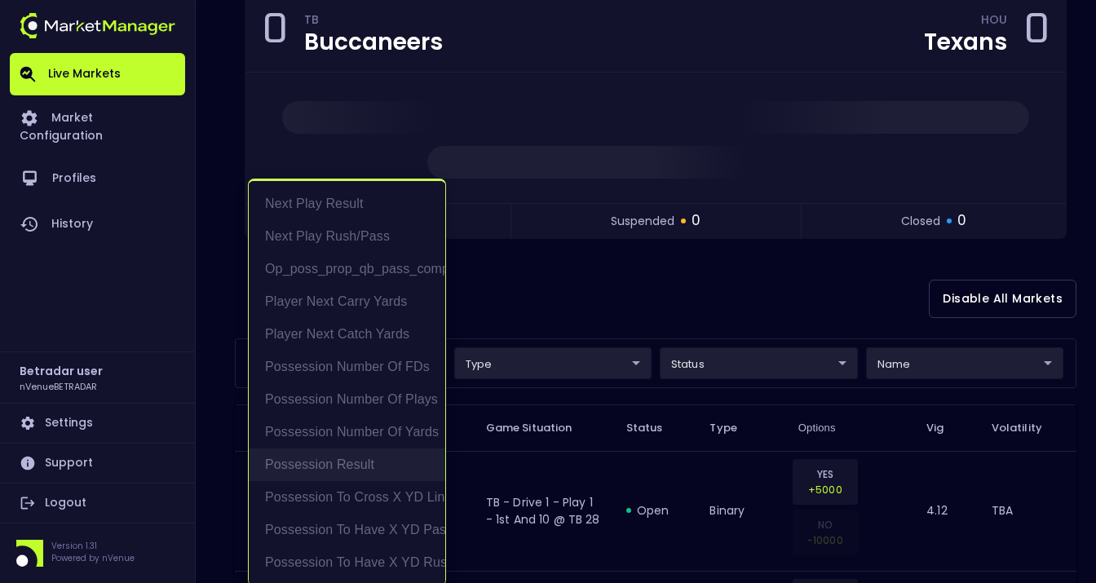
click at [359, 462] on li "Possession Result" at bounding box center [347, 464] width 196 height 33
type input "Possession Result"
click at [775, 363] on div at bounding box center [548, 291] width 1096 height 583
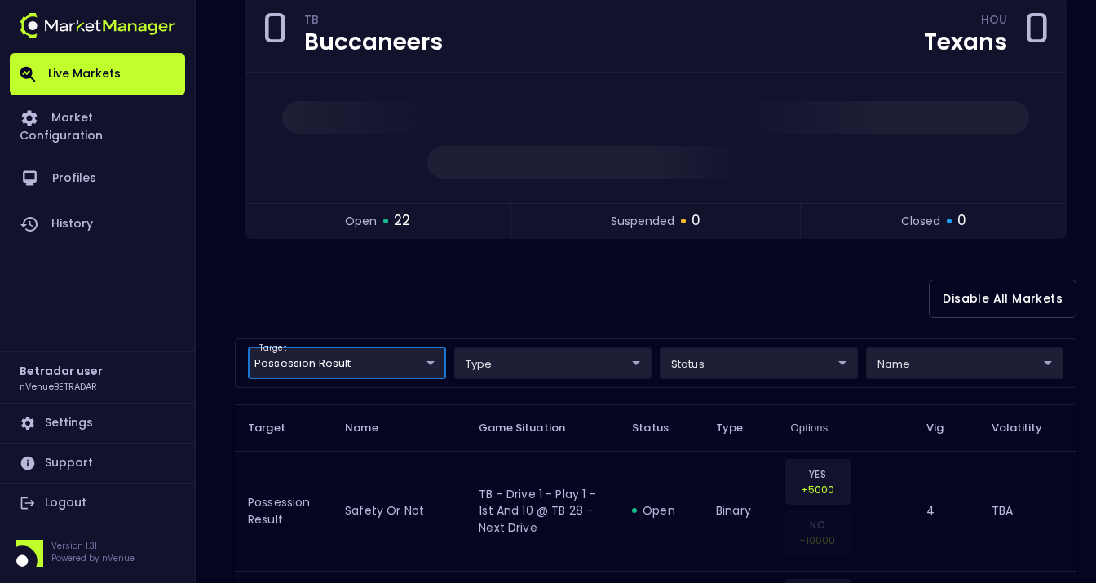
scroll to position [0, 0]
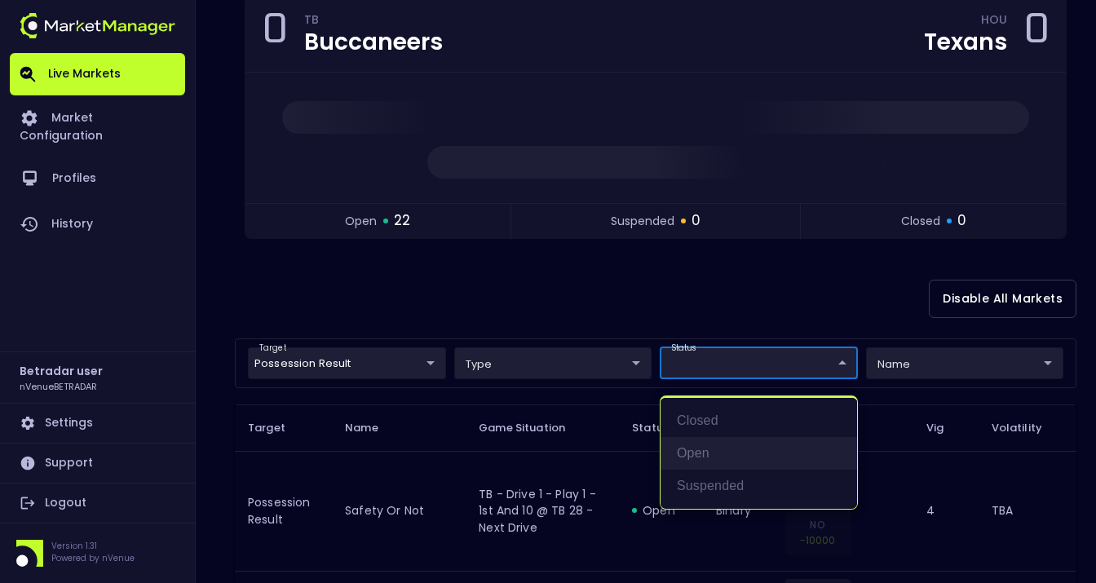
click at [698, 455] on li "open" at bounding box center [758, 453] width 196 height 33
type input "open"
click at [846, 302] on div at bounding box center [548, 291] width 1096 height 583
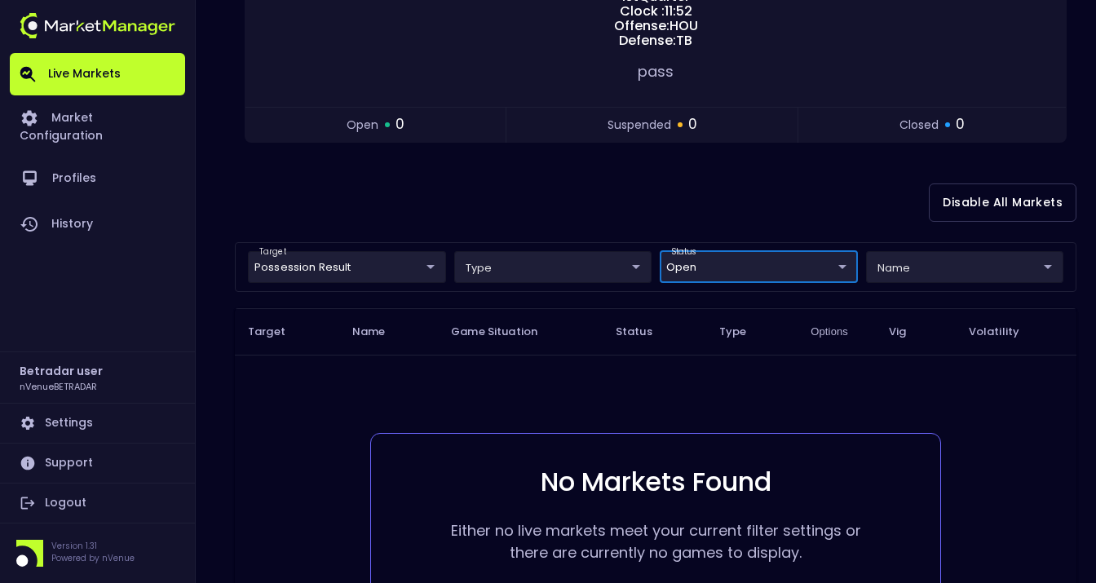
scroll to position [286, 0]
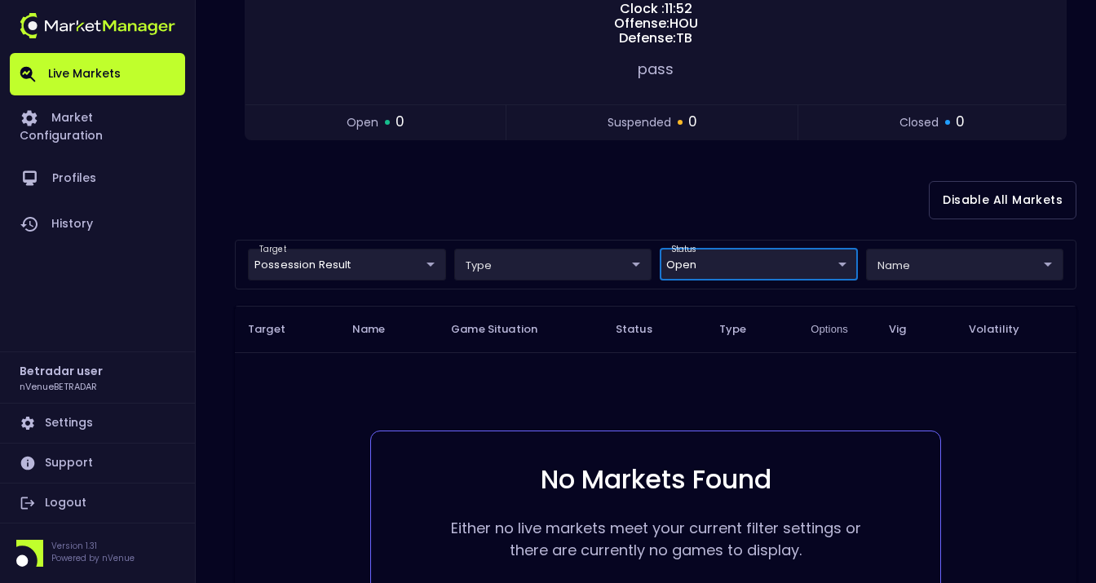
click at [415, 270] on body "Live Markets Market Configuration Profiles History Betradar user nVenueBETRADAR…" at bounding box center [548, 234] width 1096 height 1040
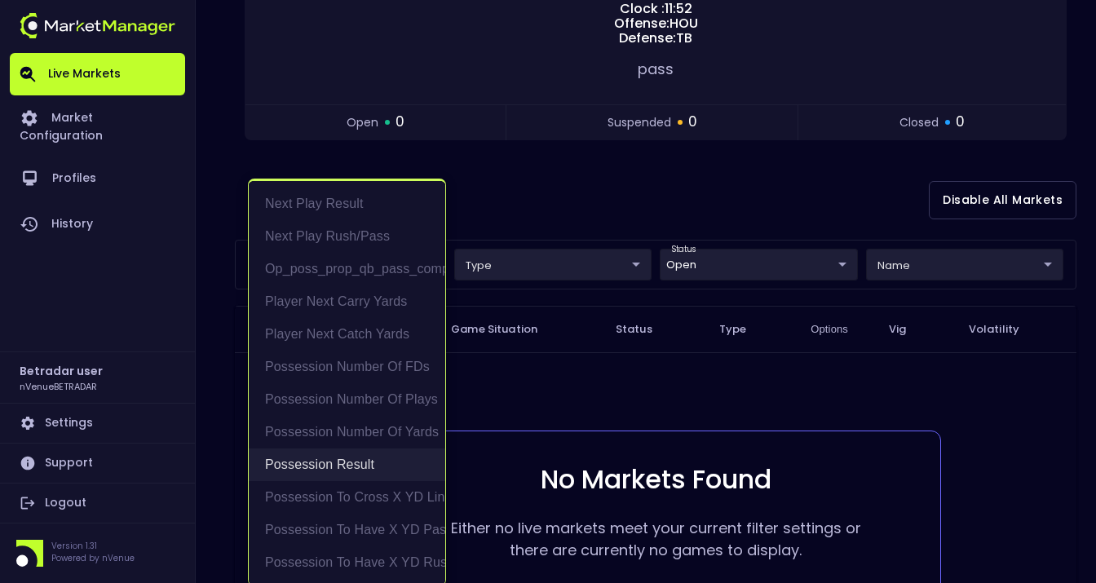
click at [342, 467] on li "Possession Result" at bounding box center [347, 464] width 196 height 33
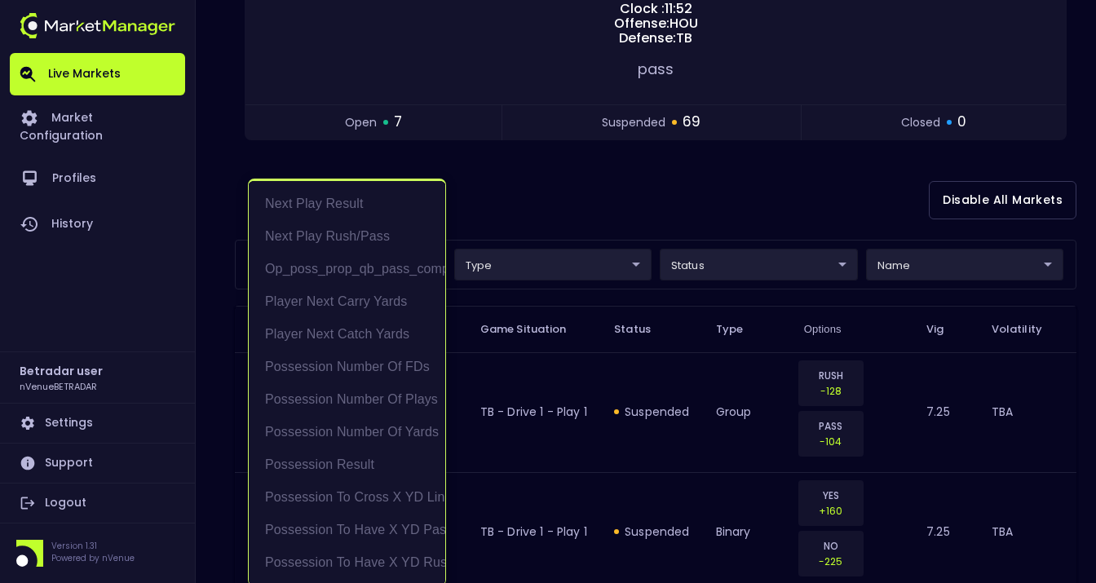
click at [607, 196] on div at bounding box center [548, 291] width 1096 height 583
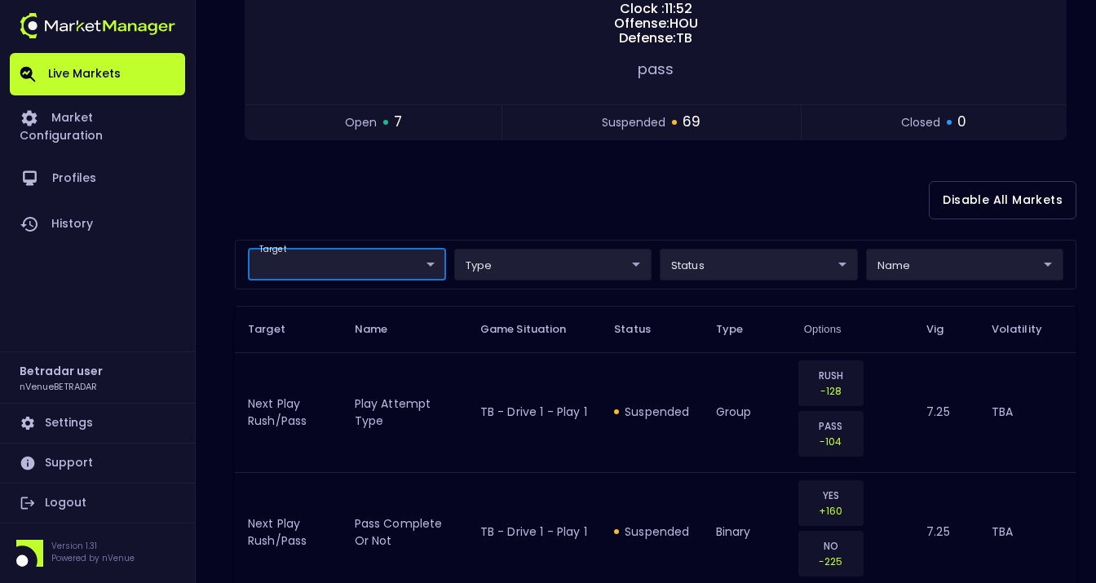
scroll to position [0, 0]
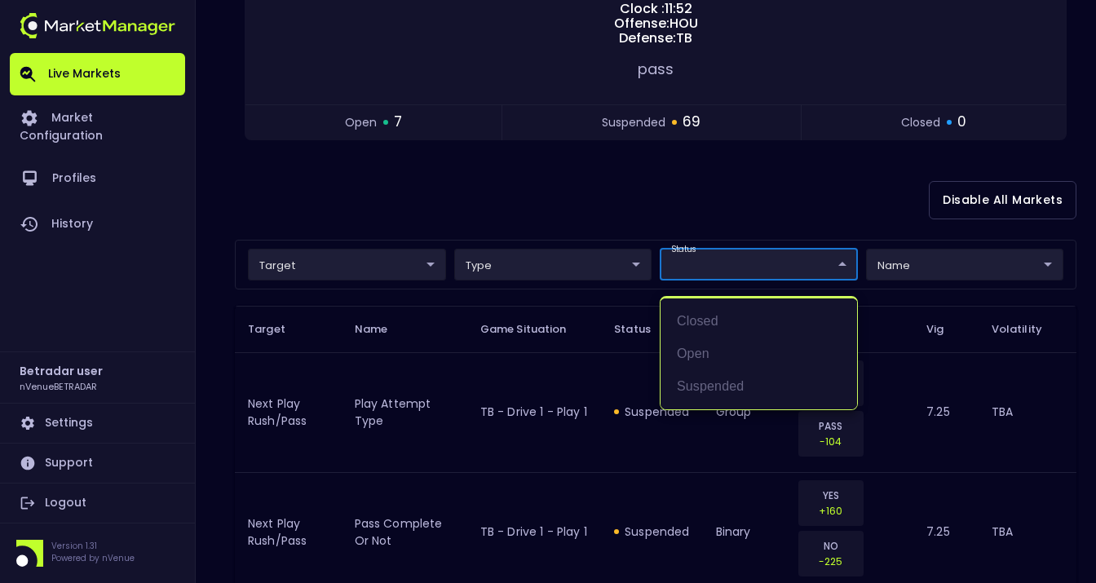
click at [696, 353] on li "open" at bounding box center [758, 354] width 196 height 33
type input "open"
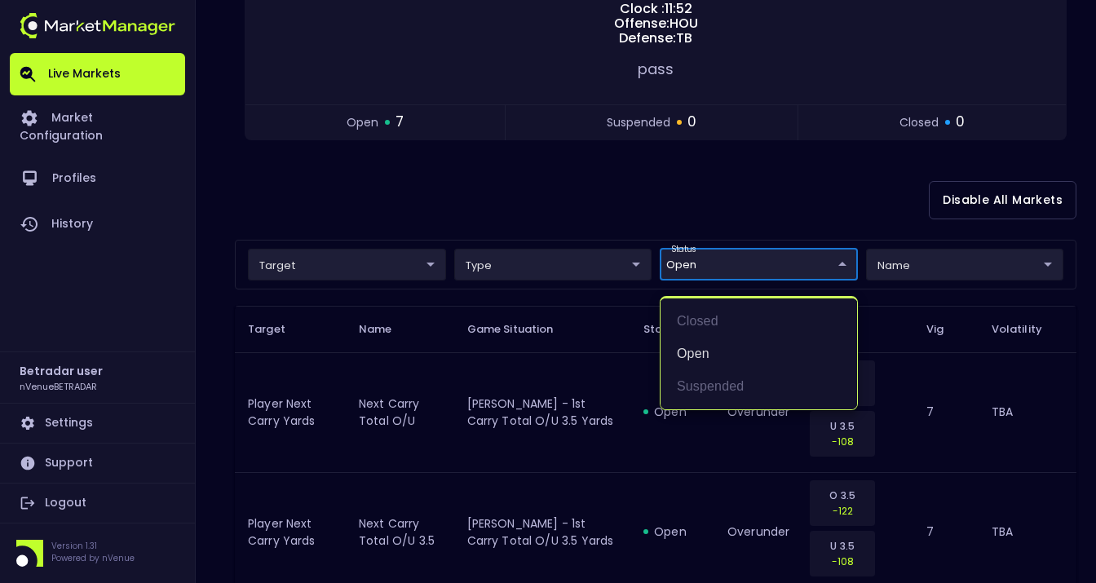
click at [535, 182] on div at bounding box center [548, 291] width 1096 height 583
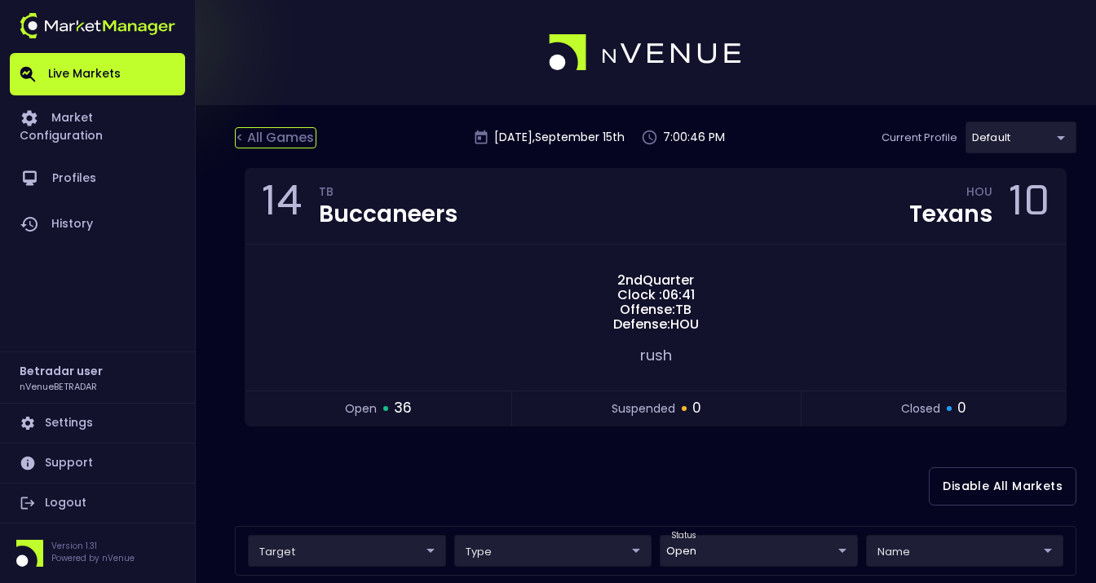
click at [282, 135] on div "< All Games" at bounding box center [276, 137] width 82 height 21
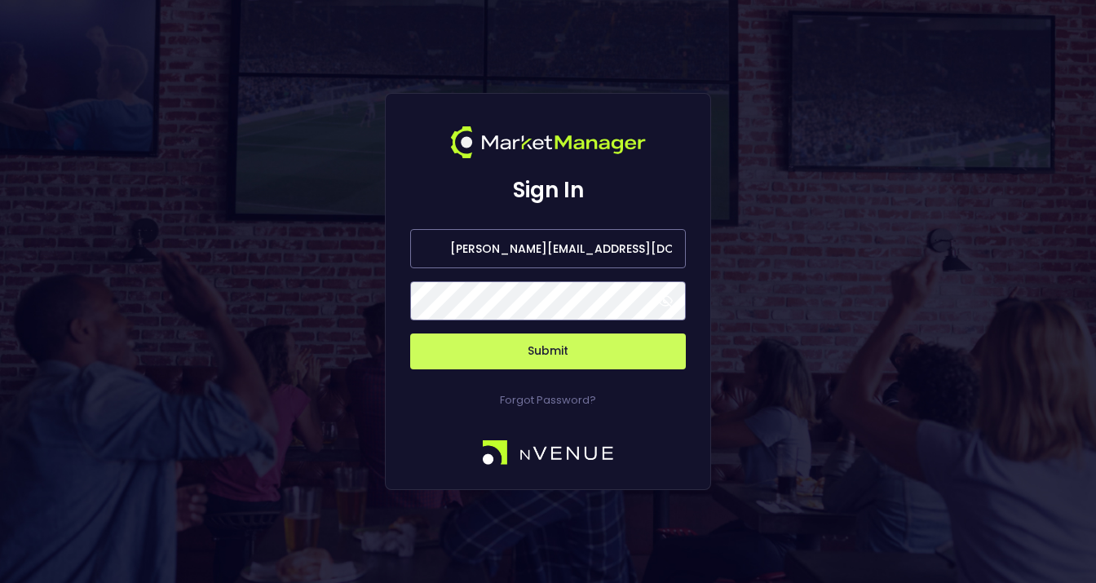
drag, startPoint x: 519, startPoint y: 249, endPoint x: 386, endPoint y: 246, distance: 132.1
click at [386, 246] on div "Sign In [PERSON_NAME][EMAIL_ADDRESS][DOMAIN_NAME] Submit Forgot Password?" at bounding box center [548, 292] width 326 height 398
type input "[EMAIL_ADDRESS][DOMAIN_NAME]"
click at [633, 353] on button "Submit" at bounding box center [548, 351] width 276 height 36
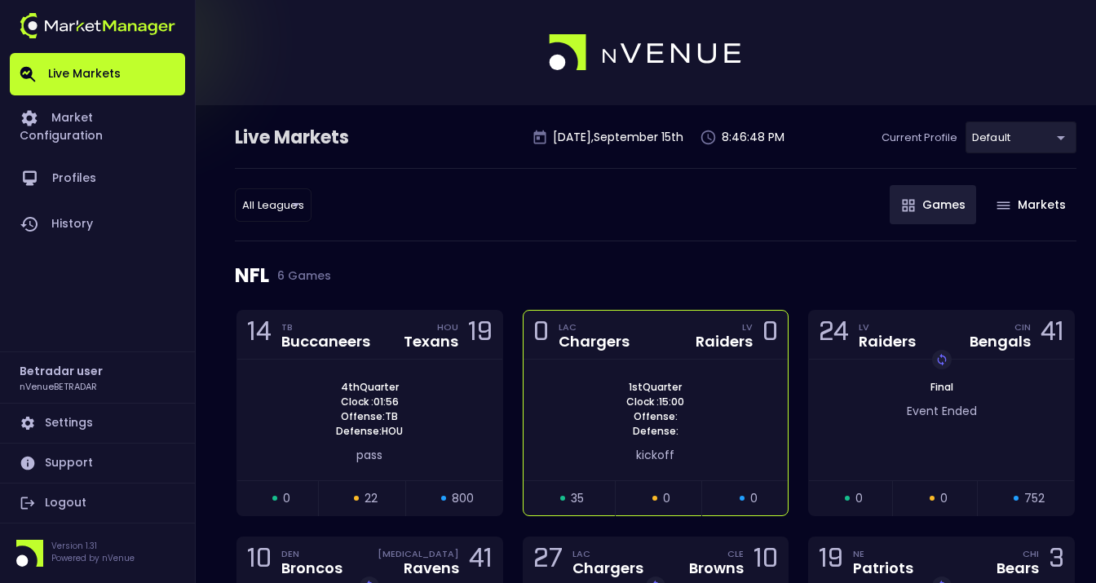
click at [545, 351] on div "0 LAC Chargers LV Raiders 0" at bounding box center [655, 335] width 265 height 49
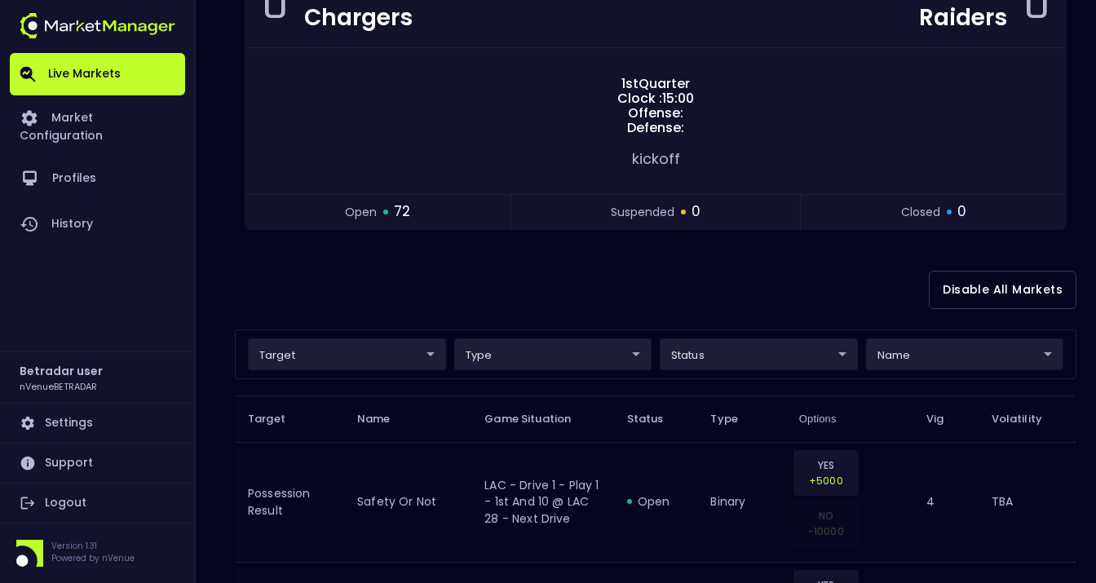
scroll to position [199, 0]
